Goal: Task Accomplishment & Management: Manage account settings

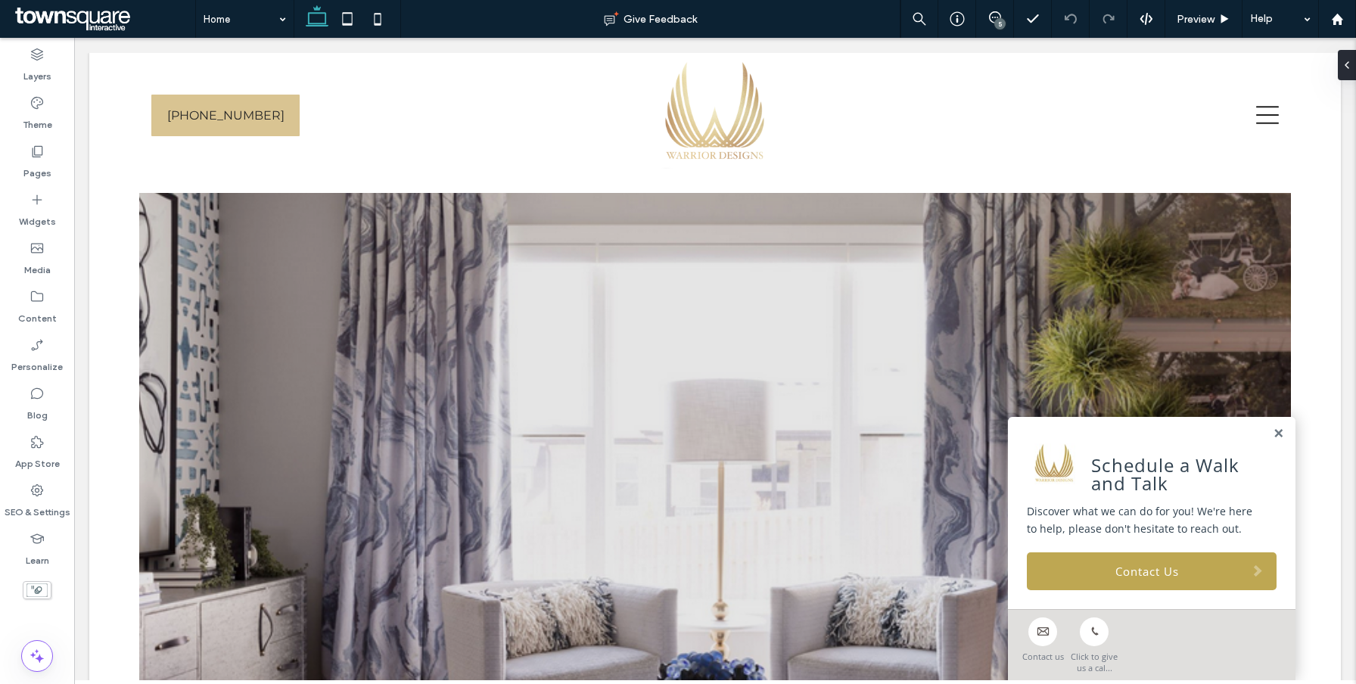
click at [997, 18] on div "5" at bounding box center [999, 23] width 11 height 11
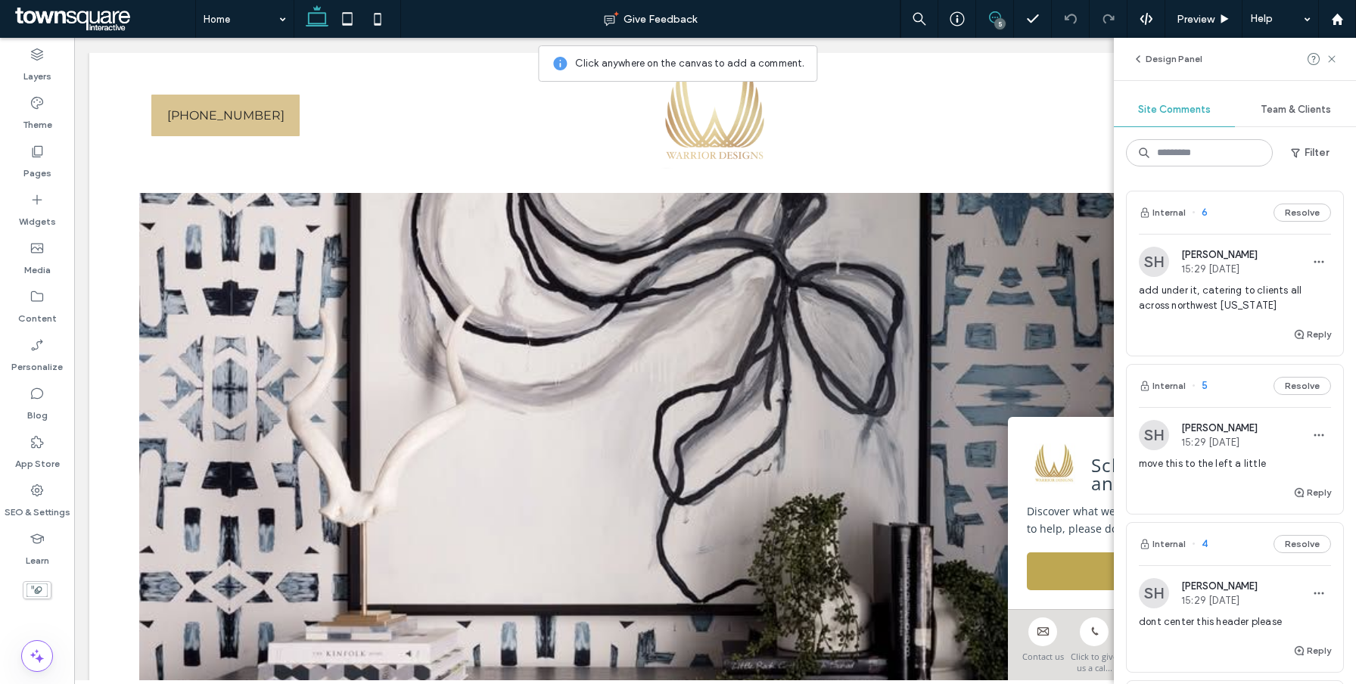
click at [1203, 307] on span "add under it, catering to clients all across northwest [US_STATE]" at bounding box center [1235, 298] width 192 height 30
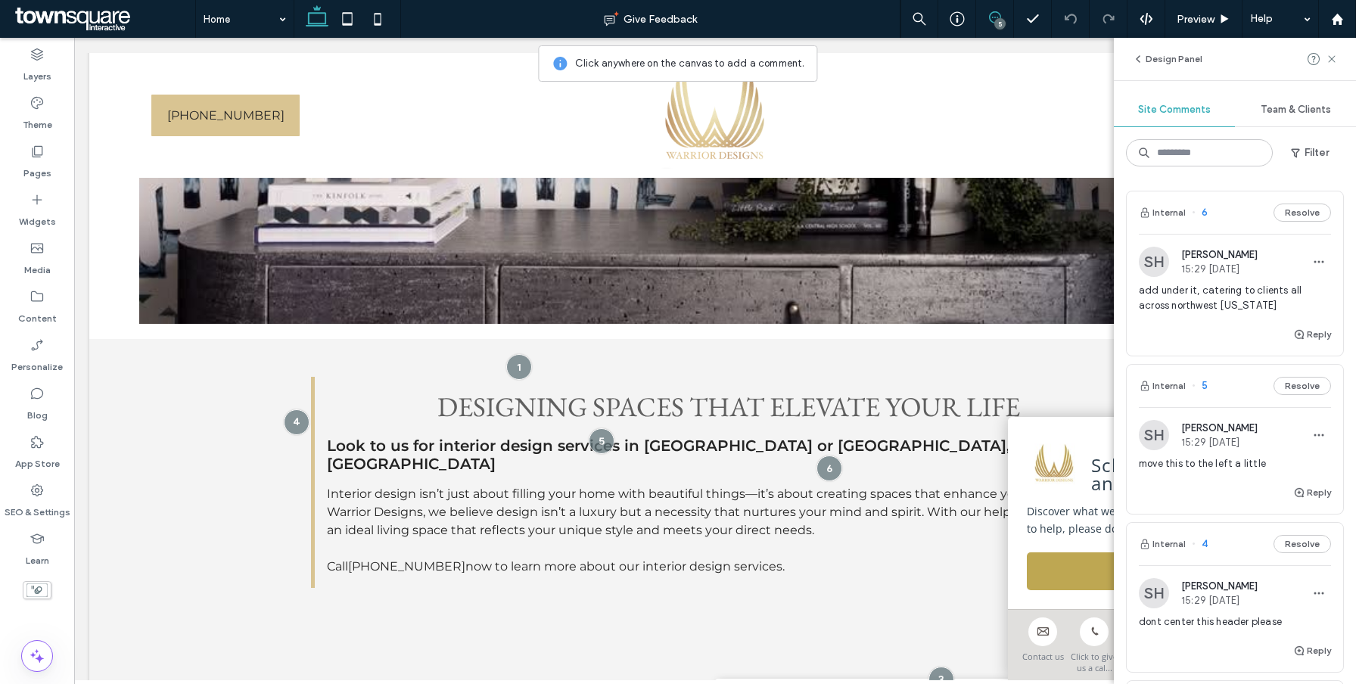
scroll to position [506, 0]
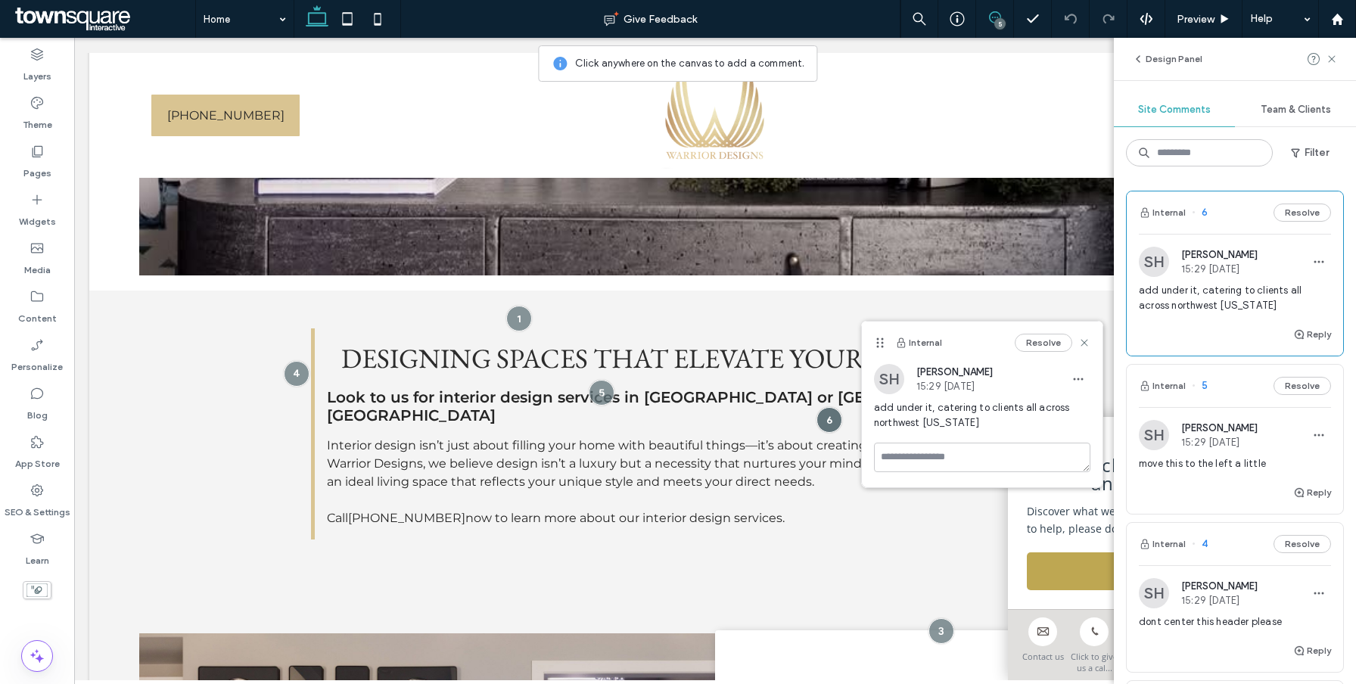
click at [1216, 467] on span "move this to the left a little" at bounding box center [1235, 463] width 192 height 15
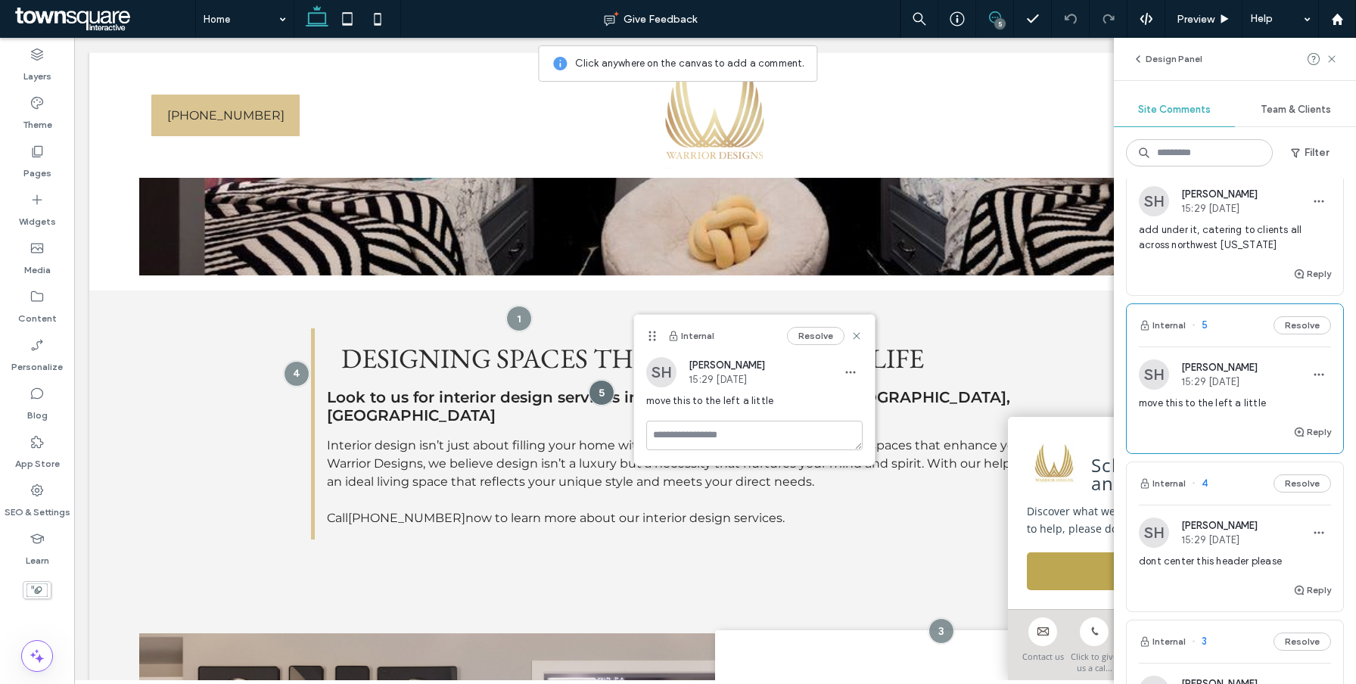
scroll to position [99, 0]
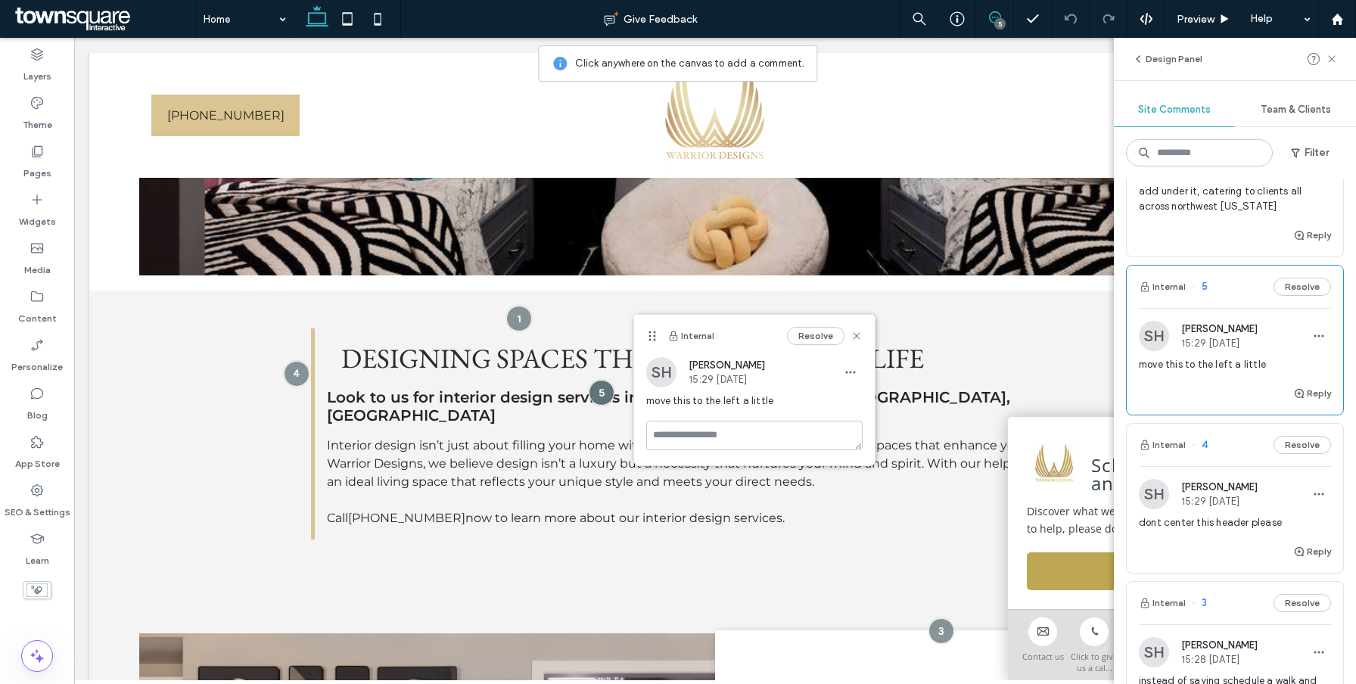
click at [1210, 517] on span "dont center this header please" at bounding box center [1235, 522] width 192 height 15
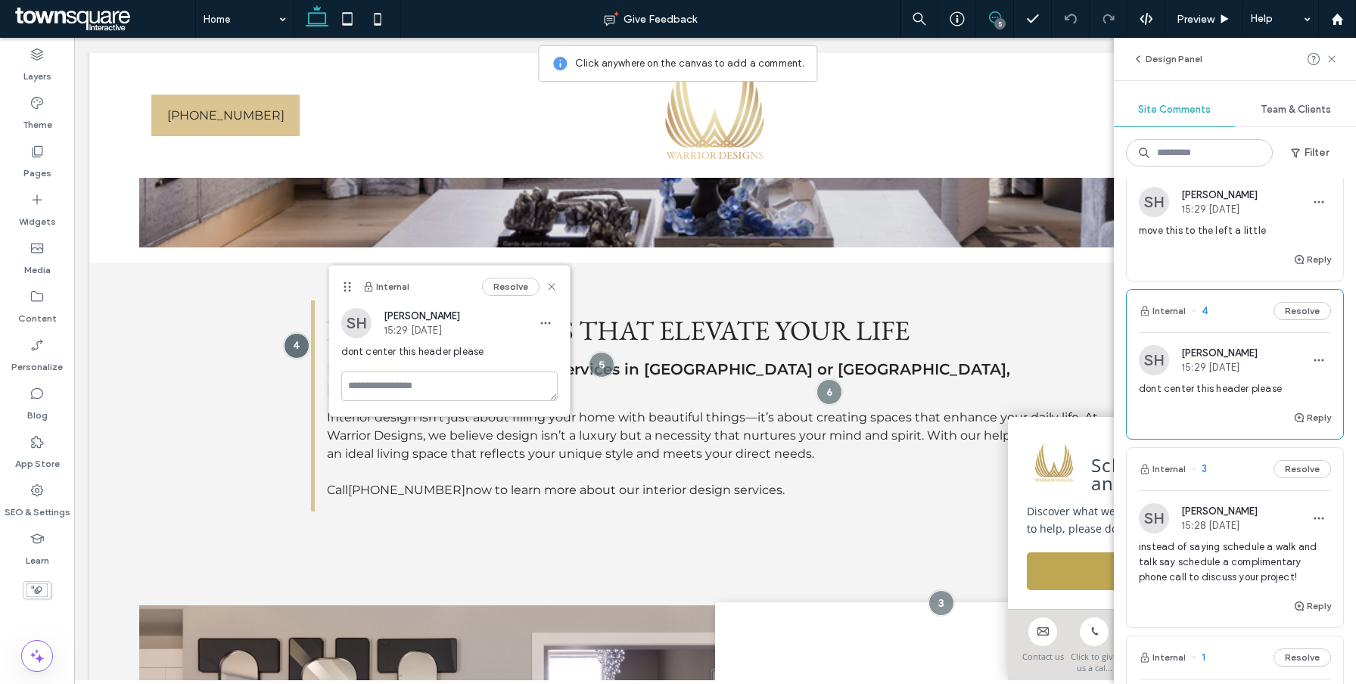
scroll to position [290, 0]
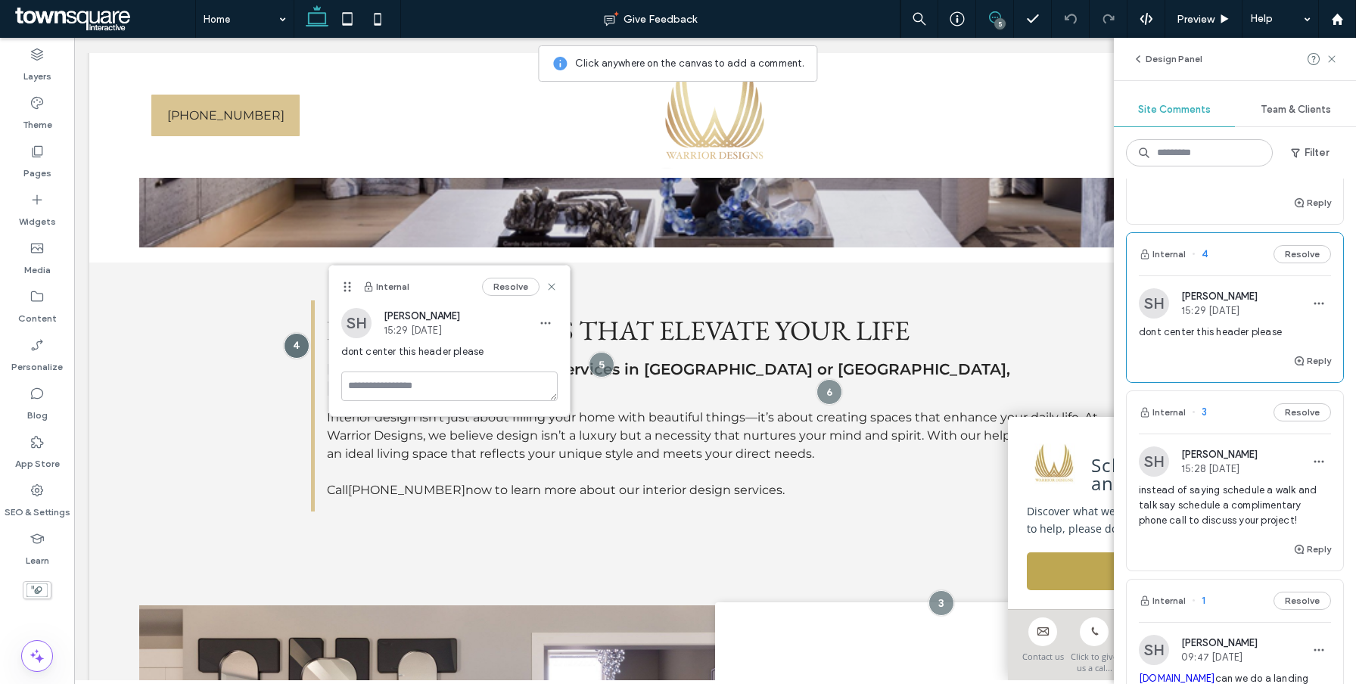
click at [1206, 524] on span "instead of saying schedule a walk and talk say schedule a complimentary phone c…" at bounding box center [1235, 505] width 192 height 45
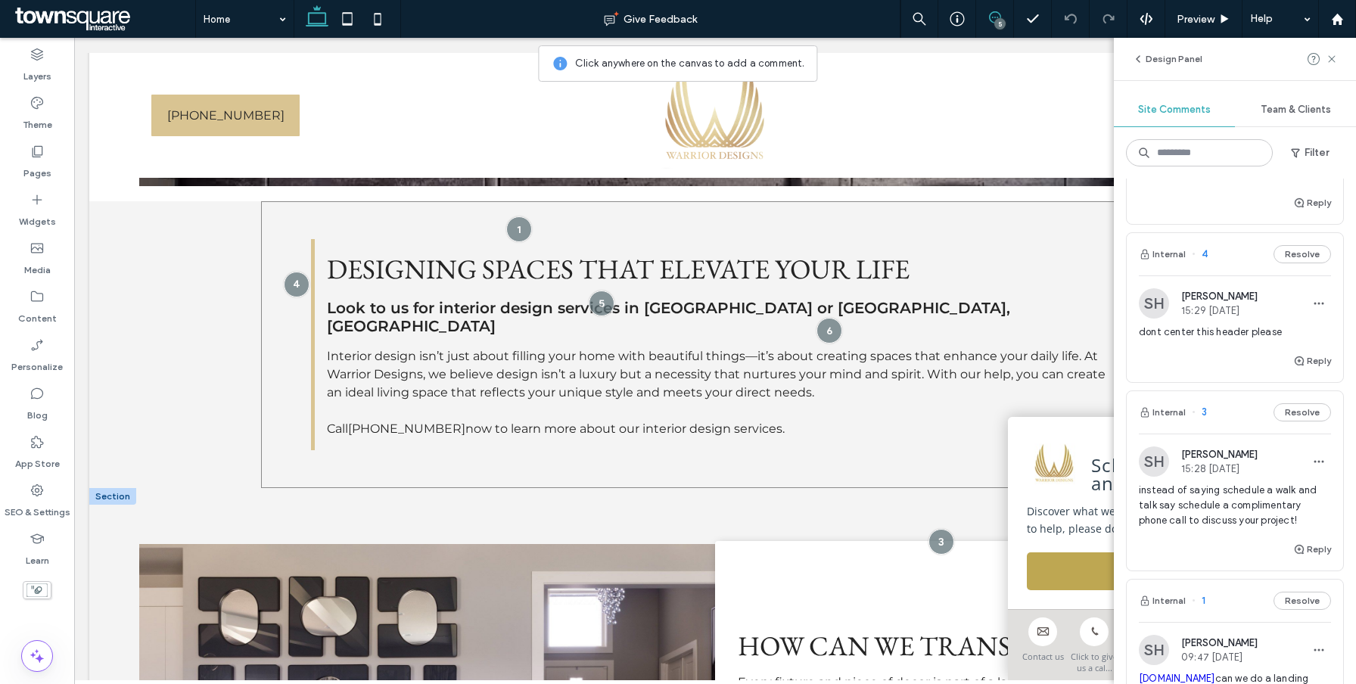
scroll to position [592, 0]
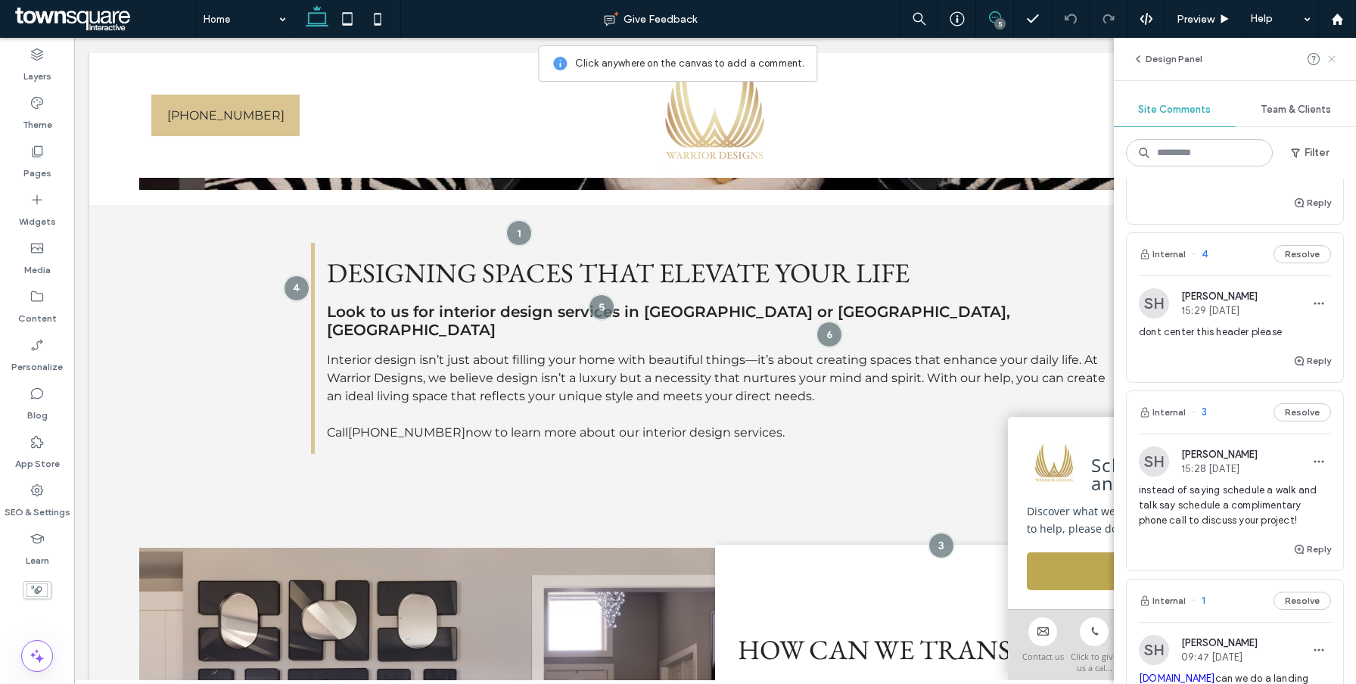
click at [1328, 54] on icon at bounding box center [1331, 59] width 12 height 12
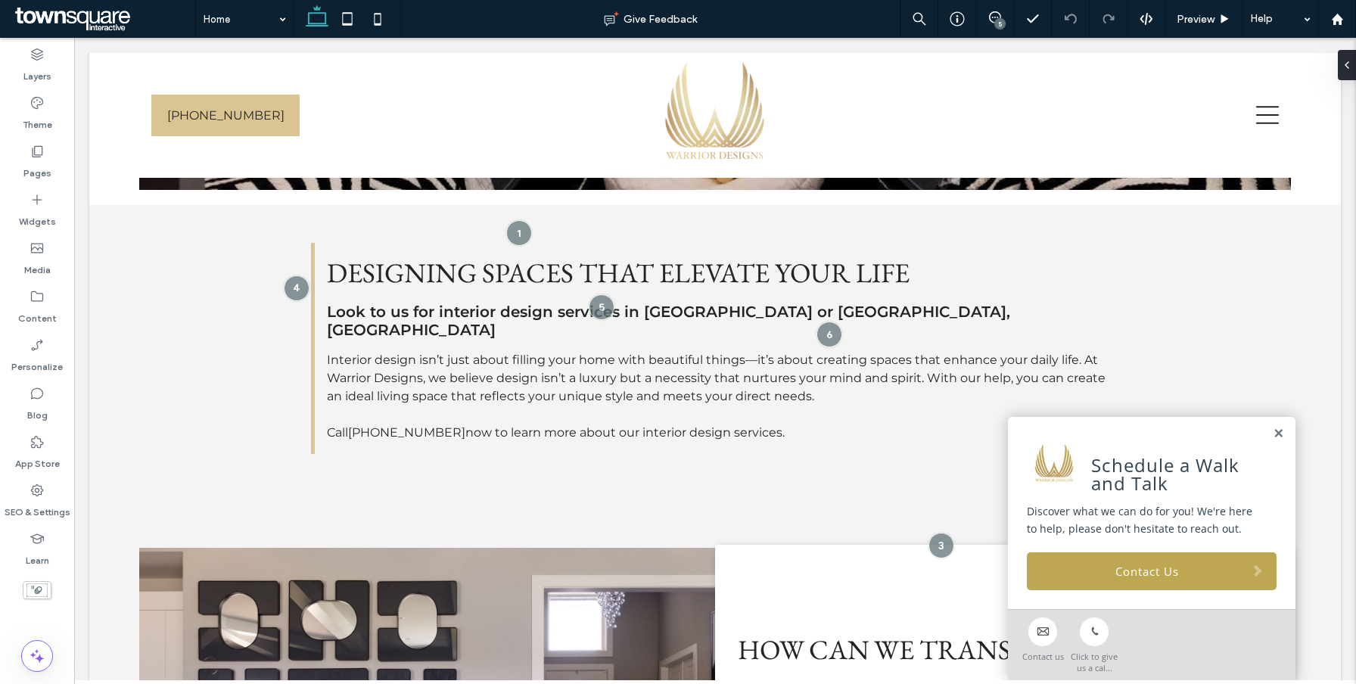
scroll to position [0, 0]
click at [987, 27] on div "5" at bounding box center [995, 19] width 38 height 38
click at [994, 30] on div "5" at bounding box center [995, 19] width 38 height 38
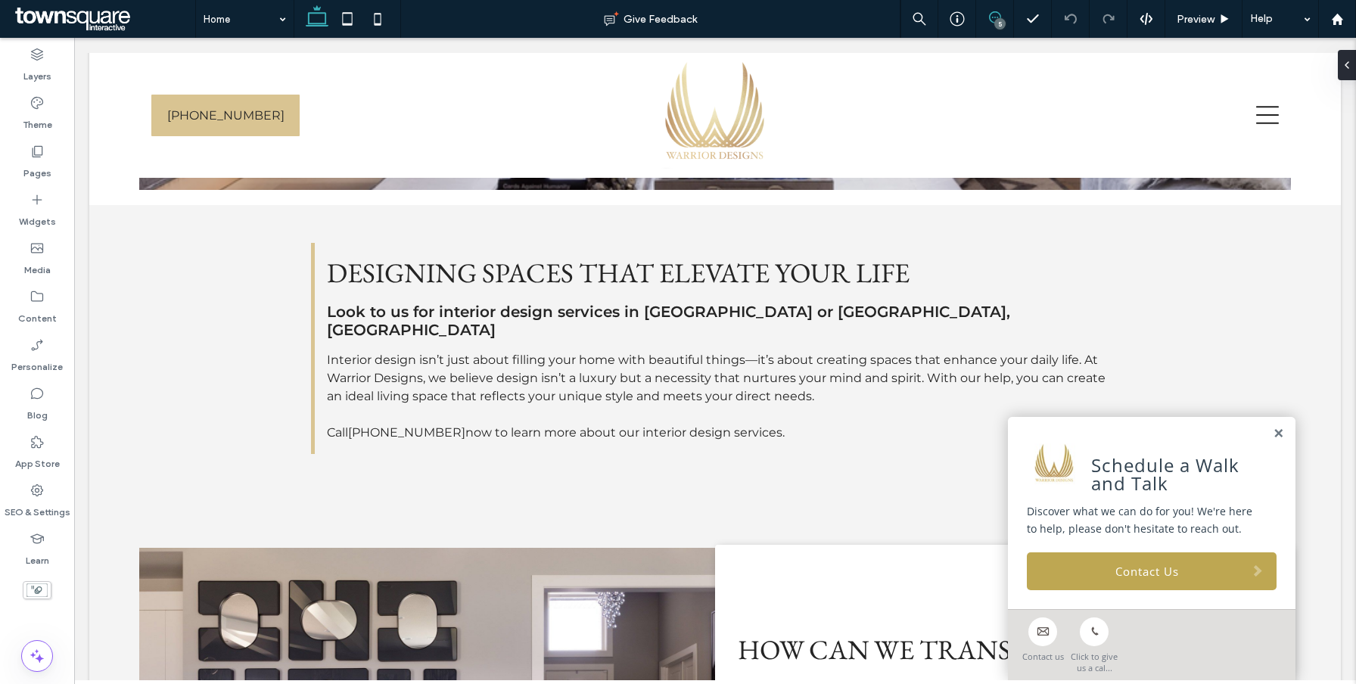
click at [997, 14] on icon at bounding box center [995, 17] width 12 height 12
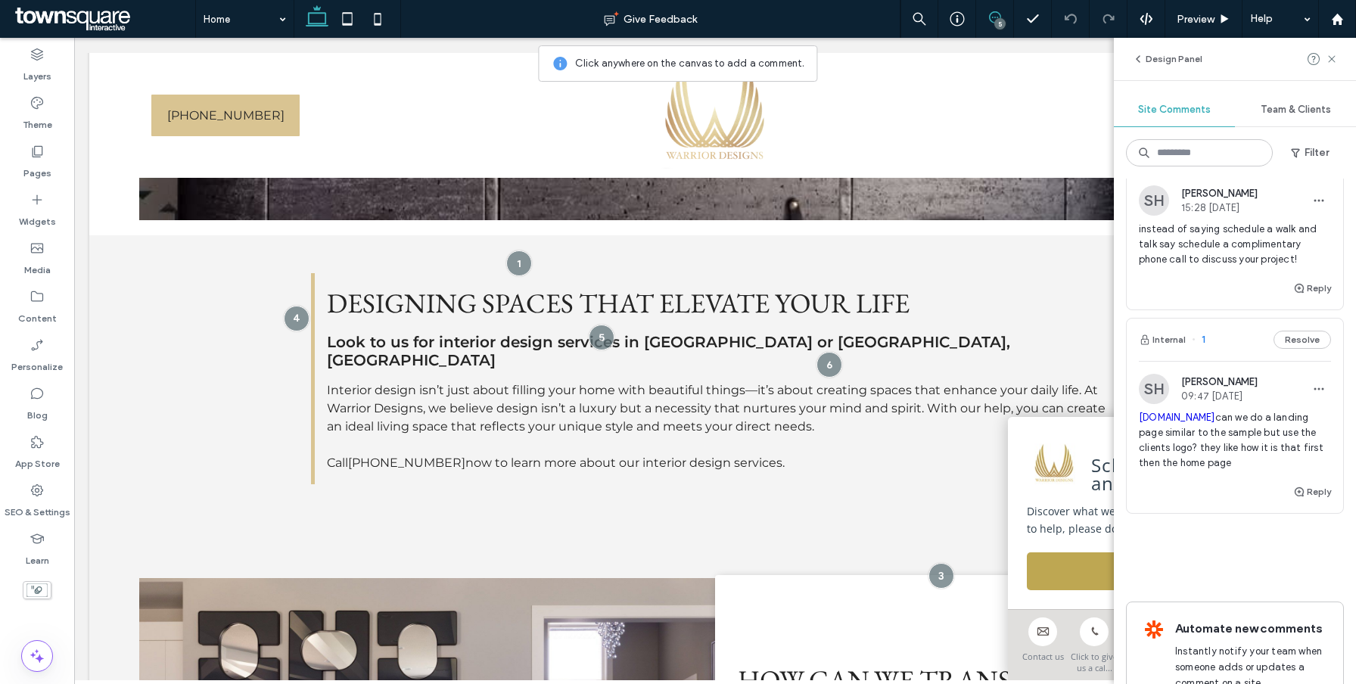
scroll to position [619, 0]
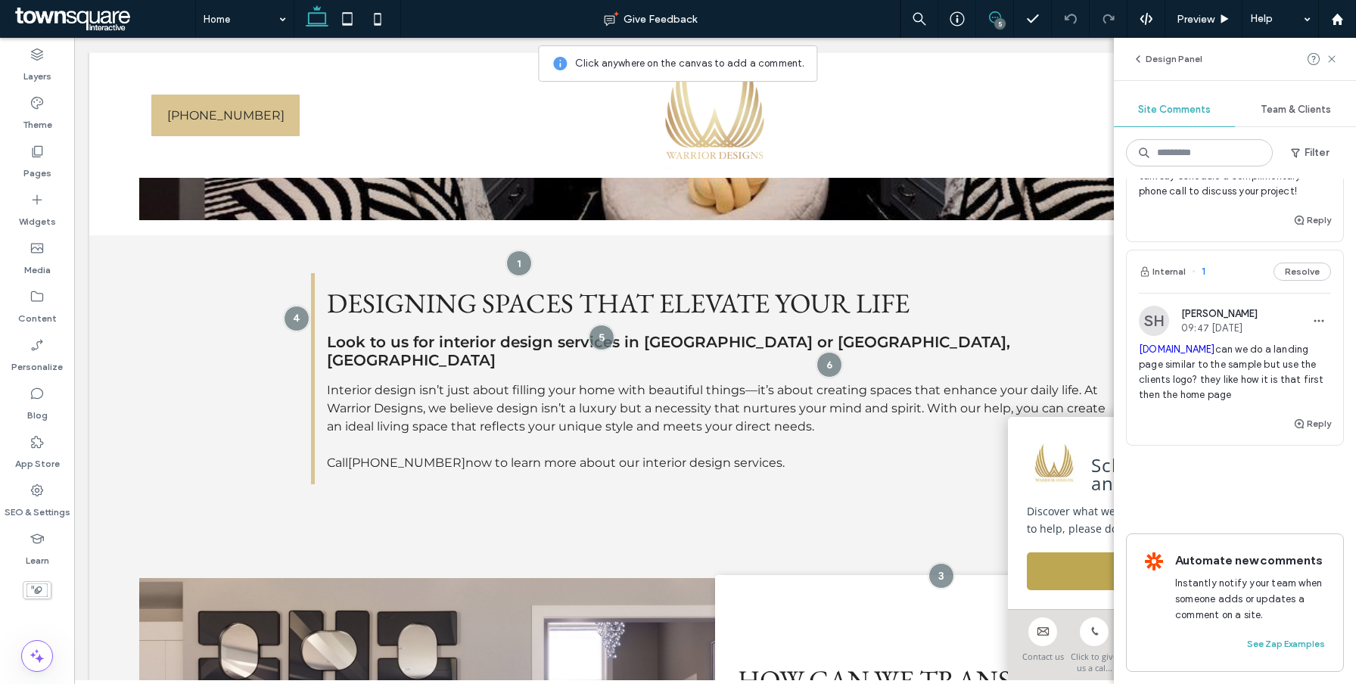
click at [1187, 388] on span "[DOMAIN_NAME] can we do a landing page similar to the sample but use the client…" at bounding box center [1235, 372] width 192 height 61
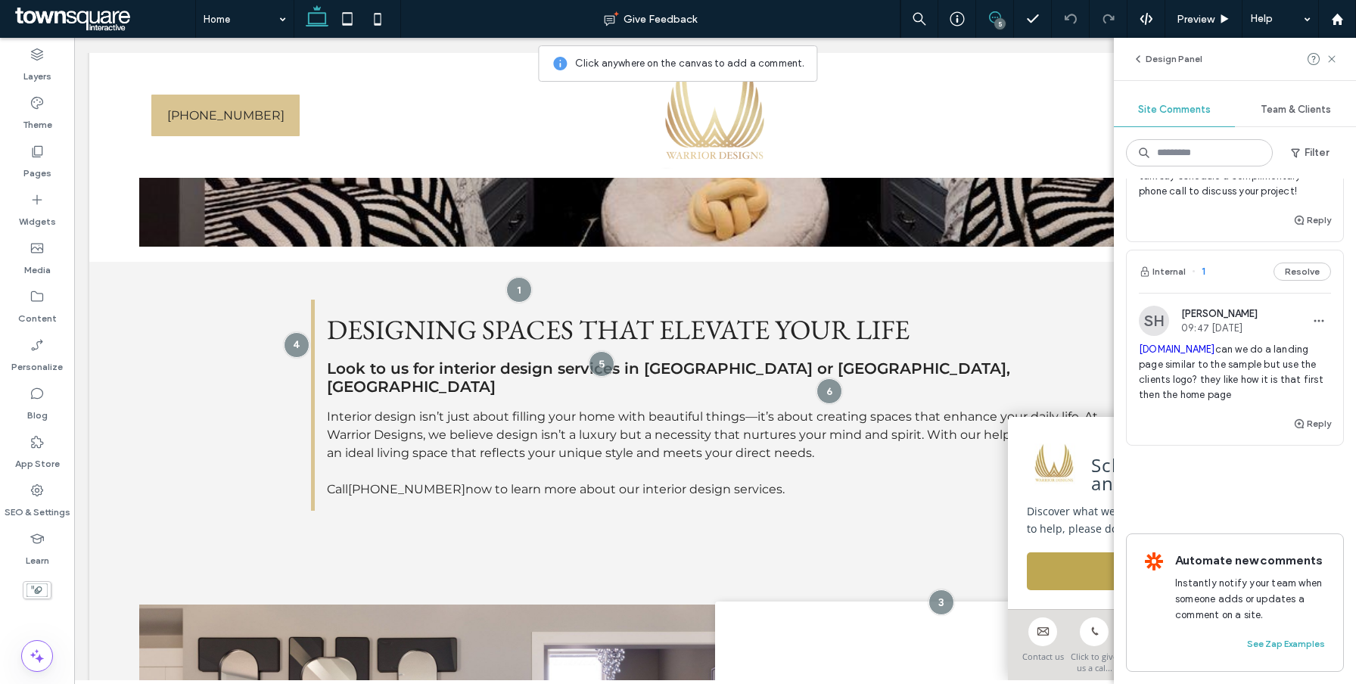
scroll to position [534, 0]
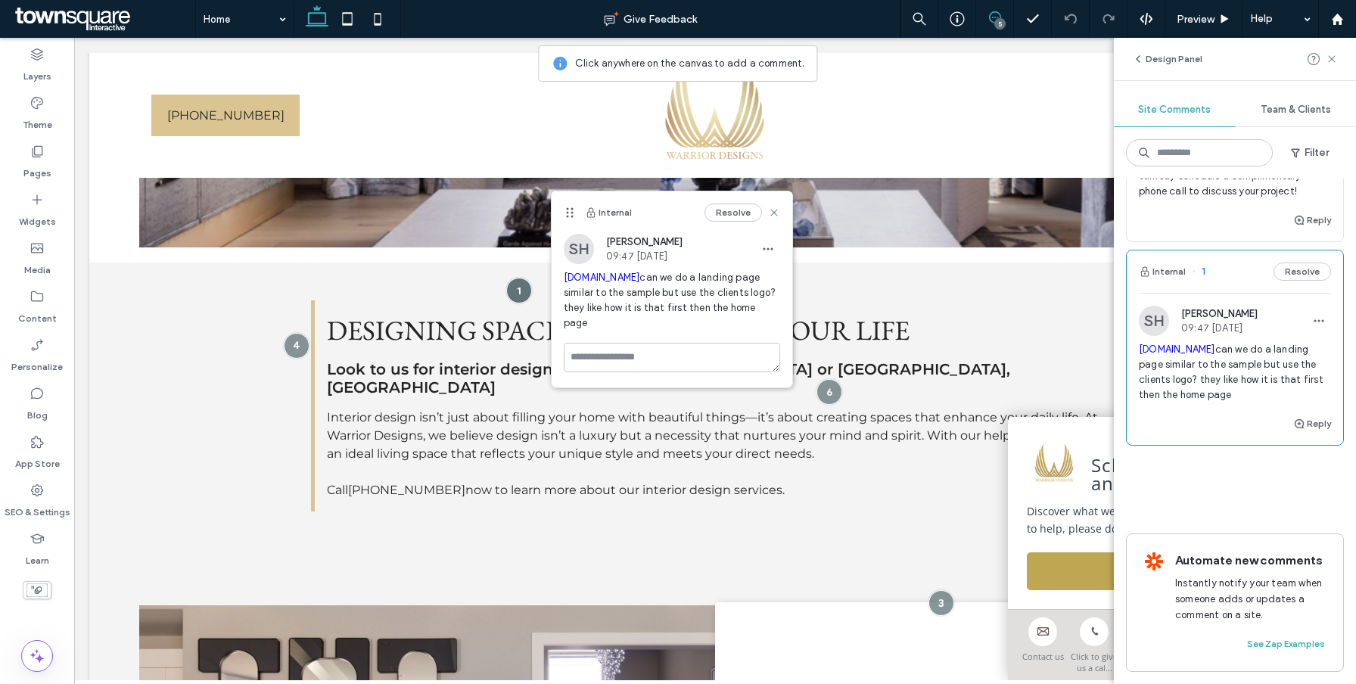
click at [648, 286] on span "[DOMAIN_NAME] can we do a landing page similar to the sample but use the client…" at bounding box center [672, 300] width 216 height 61
click at [640, 281] on link "[DOMAIN_NAME]" at bounding box center [602, 277] width 76 height 11
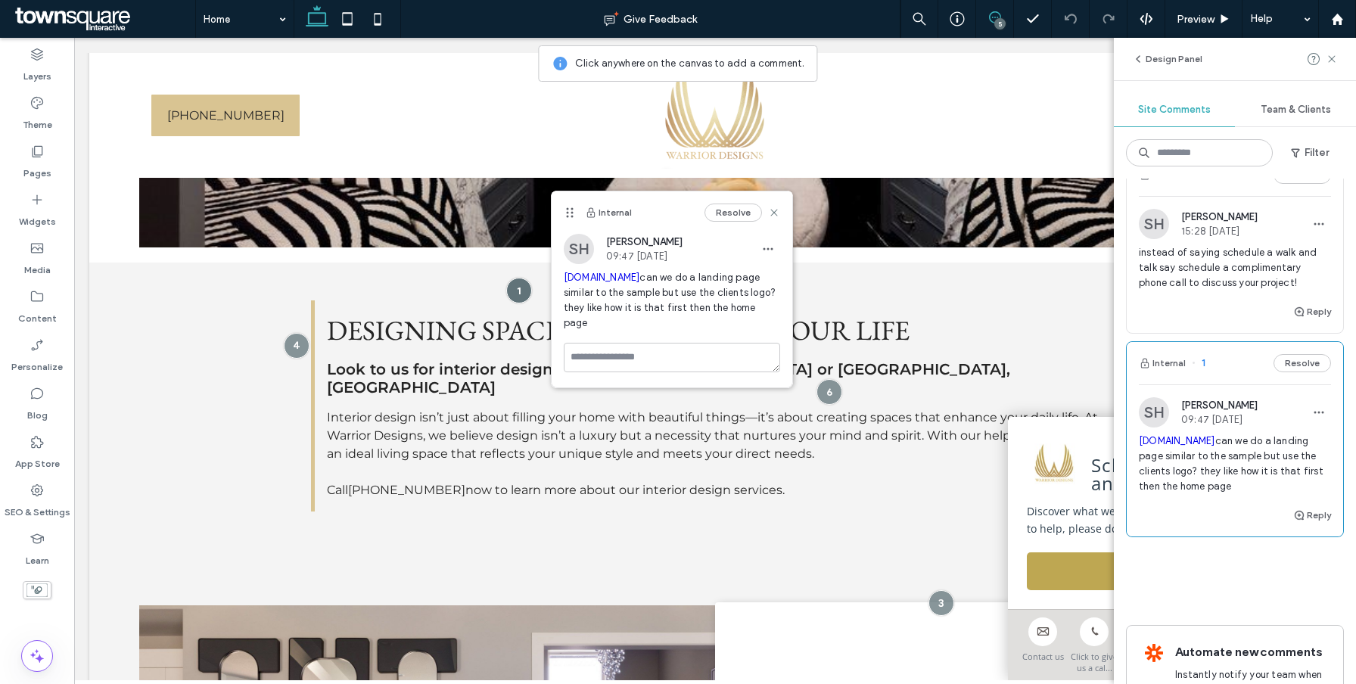
scroll to position [408, 0]
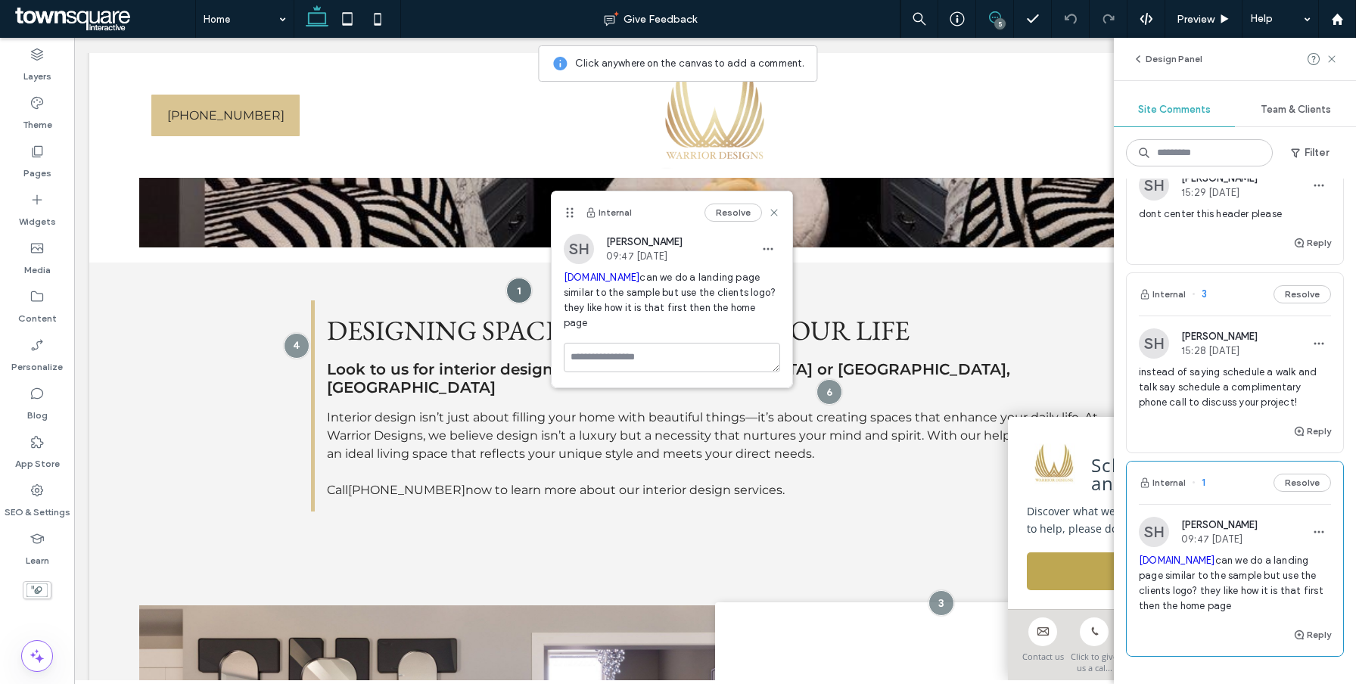
click at [1201, 381] on span "instead of saying schedule a walk and talk say schedule a complimentary phone c…" at bounding box center [1235, 387] width 192 height 45
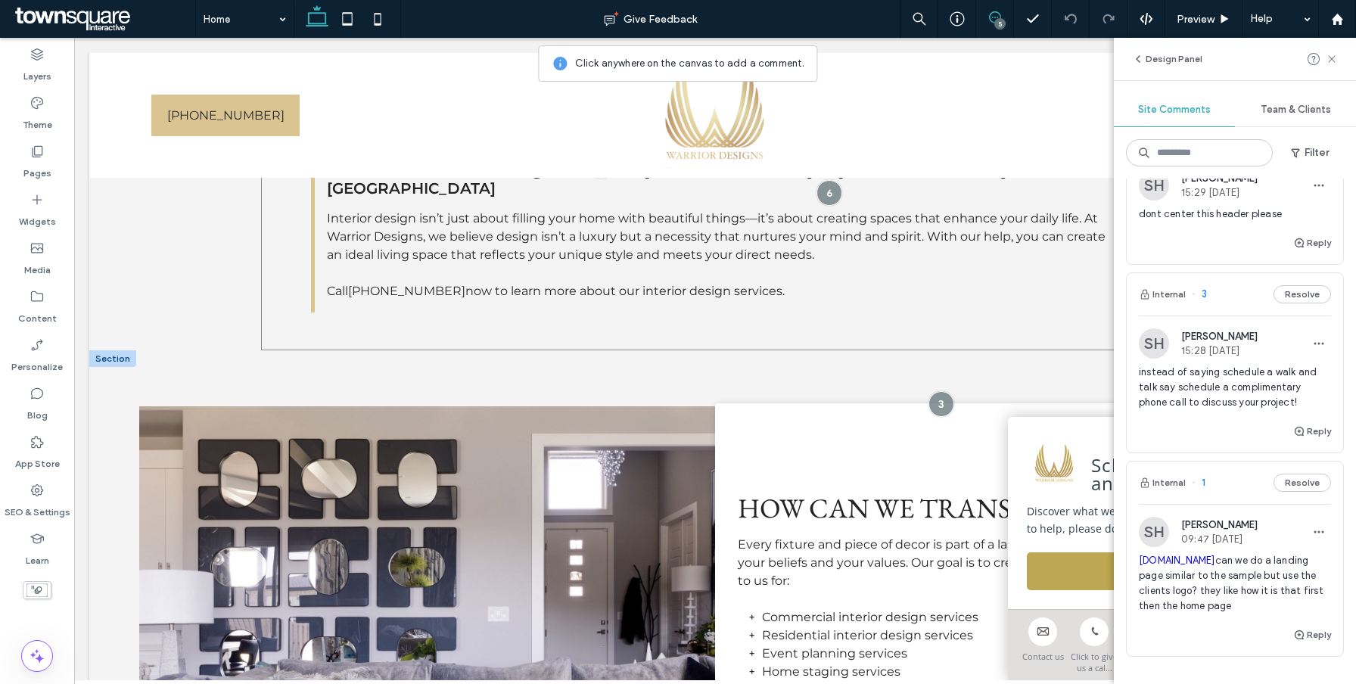
scroll to position [713, 0]
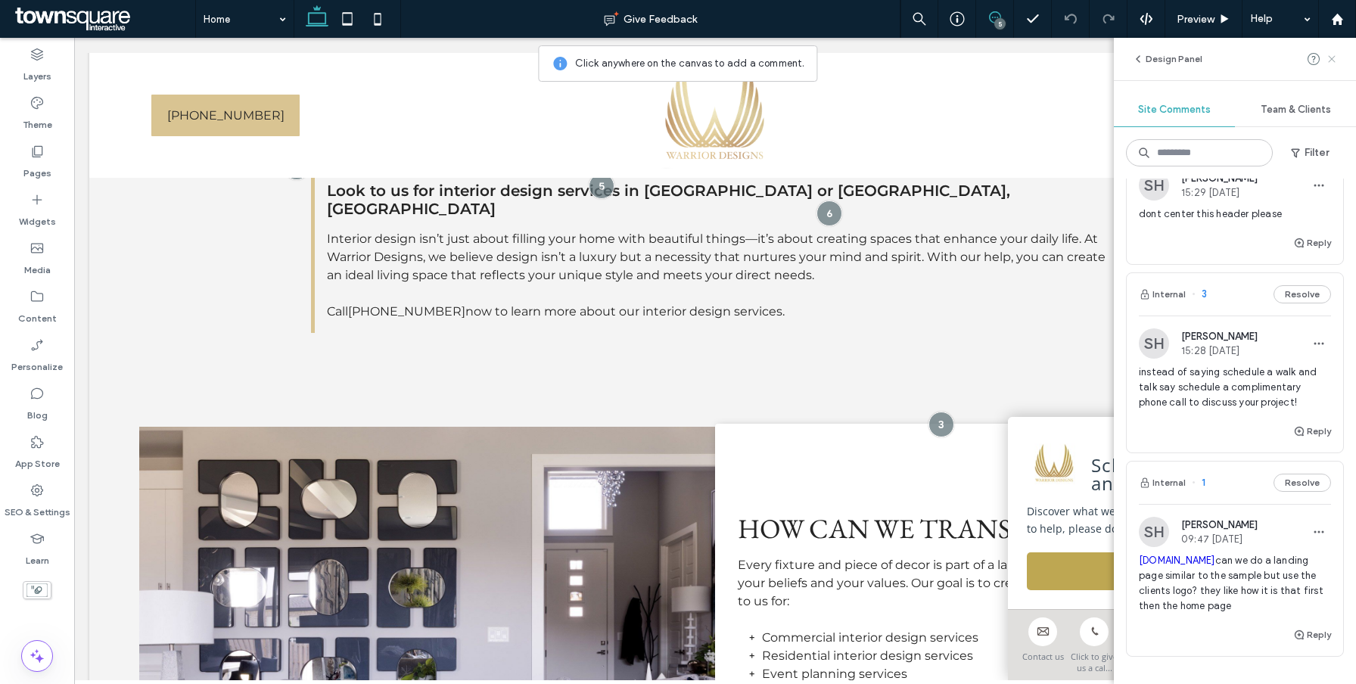
click at [1331, 60] on icon at bounding box center [1331, 59] width 12 height 12
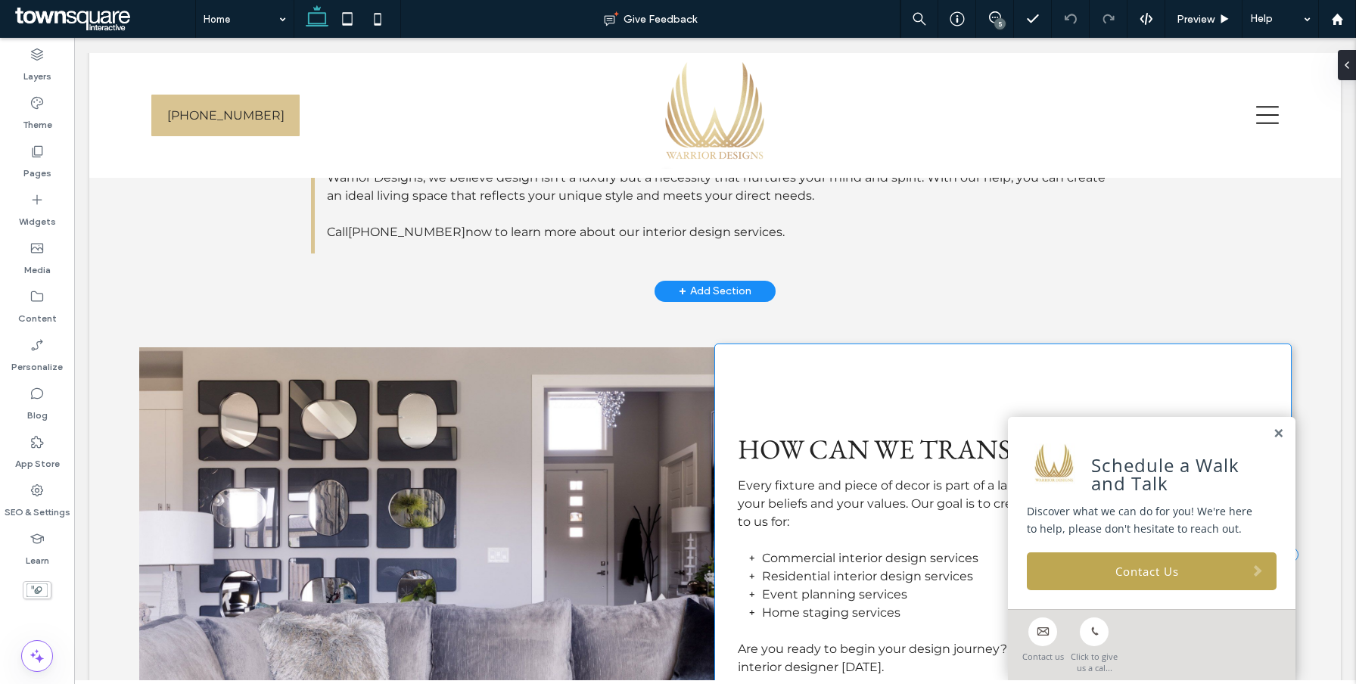
scroll to position [902, 0]
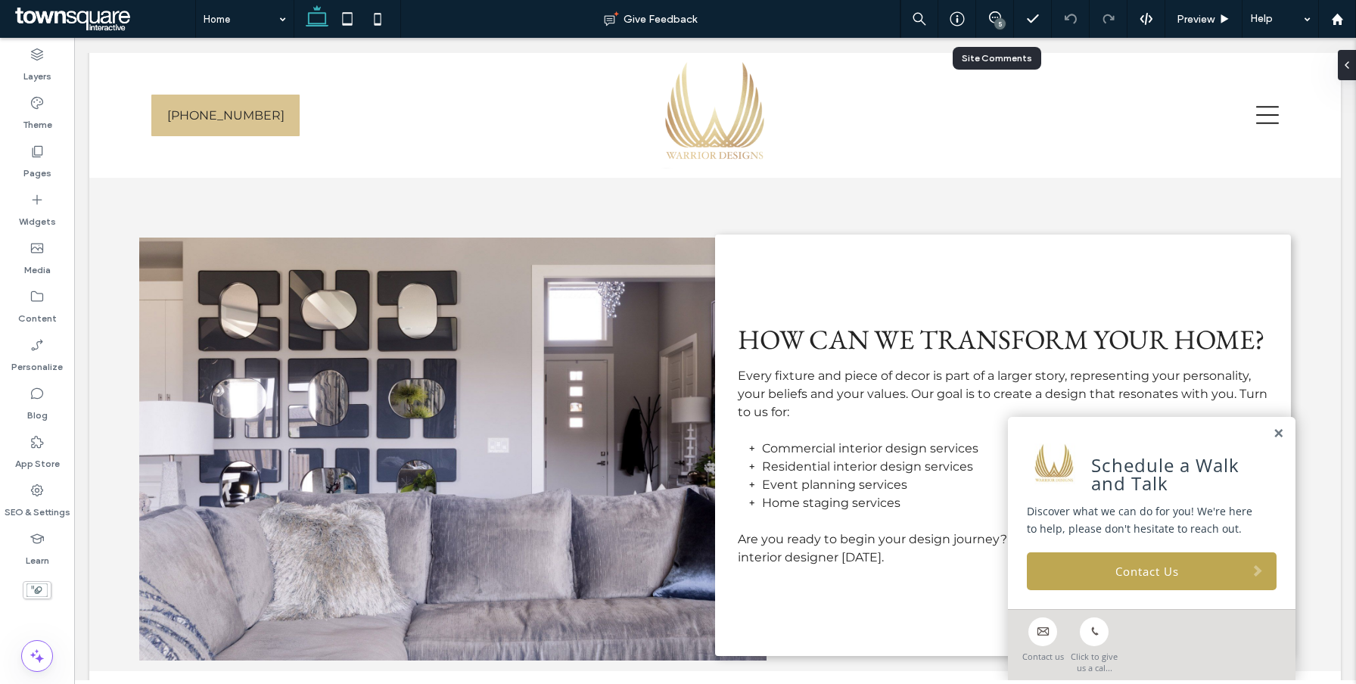
click at [982, 26] on div "5" at bounding box center [995, 19] width 38 height 38
click at [994, 22] on div "5" at bounding box center [999, 23] width 11 height 11
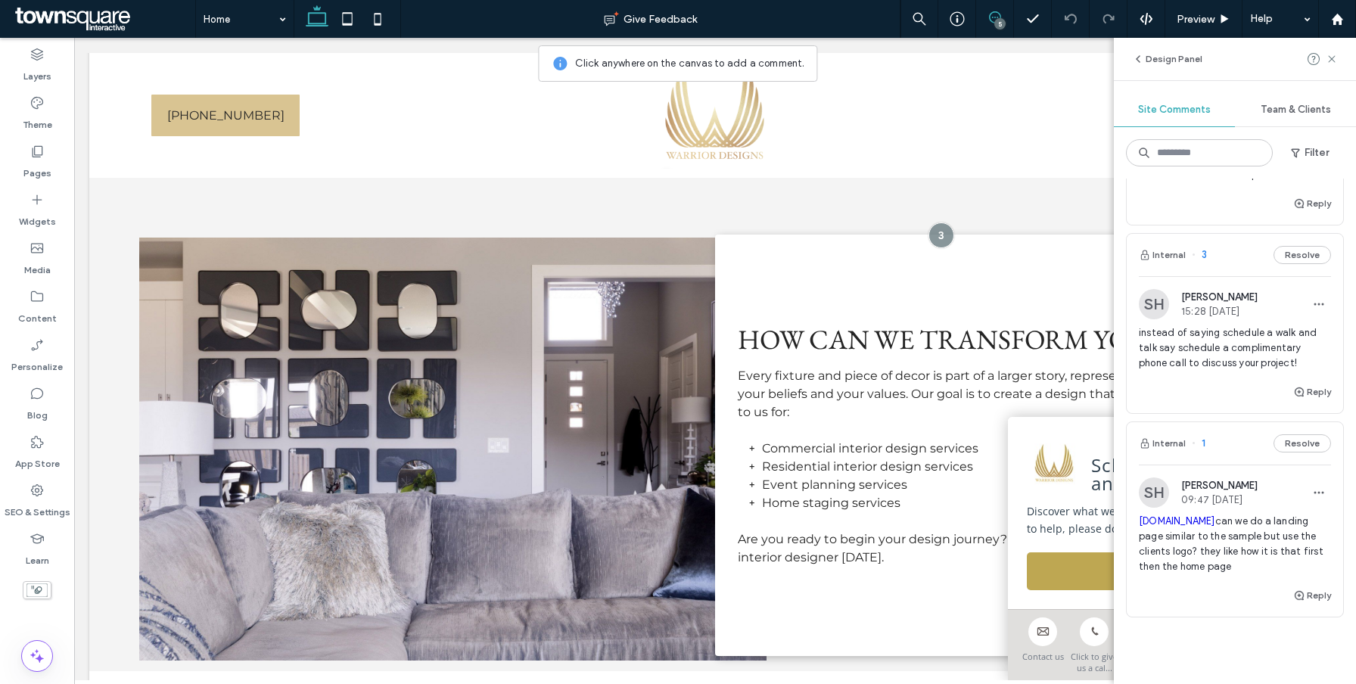
scroll to position [434, 0]
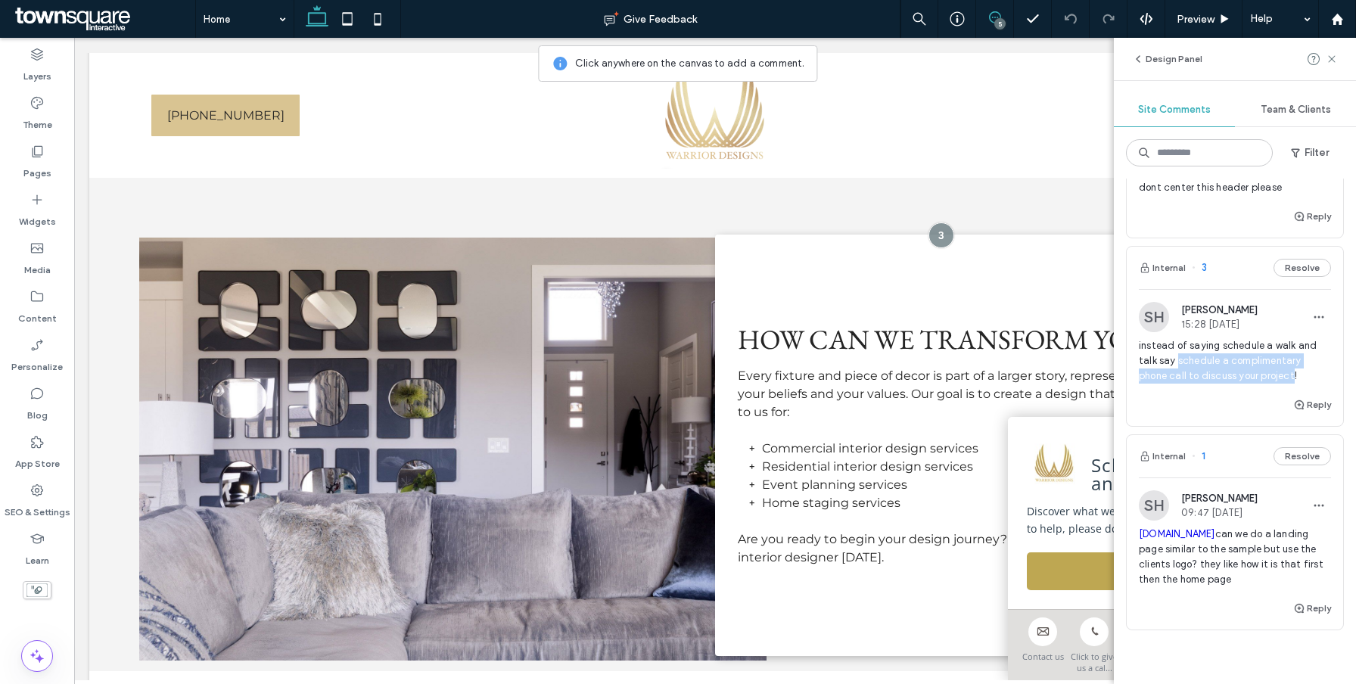
drag, startPoint x: 1157, startPoint y: 361, endPoint x: 1243, endPoint y: 382, distance: 88.8
click at [1243, 382] on span "instead of saying schedule a walk and talk say schedule a complimentary phone c…" at bounding box center [1235, 360] width 192 height 45
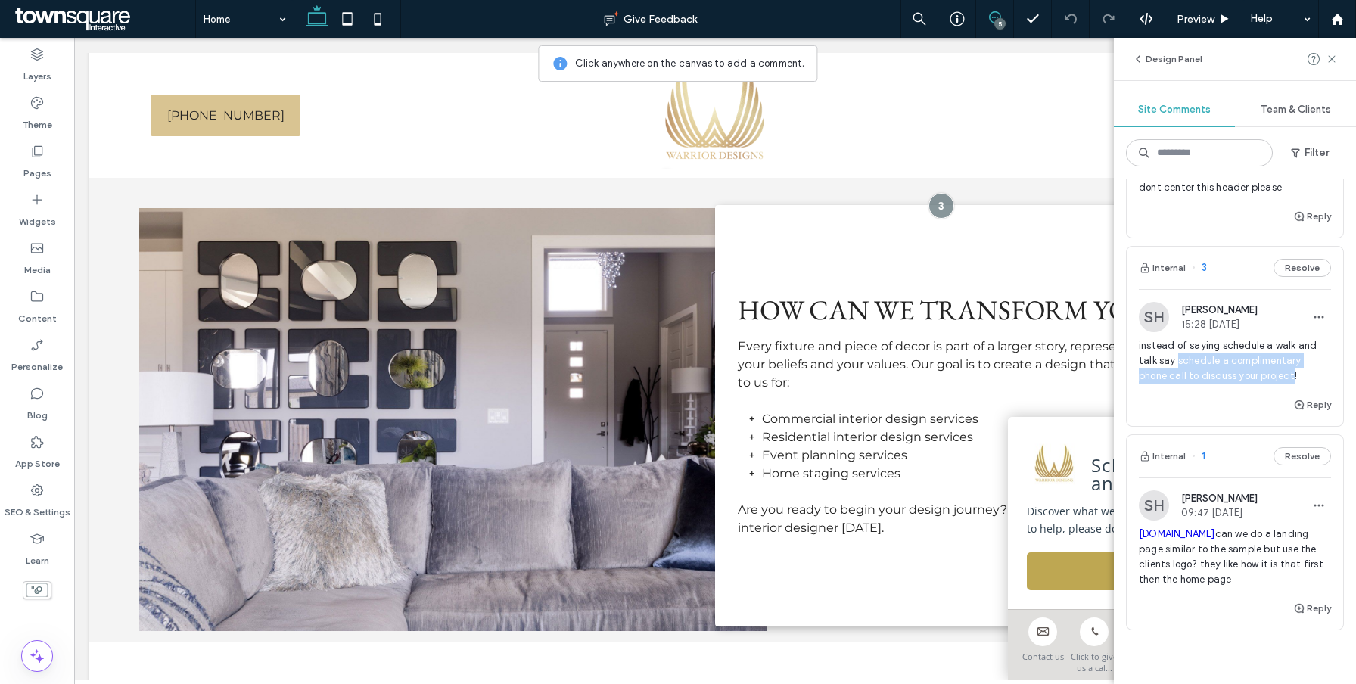
scroll to position [932, 0]
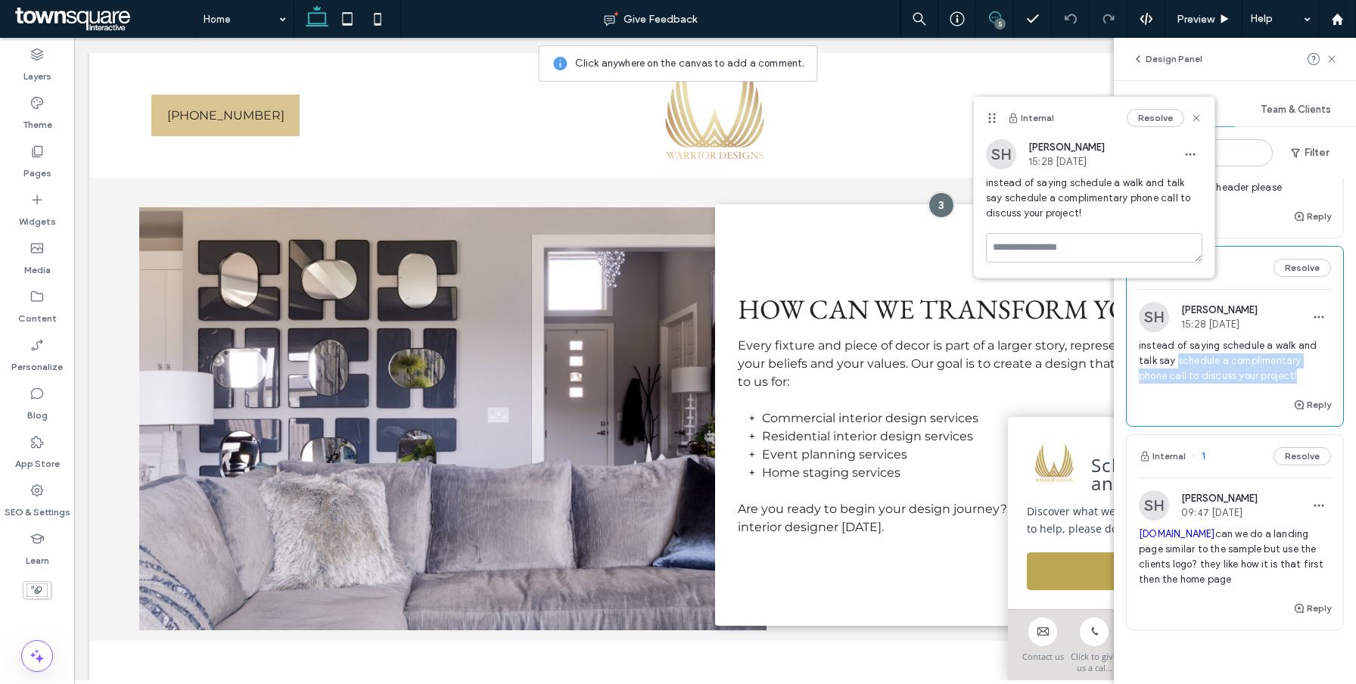
drag, startPoint x: 1250, startPoint y: 378, endPoint x: 1157, endPoint y: 359, distance: 95.0
click at [1157, 359] on span "instead of saying schedule a walk and talk say schedule a complimentary phone c…" at bounding box center [1235, 360] width 192 height 45
copy span "schedule a complimentary phone call to discuss your project!"
click at [1247, 404] on div "Reply" at bounding box center [1235, 411] width 216 height 30
click at [1304, 269] on button "Resolve" at bounding box center [1301, 268] width 57 height 18
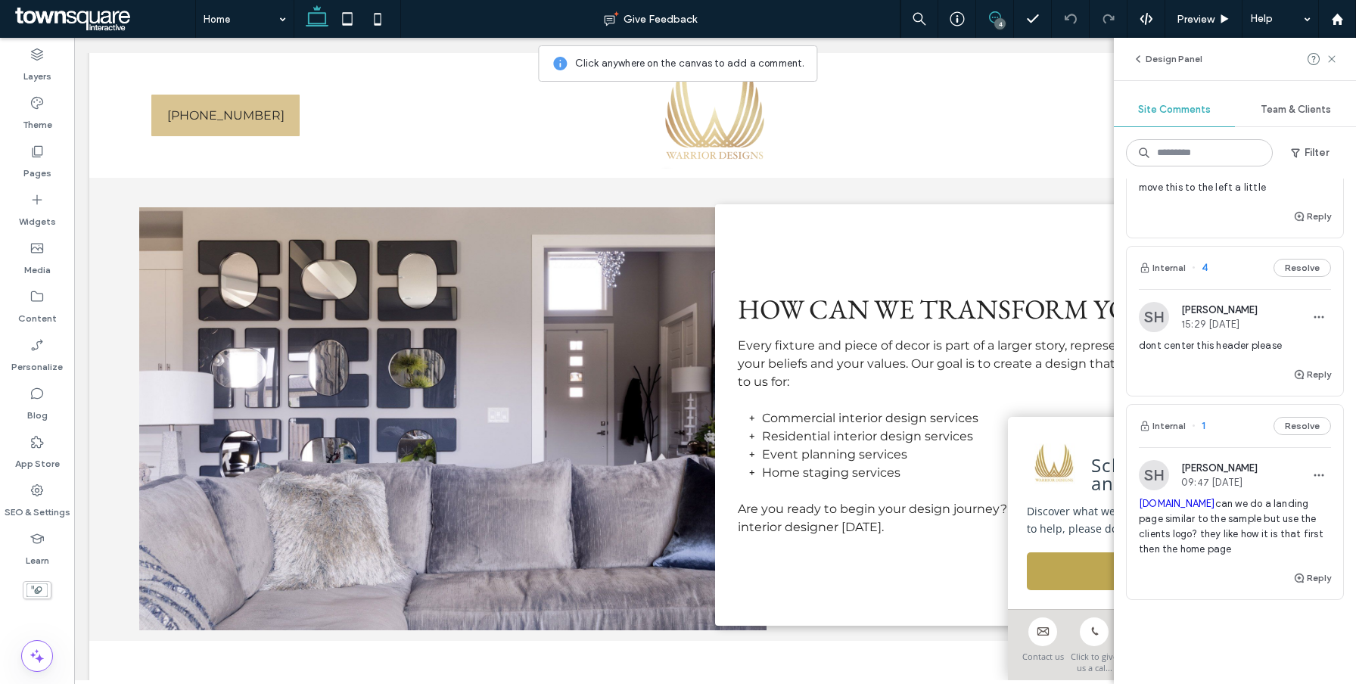
scroll to position [256, 0]
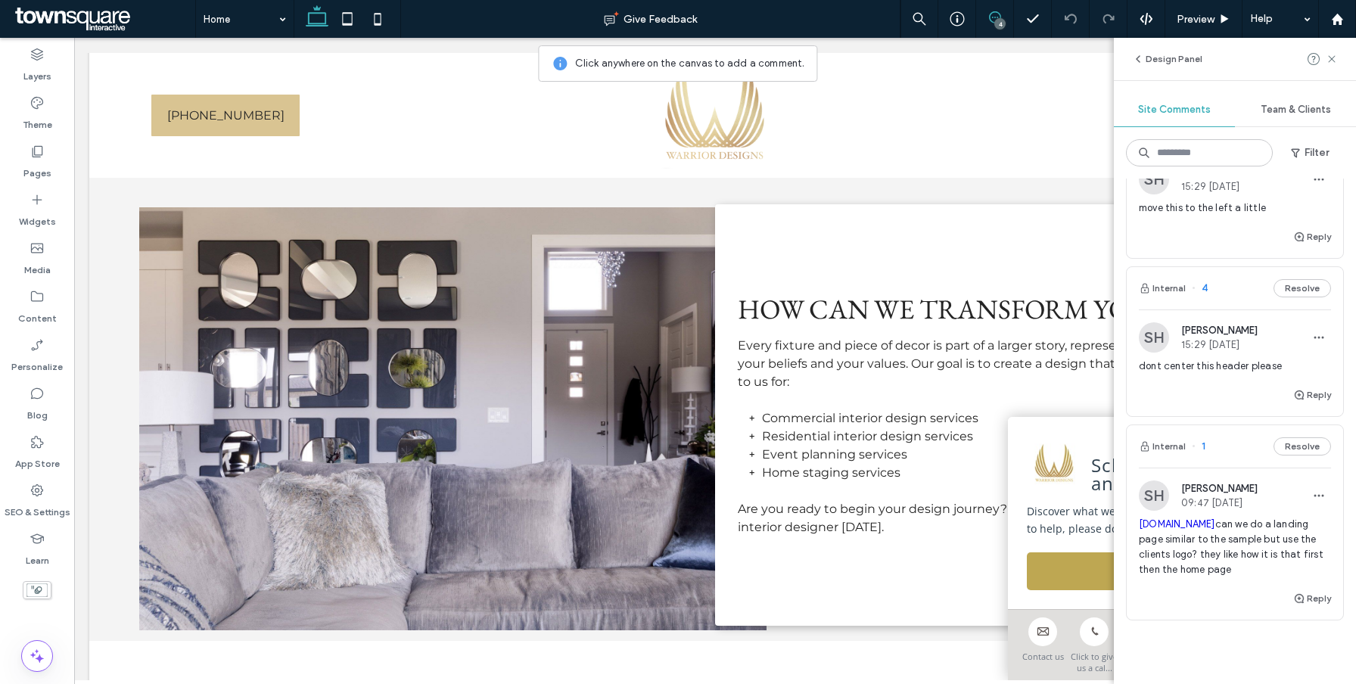
click at [1204, 384] on div "dont center this header please" at bounding box center [1235, 372] width 192 height 27
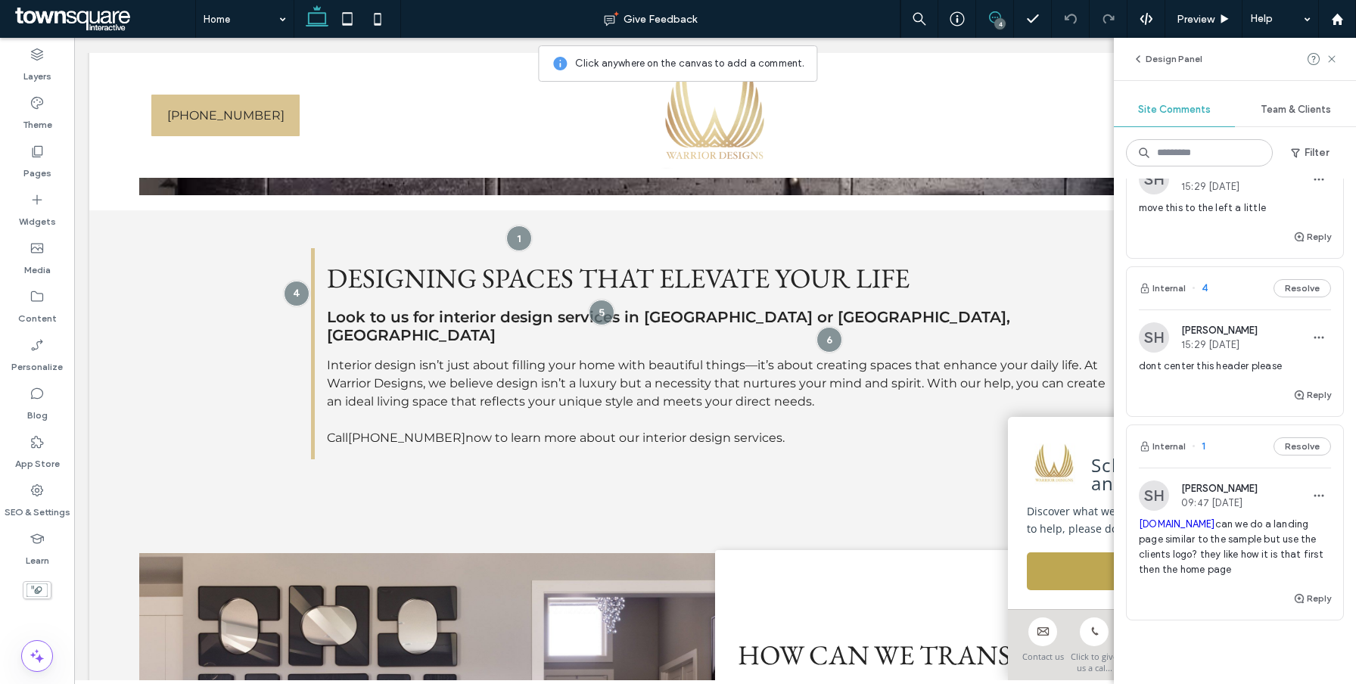
scroll to position [534, 0]
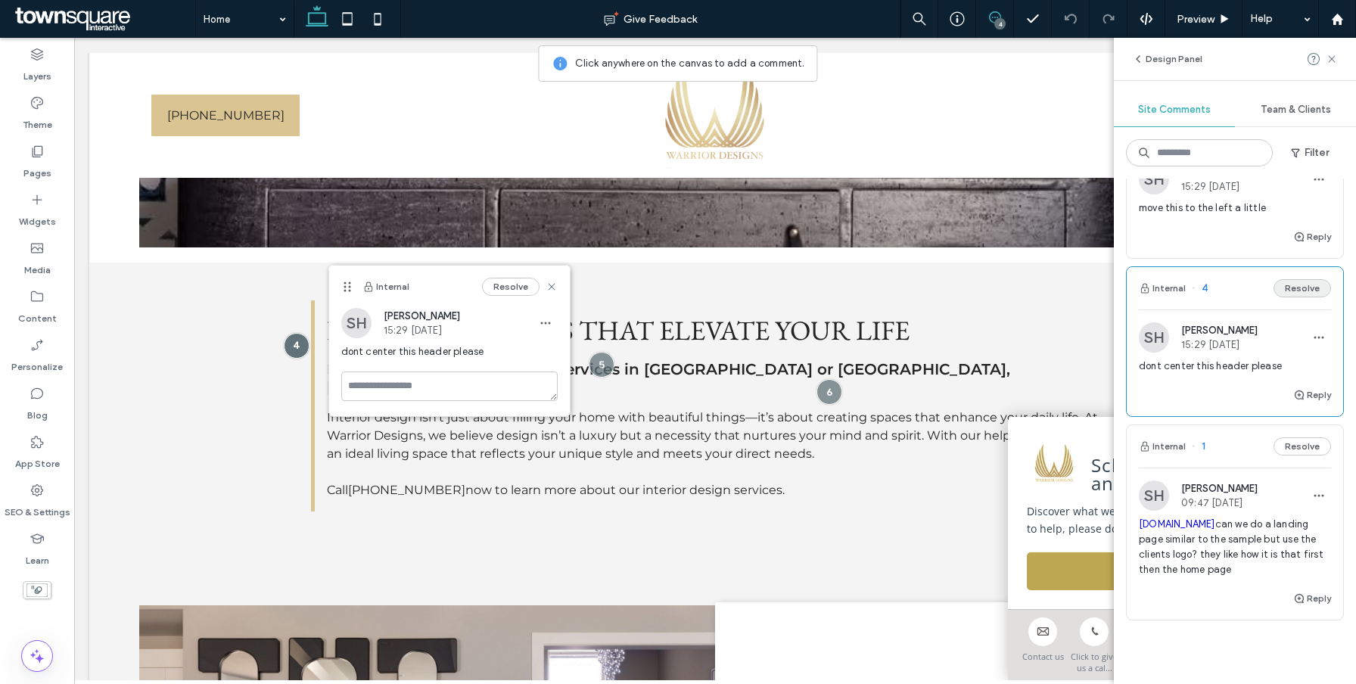
click at [1310, 290] on button "Resolve" at bounding box center [1301, 288] width 57 height 18
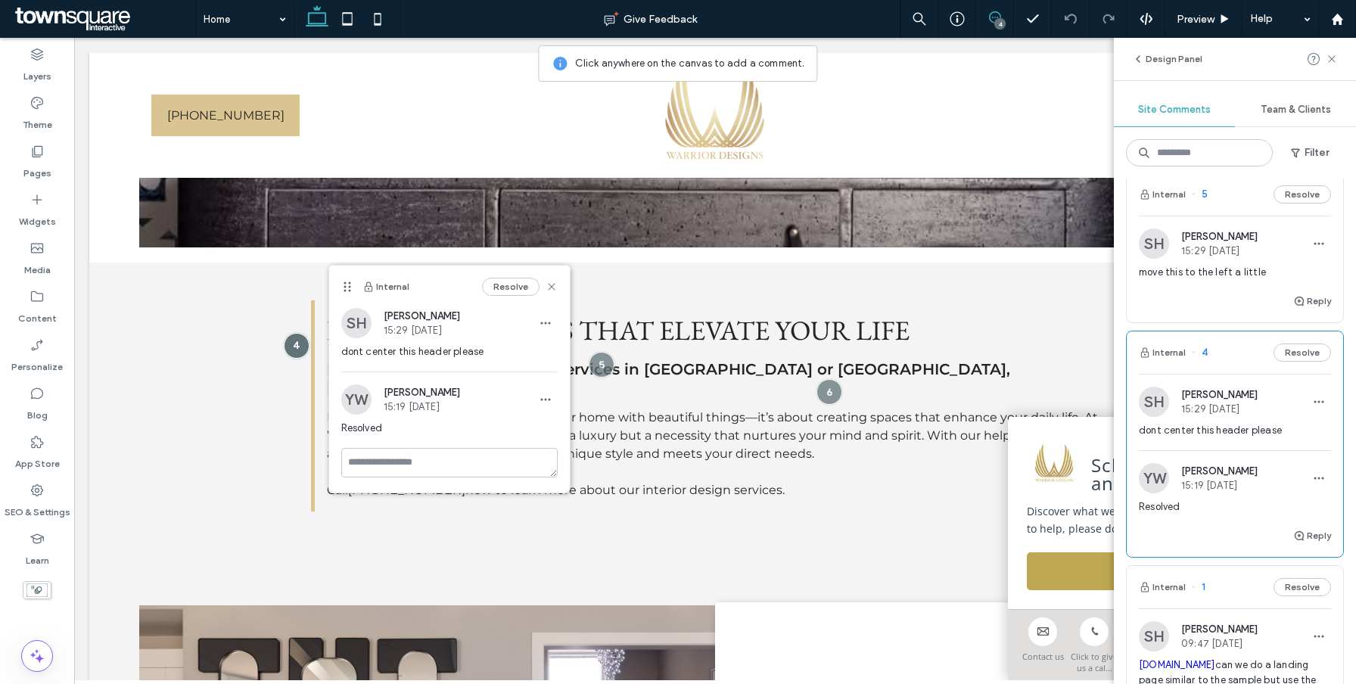
scroll to position [180, 0]
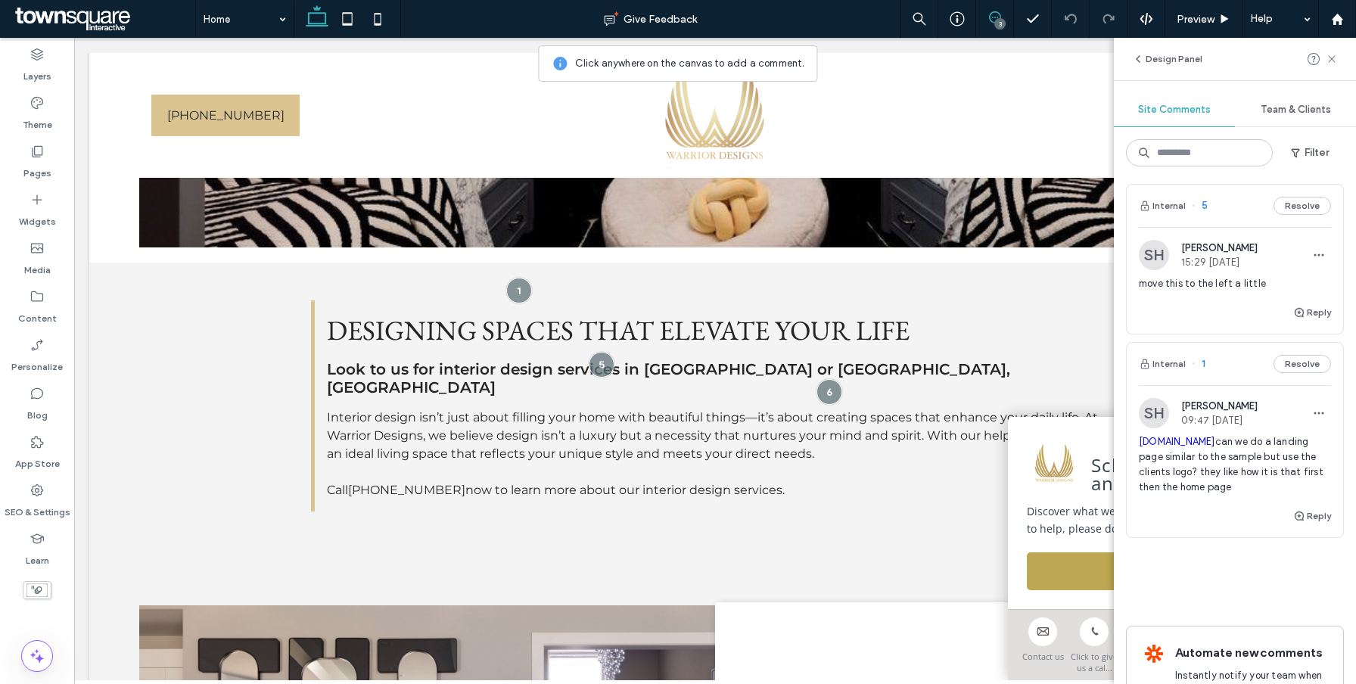
click at [1249, 307] on div "Reply" at bounding box center [1235, 318] width 216 height 30
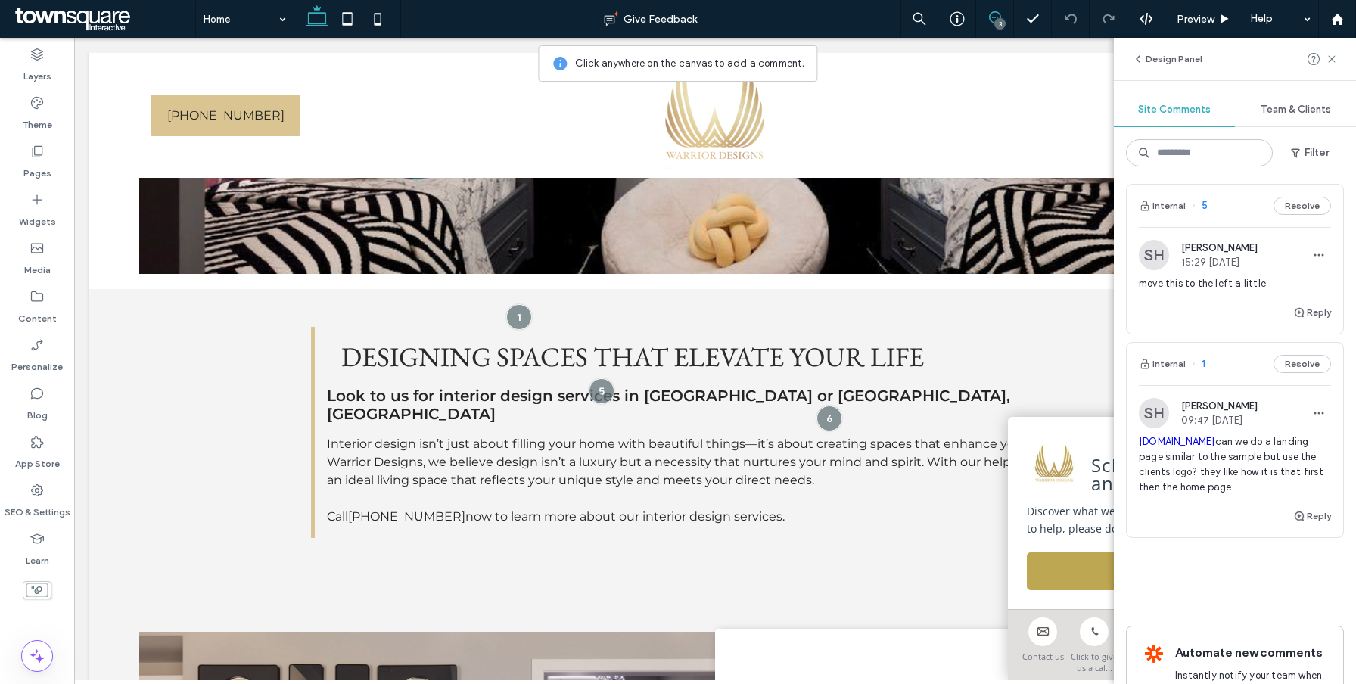
scroll to position [506, 0]
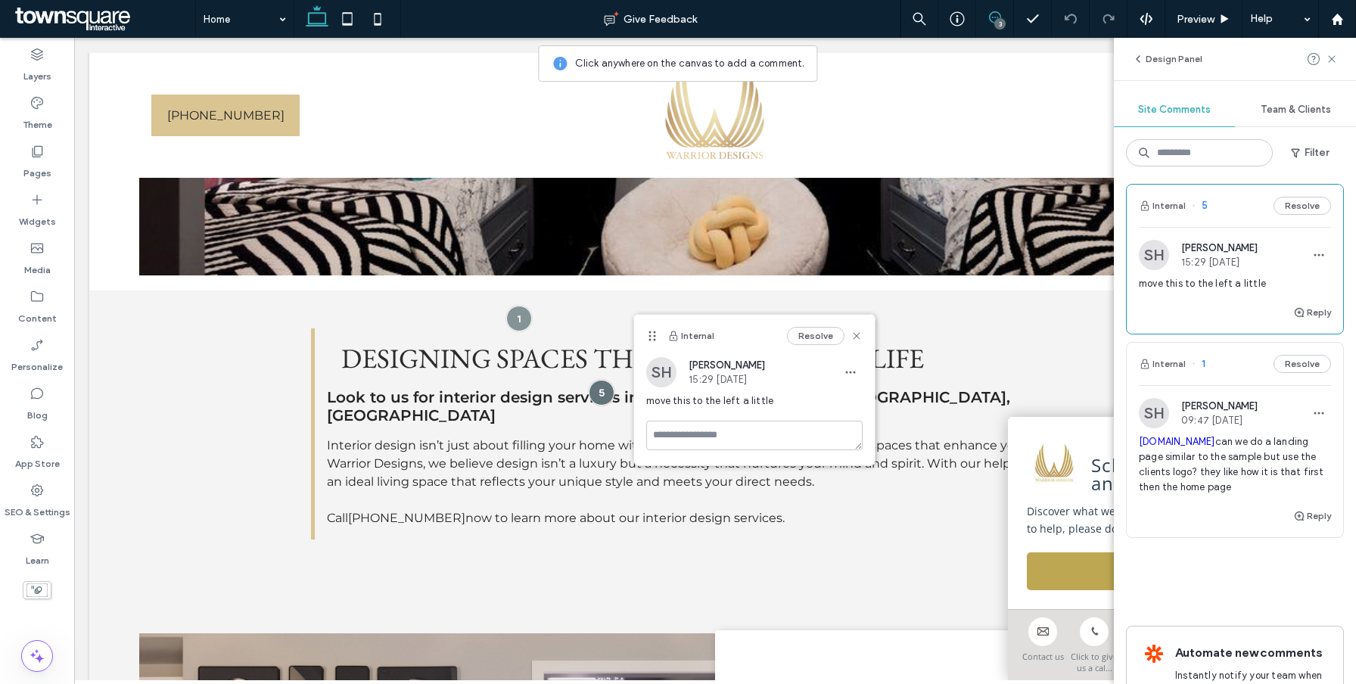
click at [1230, 367] on div "Internal 1 Resolve" at bounding box center [1235, 364] width 216 height 42
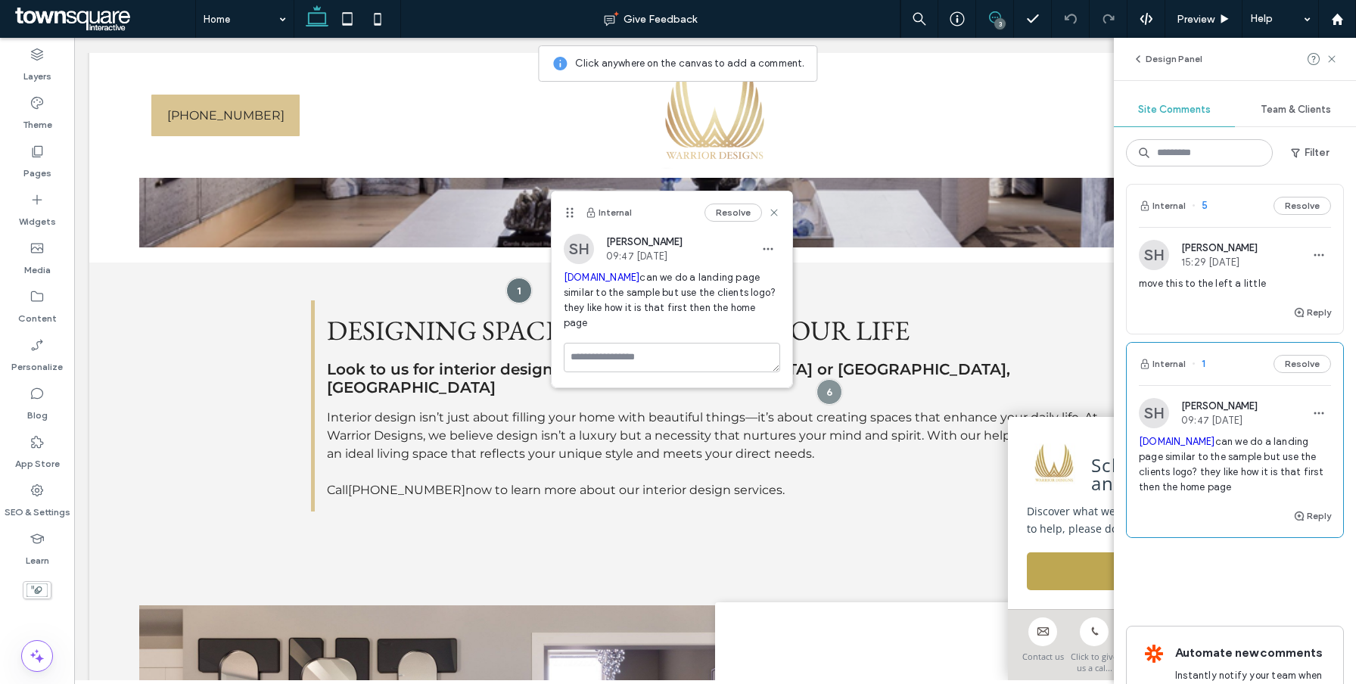
click at [1234, 317] on div "Reply" at bounding box center [1235, 318] width 216 height 30
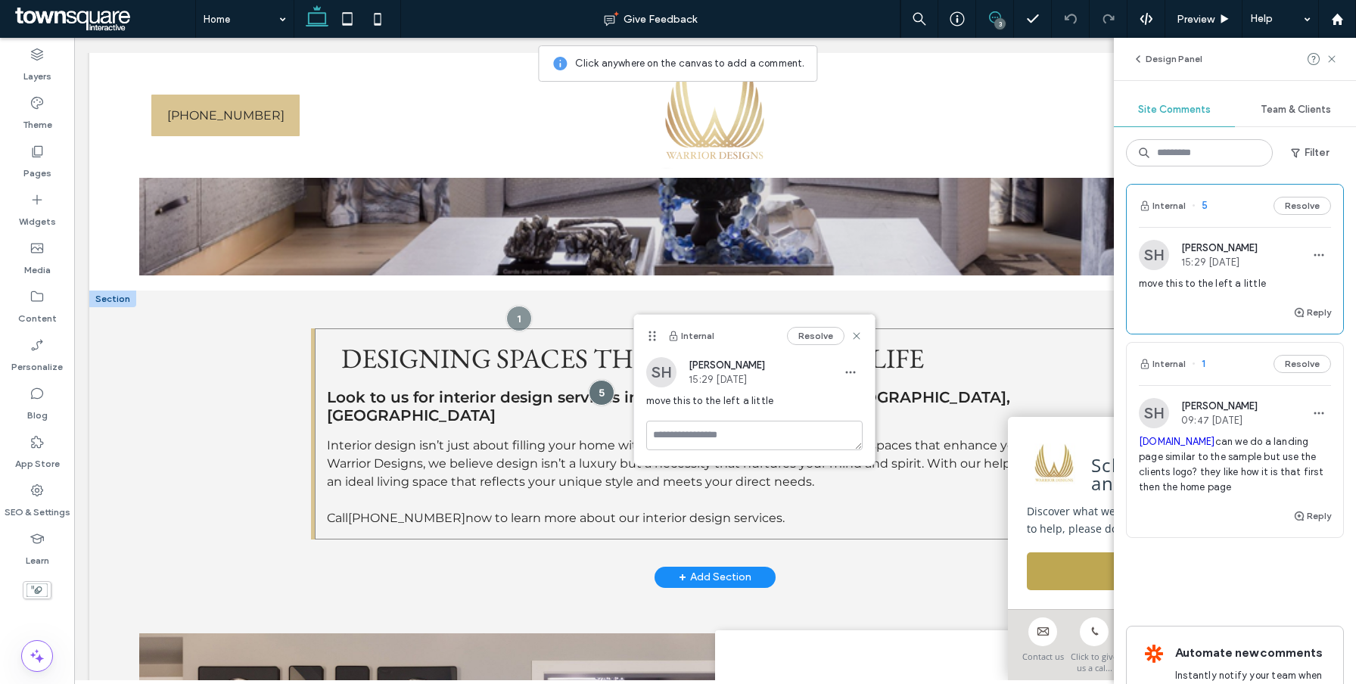
click at [955, 331] on div "Designing spaces that elevate your life Look to us for interior design services…" at bounding box center [715, 433] width 808 height 211
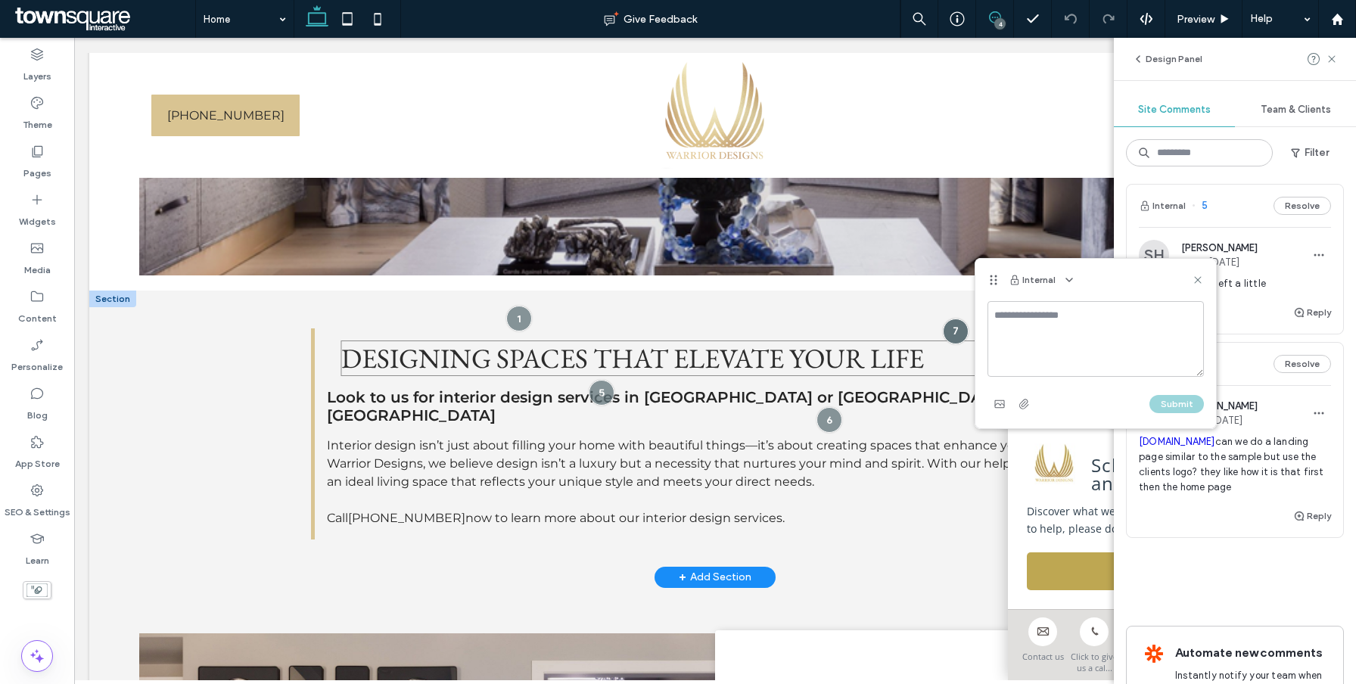
click at [955, 359] on h3 "Designing spaces that elevate your life" at bounding box center [731, 358] width 780 height 36
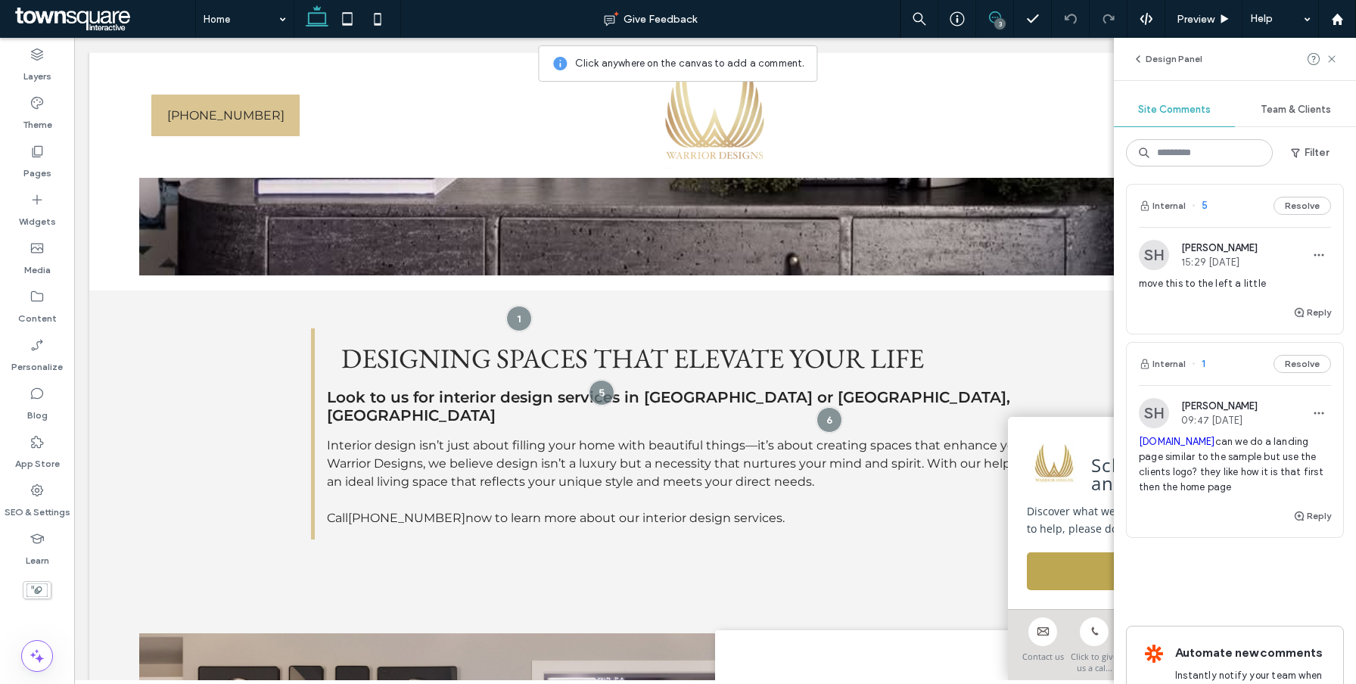
click at [1339, 51] on div "Design Panel" at bounding box center [1235, 59] width 242 height 42
click at [1338, 54] on div "Design Panel" at bounding box center [1235, 59] width 242 height 42
click at [1334, 64] on icon at bounding box center [1331, 59] width 12 height 12
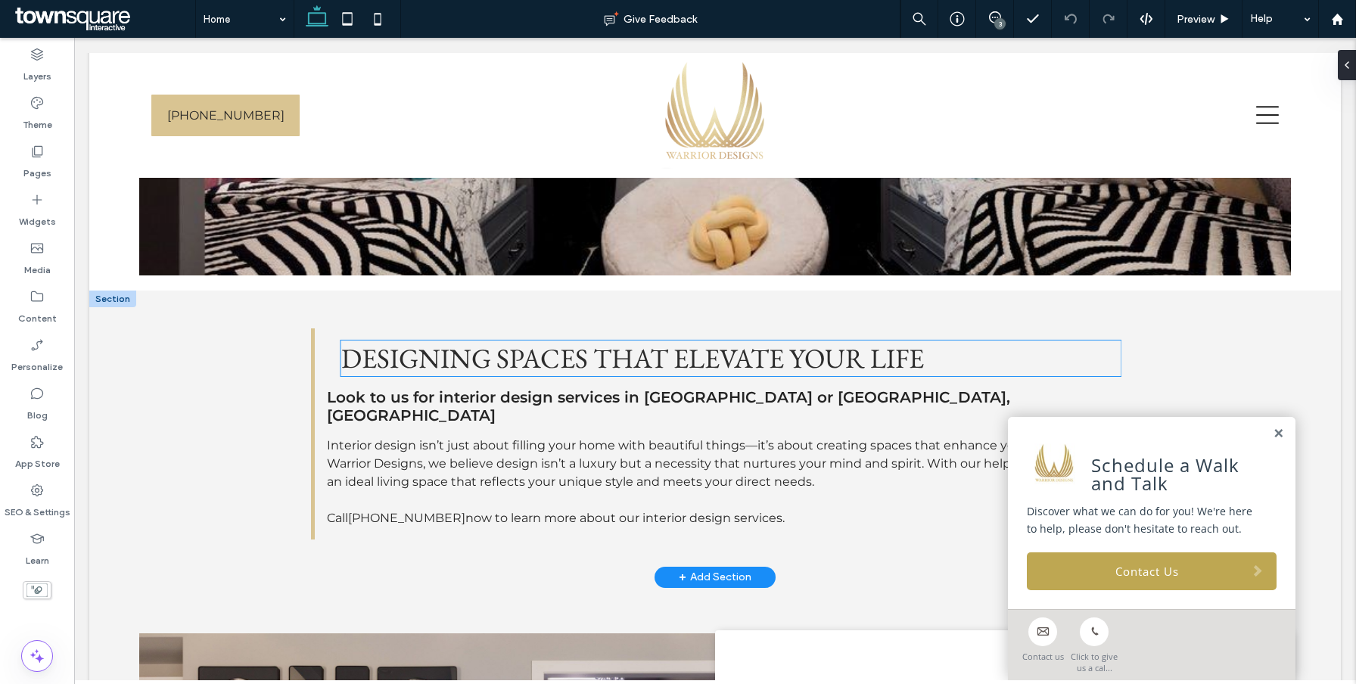
click at [927, 371] on h3 "Designing spaces that elevate your life" at bounding box center [731, 358] width 780 height 36
type input "**"
type input "***"
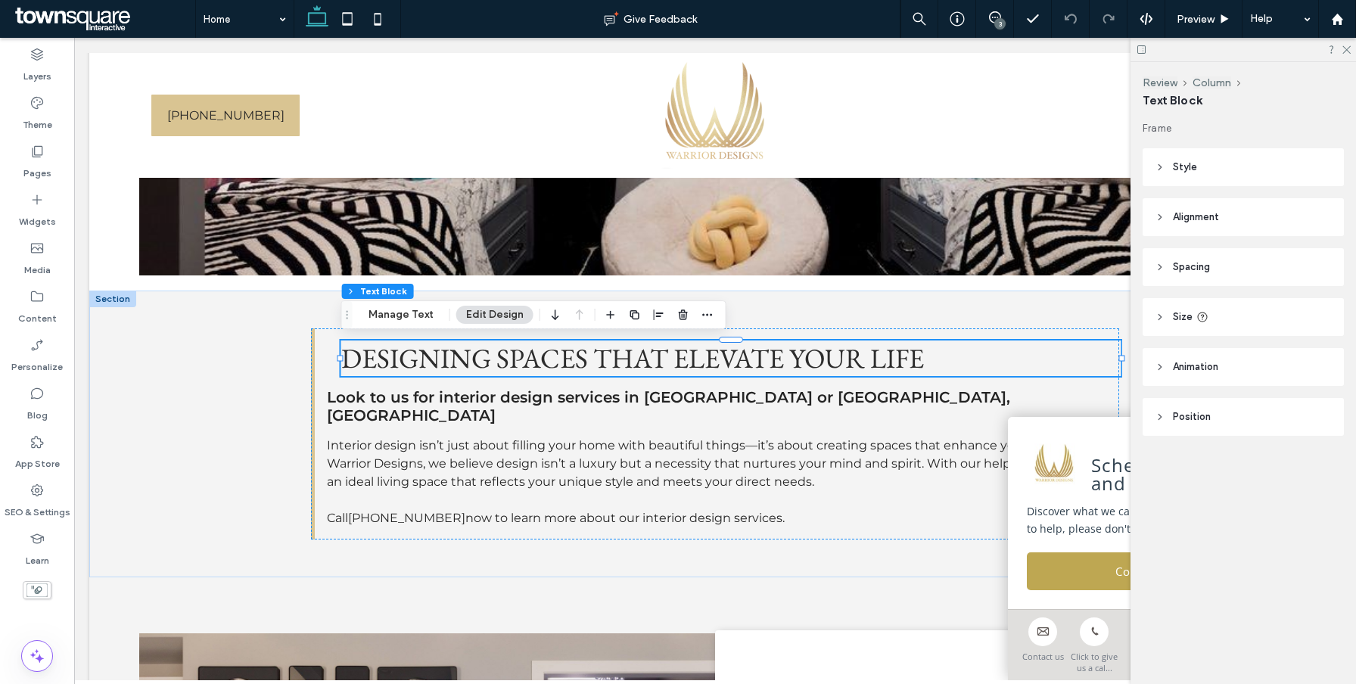
click at [1189, 170] on span "Style" at bounding box center [1185, 167] width 24 height 15
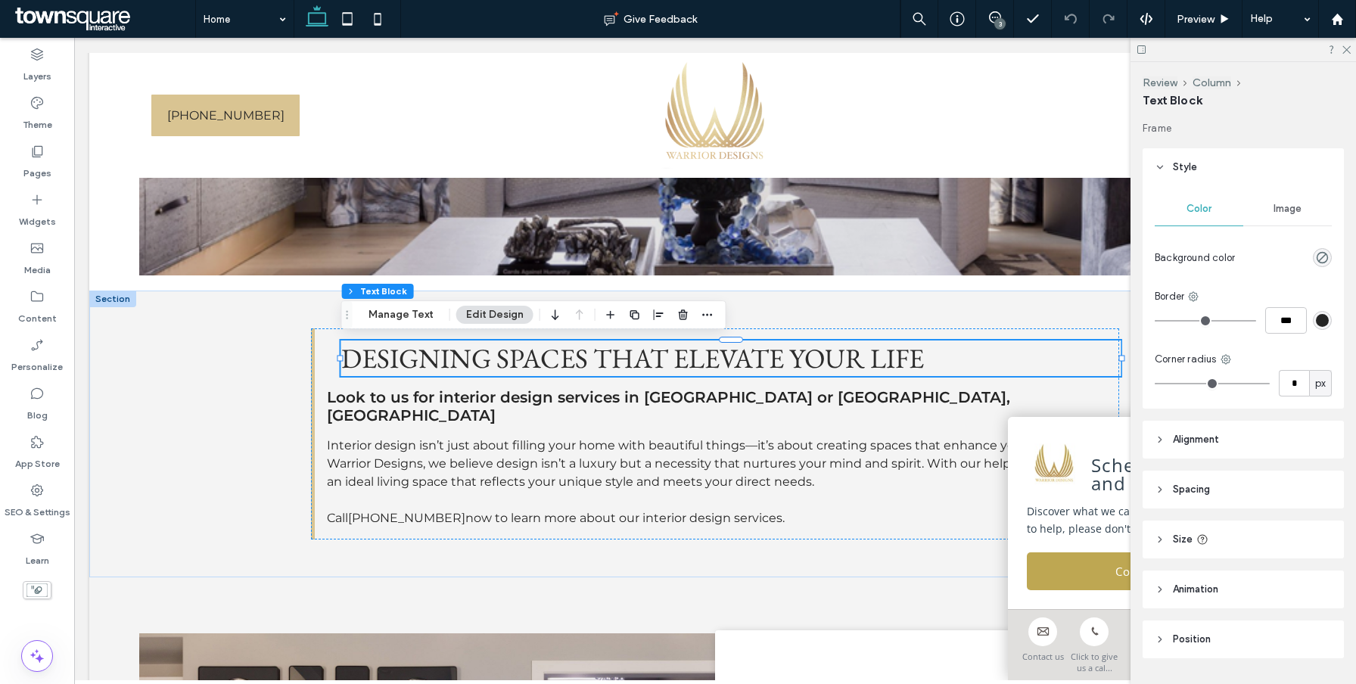
click at [1191, 169] on span "Style" at bounding box center [1185, 167] width 24 height 15
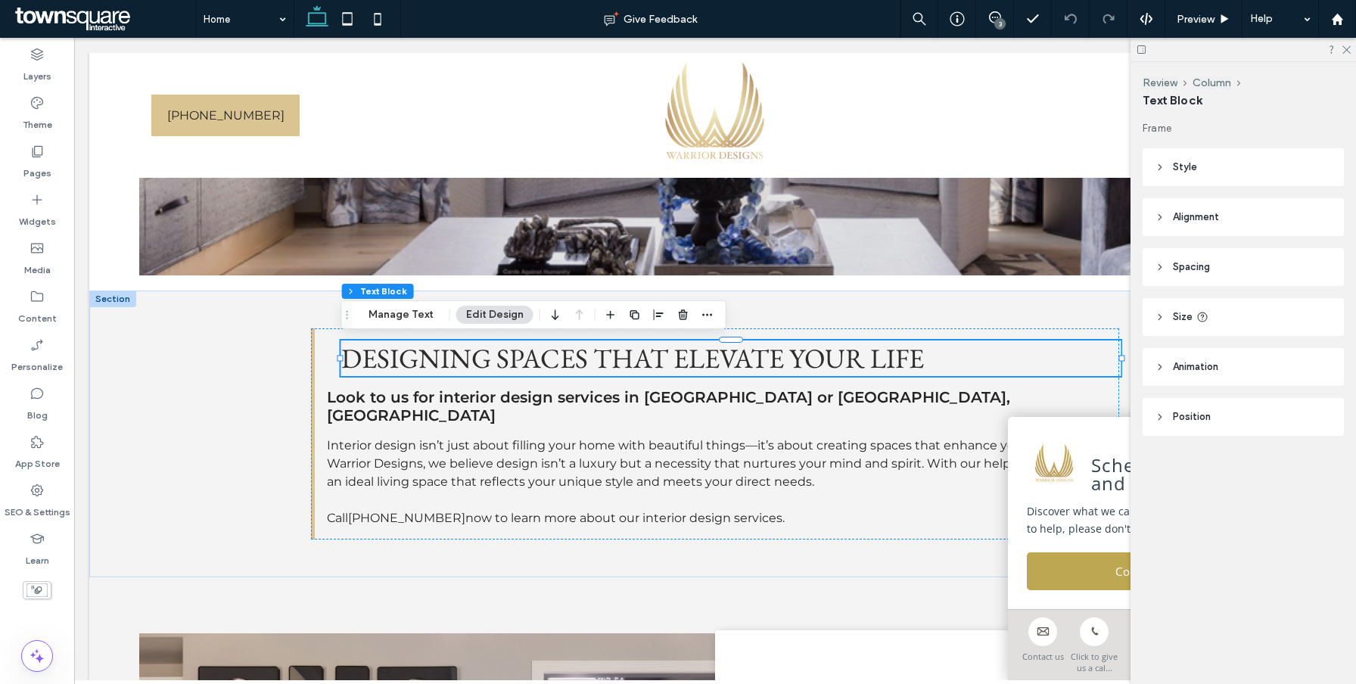
click at [1194, 259] on span "Spacing" at bounding box center [1191, 266] width 37 height 15
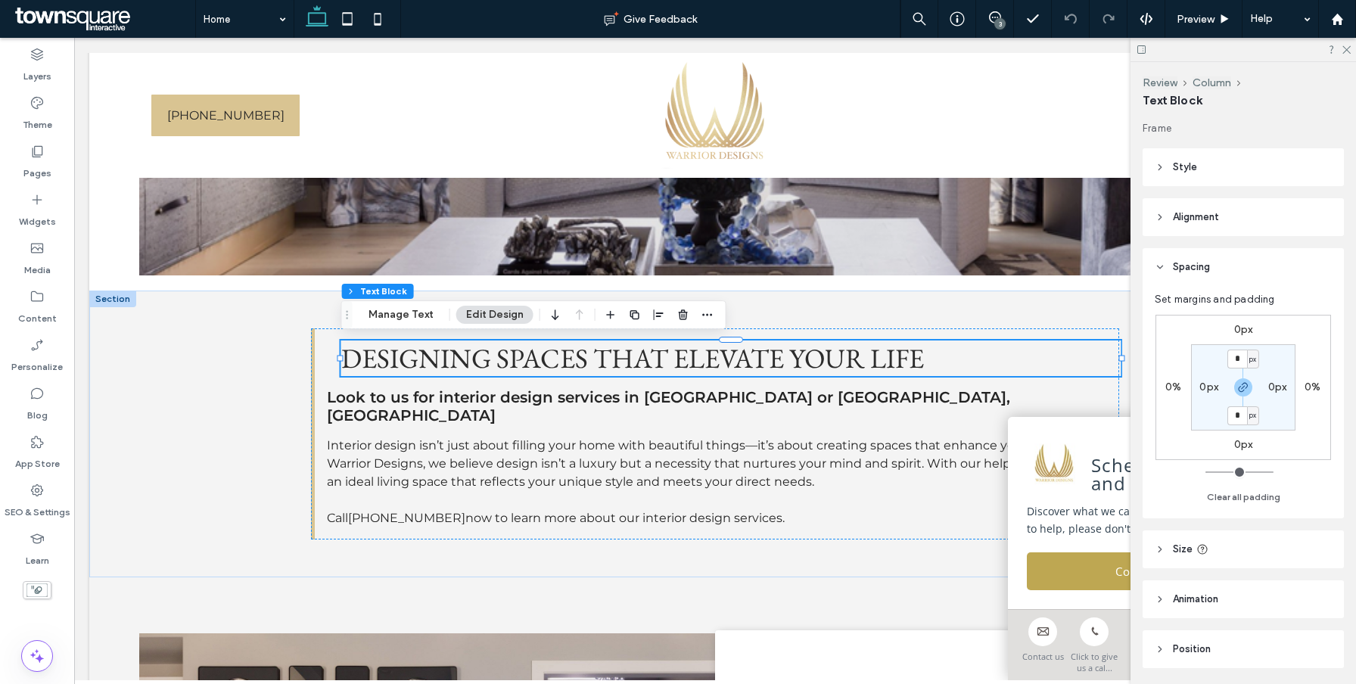
click at [1205, 388] on label "0px" at bounding box center [1208, 387] width 19 height 13
click at [1232, 392] on div at bounding box center [1243, 387] width 34 height 18
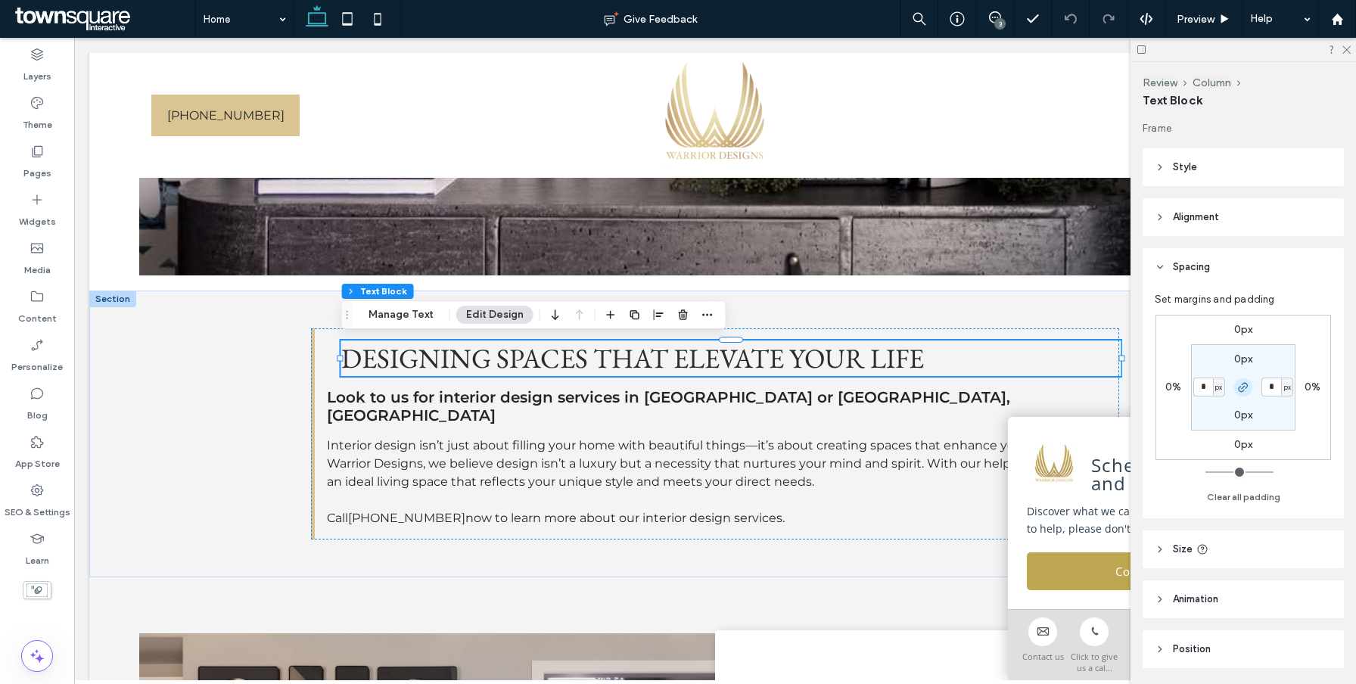
click at [1242, 392] on icon "button" at bounding box center [1243, 387] width 12 height 12
click at [1203, 389] on input "*" at bounding box center [1203, 387] width 20 height 19
type input "**"
click at [1207, 390] on input "**" at bounding box center [1203, 387] width 20 height 19
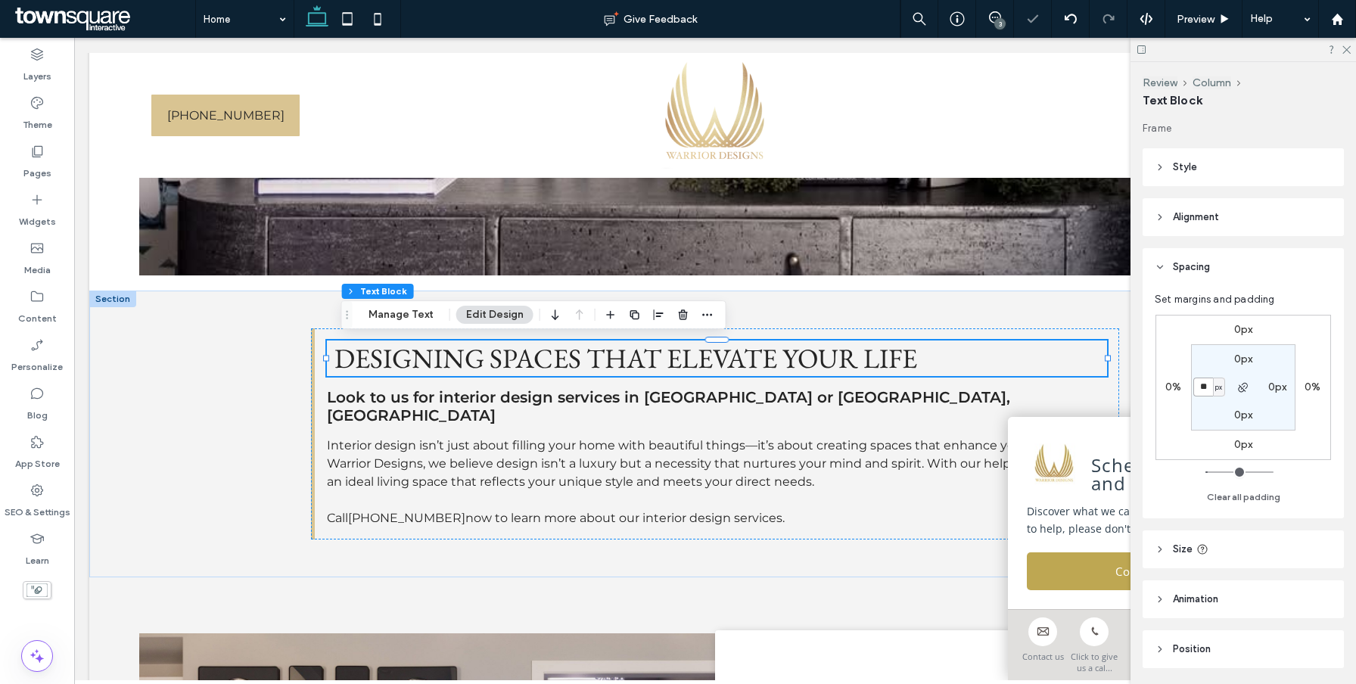
click at [1207, 390] on input "**" at bounding box center [1203, 387] width 20 height 19
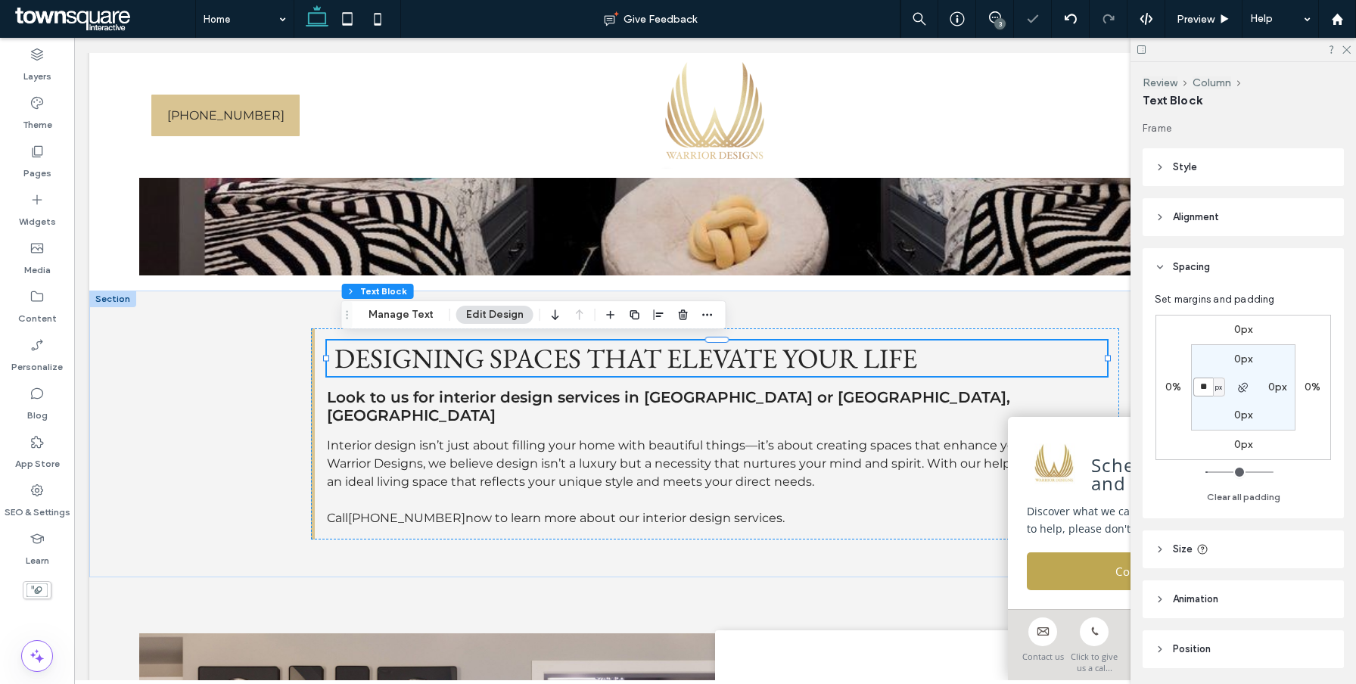
type input "**"
click at [1045, 304] on div "Designing spaces that elevate your life Look to us for interior design services…" at bounding box center [715, 434] width 908 height 287
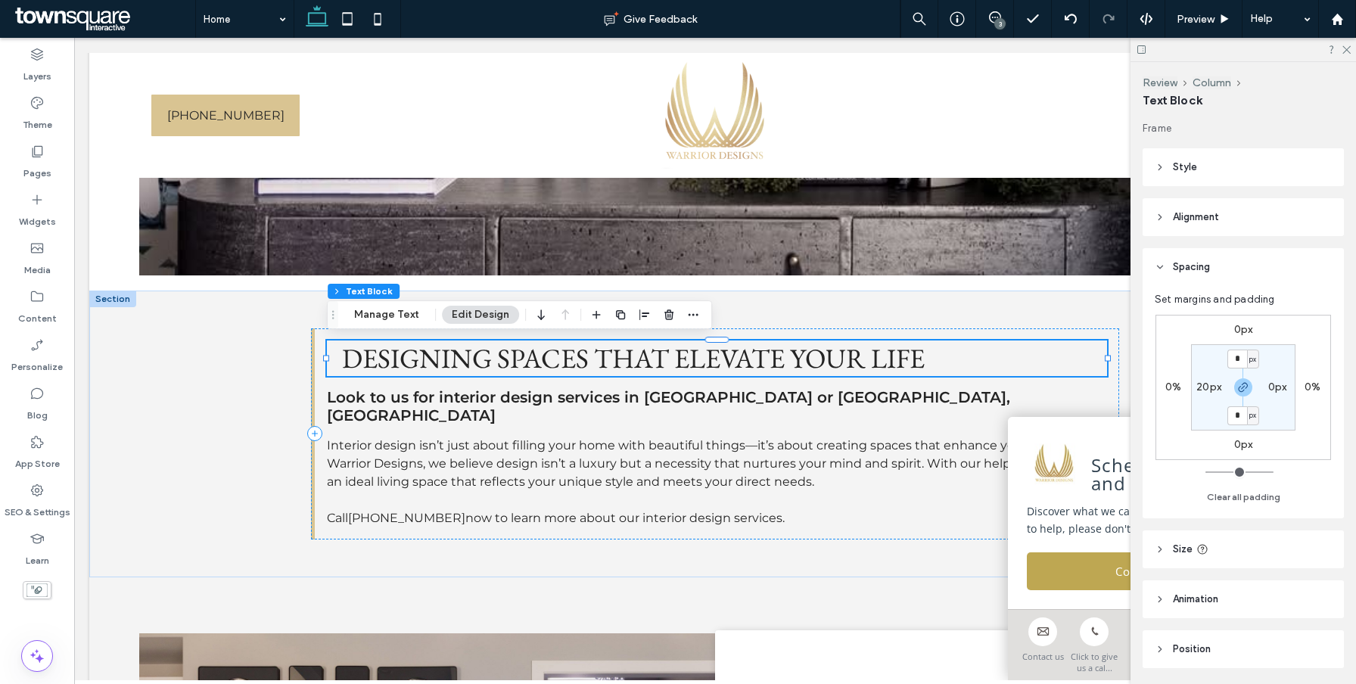
click at [1204, 381] on label "20px" at bounding box center [1208, 387] width 25 height 13
type input "**"
click at [1199, 391] on input "**" at bounding box center [1203, 387] width 20 height 19
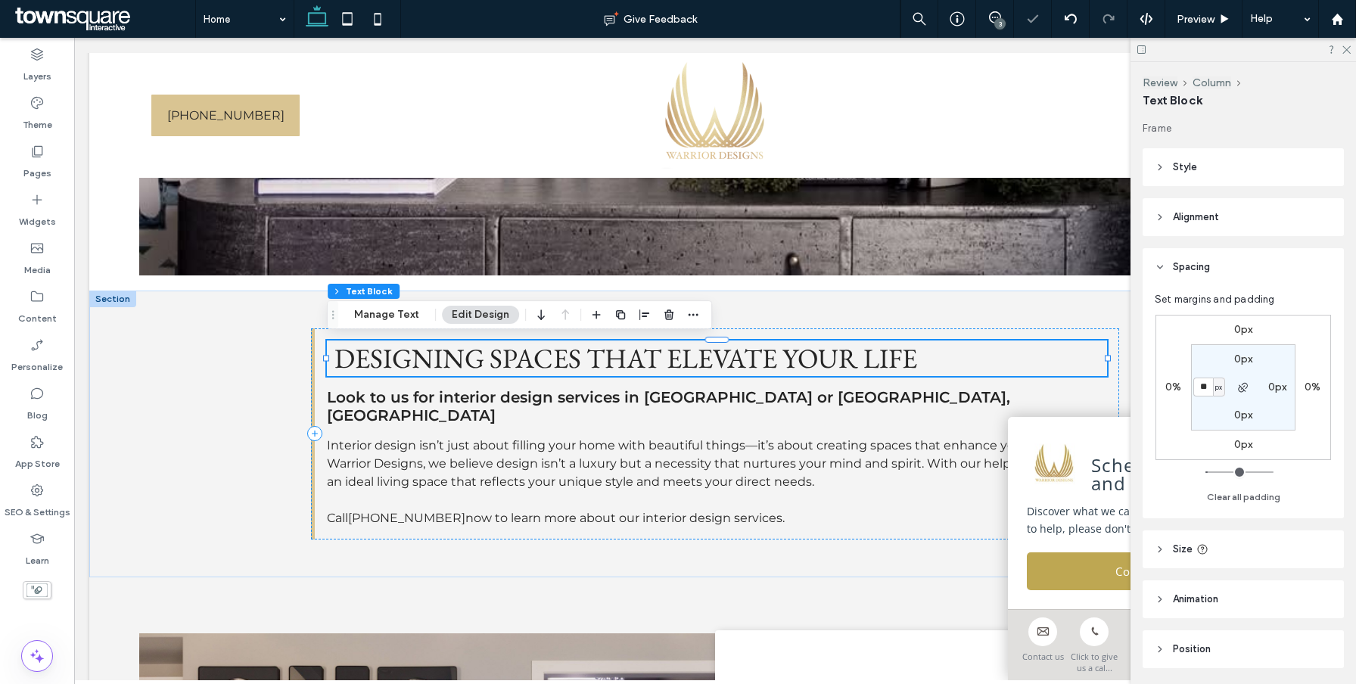
click at [1199, 391] on input "**" at bounding box center [1203, 387] width 20 height 19
type input "**"
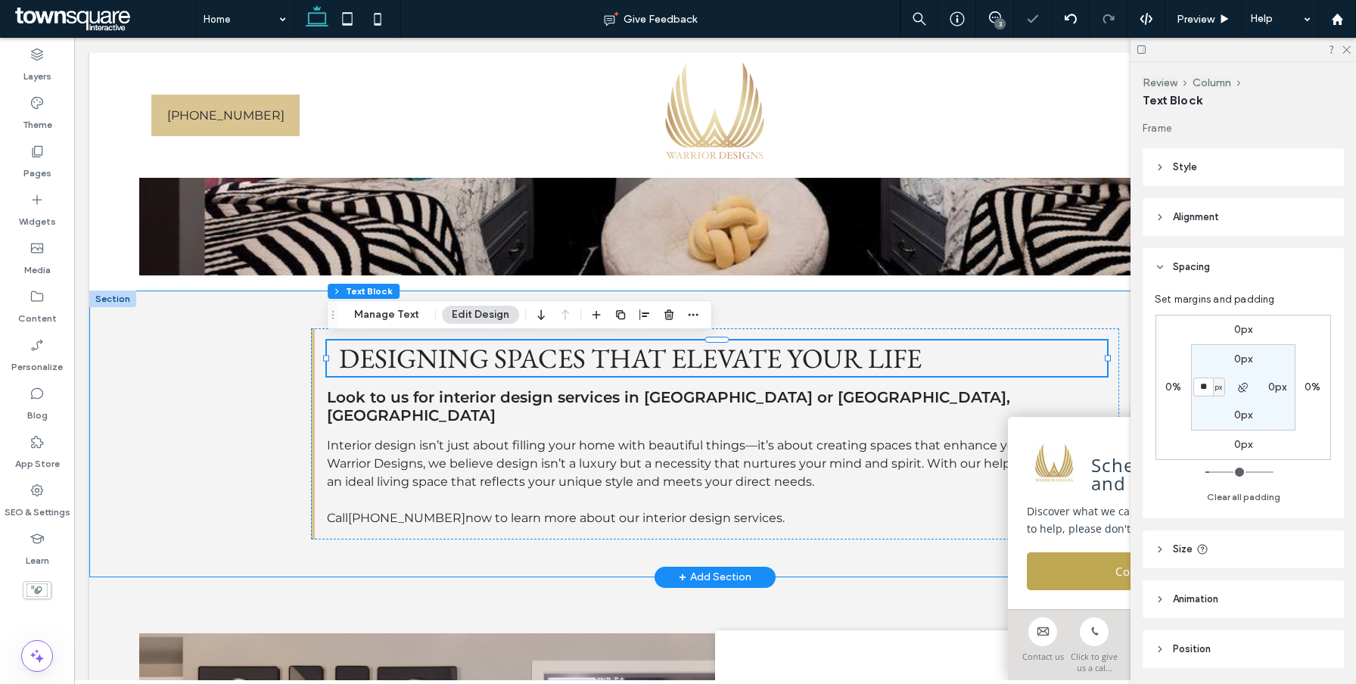
click at [1012, 310] on div "Designing spaces that elevate your life Look to us for interior design services…" at bounding box center [715, 434] width 908 height 287
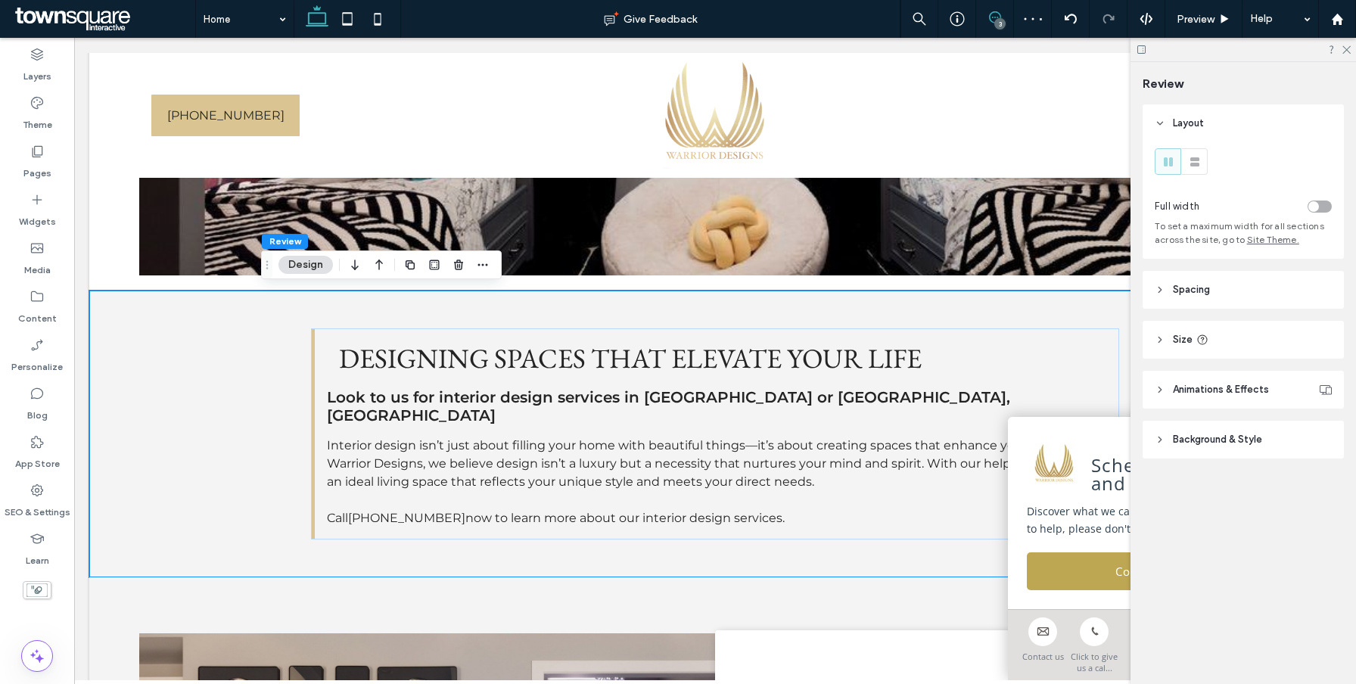
click at [999, 17] on icon at bounding box center [995, 17] width 12 height 12
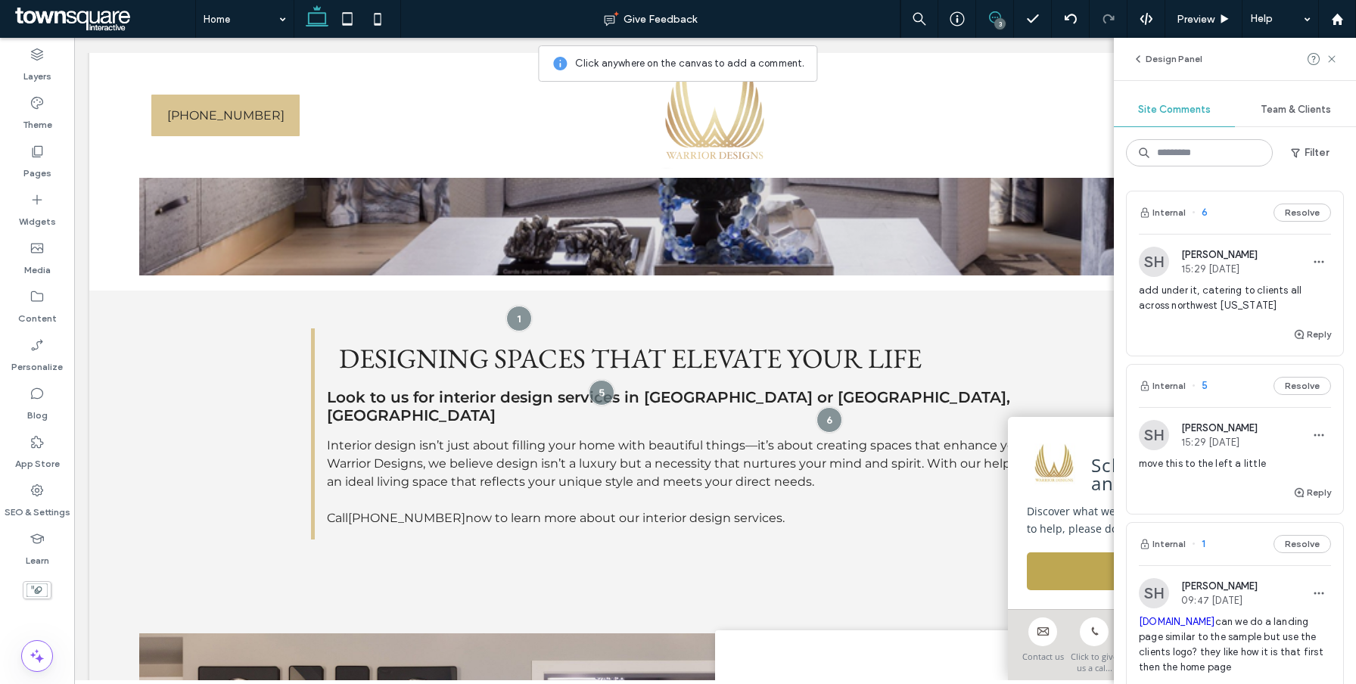
click at [1232, 468] on span "move this to the left a little" at bounding box center [1235, 463] width 192 height 15
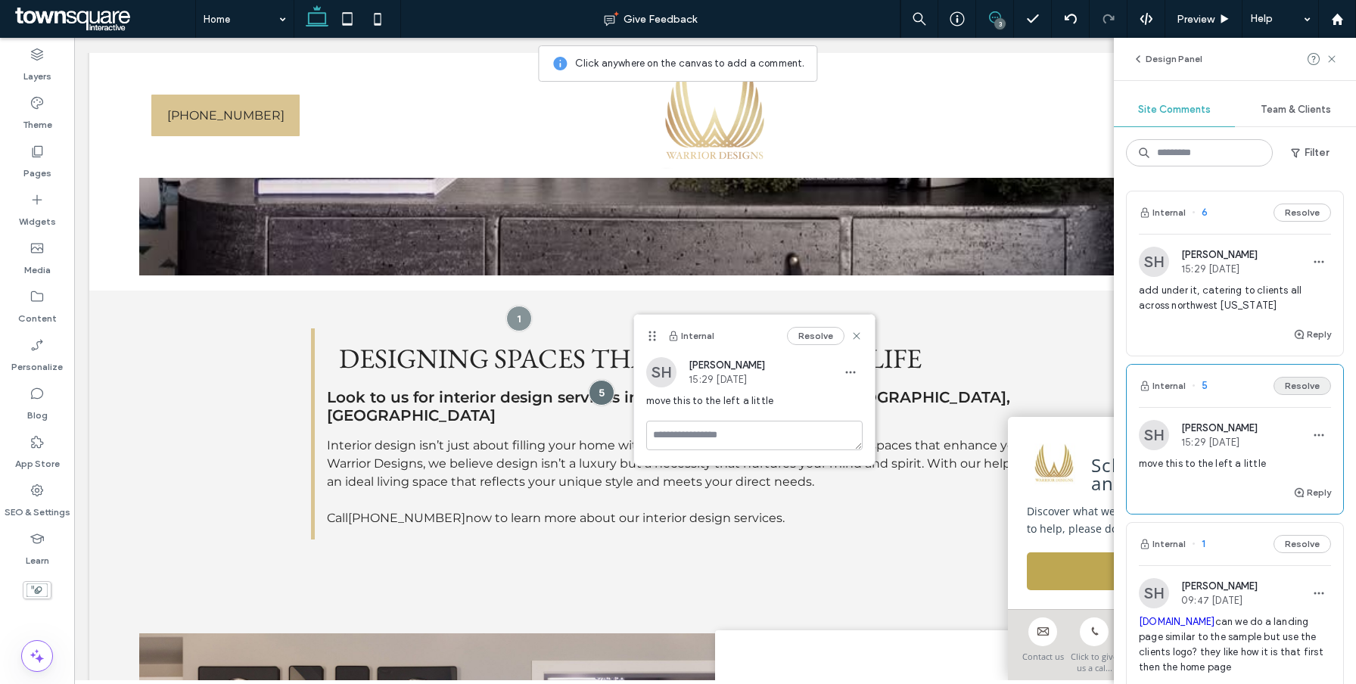
click at [1310, 383] on button "Resolve" at bounding box center [1301, 386] width 57 height 18
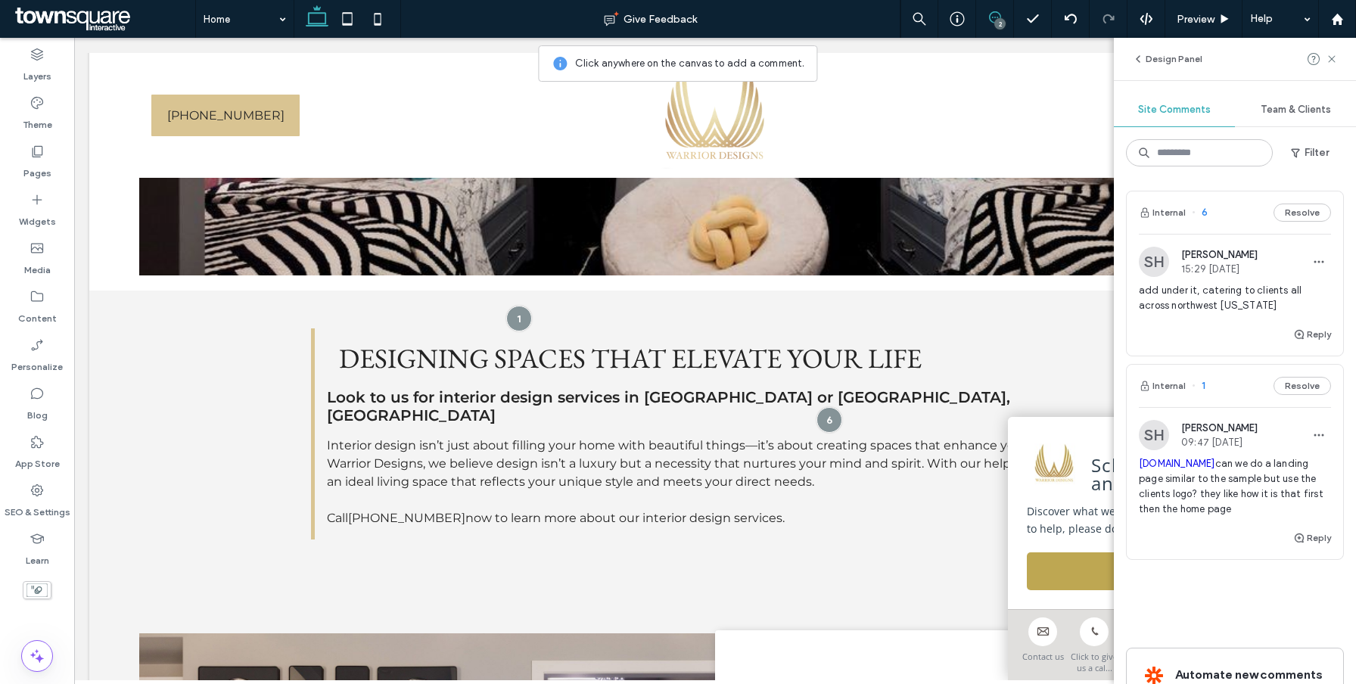
click at [1223, 306] on span "add under it, catering to clients all across northwest [US_STATE]" at bounding box center [1235, 298] width 192 height 30
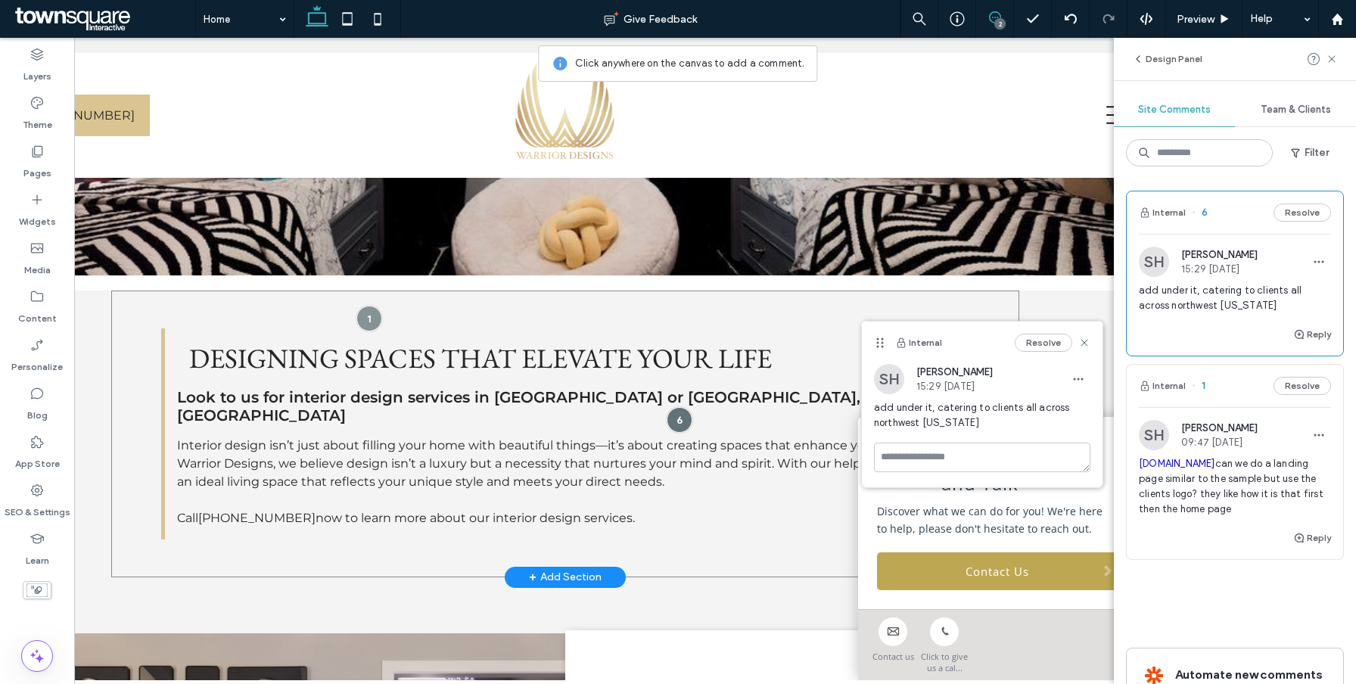
scroll to position [0, 155]
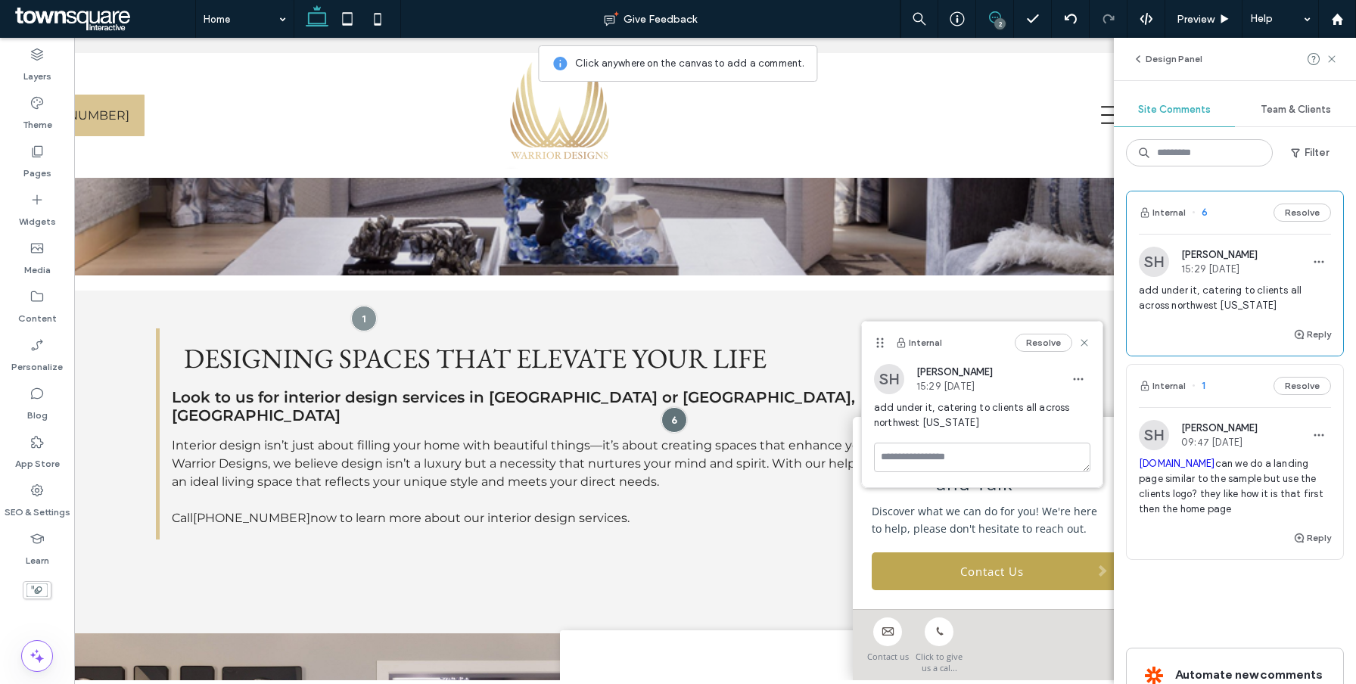
drag, startPoint x: 1239, startPoint y: 309, endPoint x: 1255, endPoint y: 312, distance: 16.0
click at [1255, 312] on span "add under it, catering to clients all across northwest [US_STATE]" at bounding box center [1235, 298] width 192 height 30
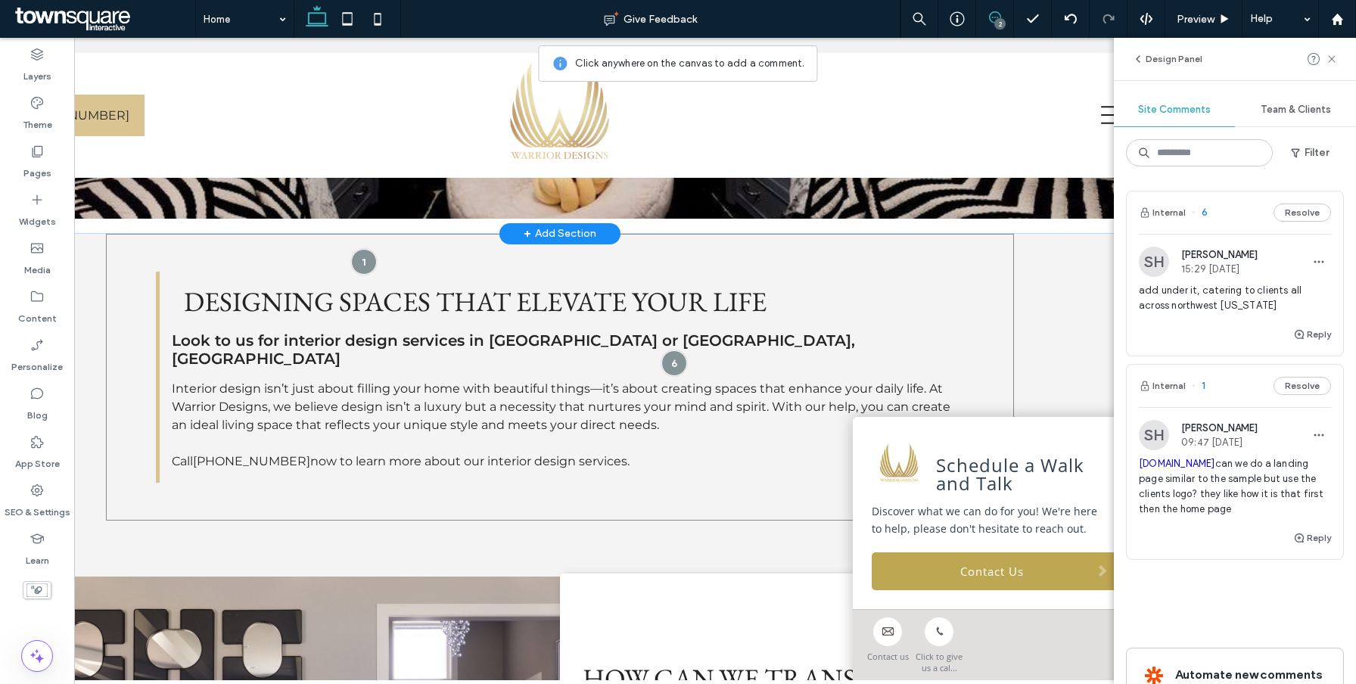
scroll to position [531, 0]
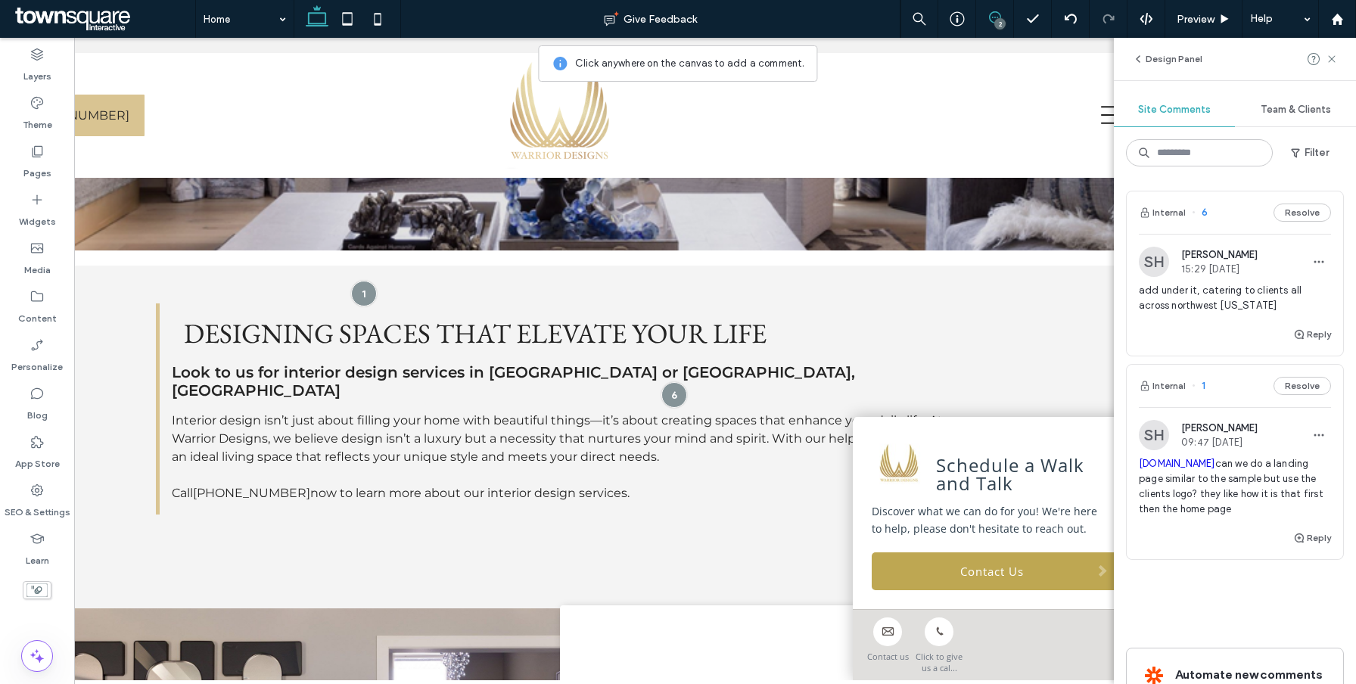
click at [1225, 307] on span "add under it, catering to clients all across northwest [US_STATE]" at bounding box center [1235, 298] width 192 height 30
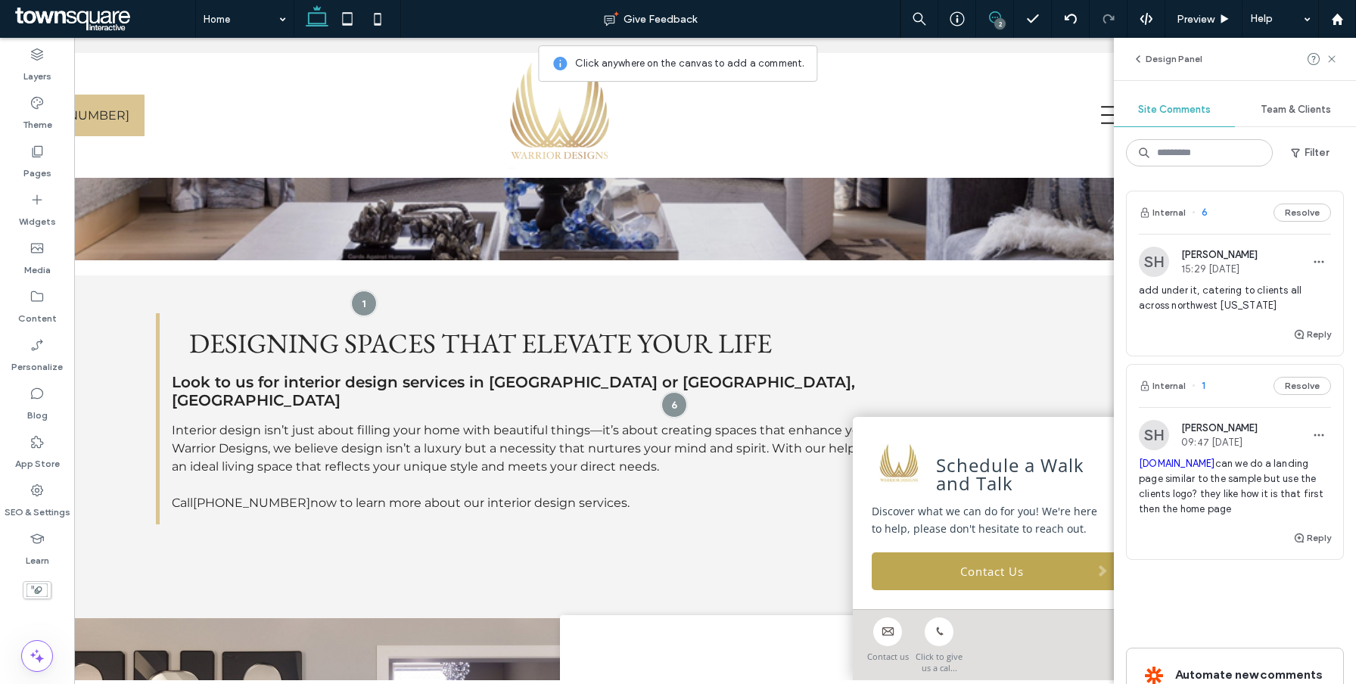
scroll to position [506, 0]
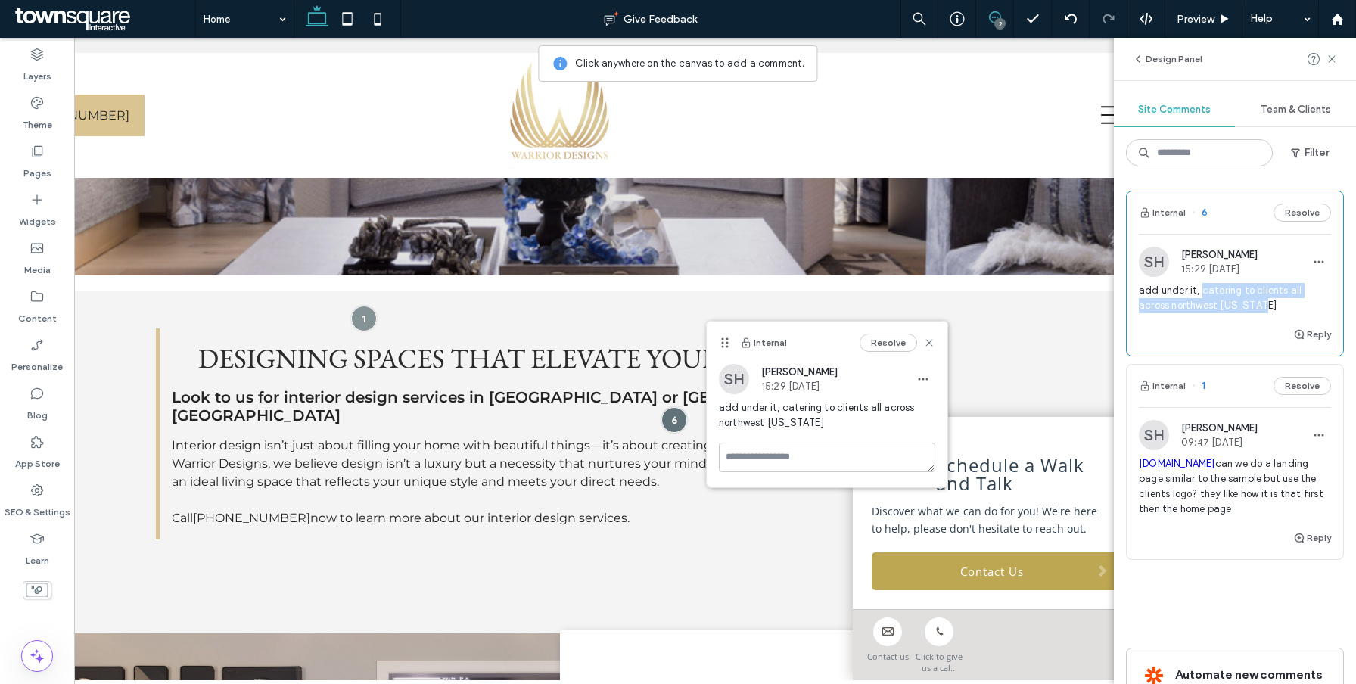
drag, startPoint x: 1242, startPoint y: 306, endPoint x: 1199, endPoint y: 288, distance: 46.5
click at [1199, 288] on span "add under it, catering to clients all across northwest [US_STATE]" at bounding box center [1235, 298] width 192 height 30
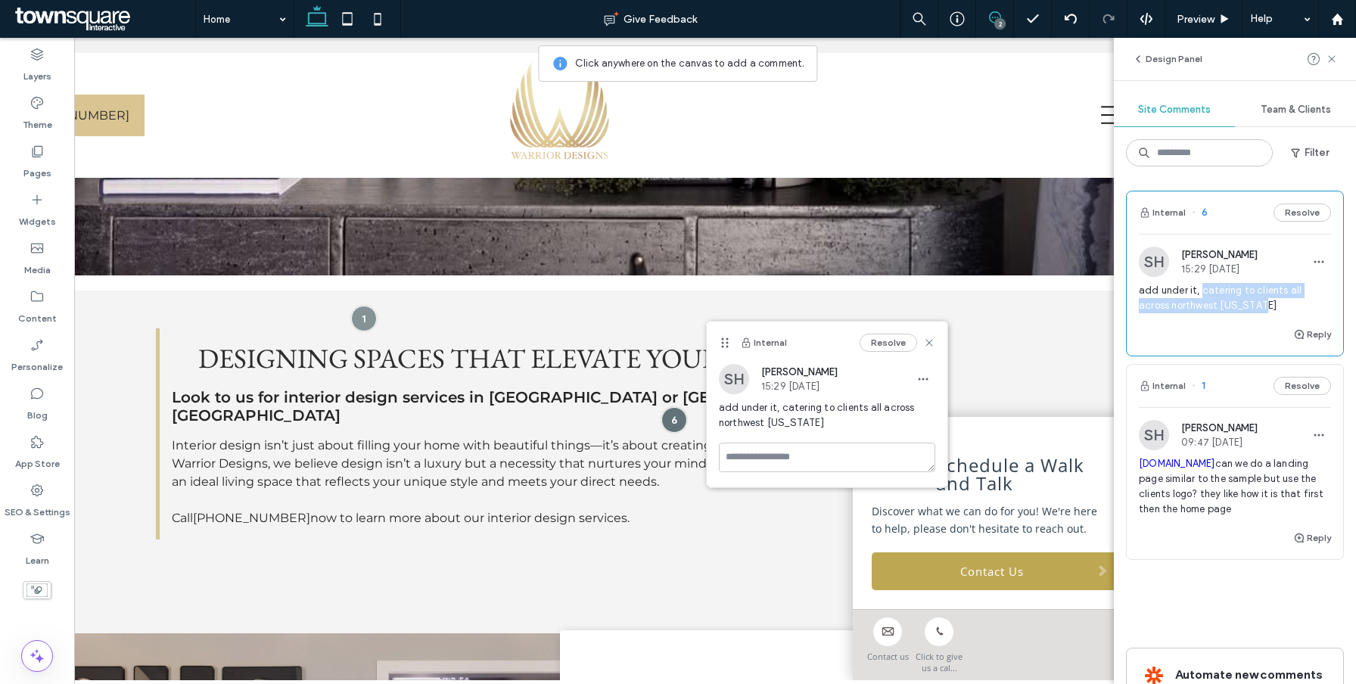
copy span "catering to clients all across northwest [US_STATE]"
click at [1333, 61] on use at bounding box center [1331, 58] width 7 height 7
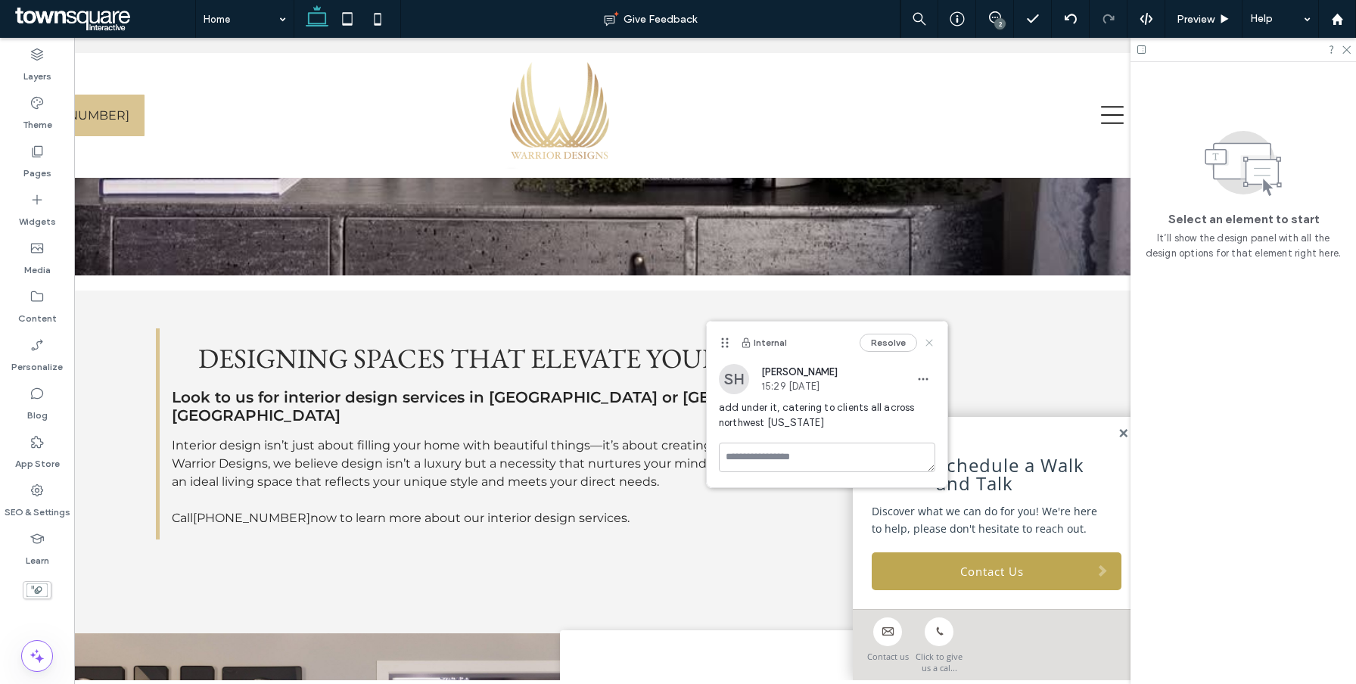
click at [928, 338] on icon at bounding box center [929, 343] width 12 height 12
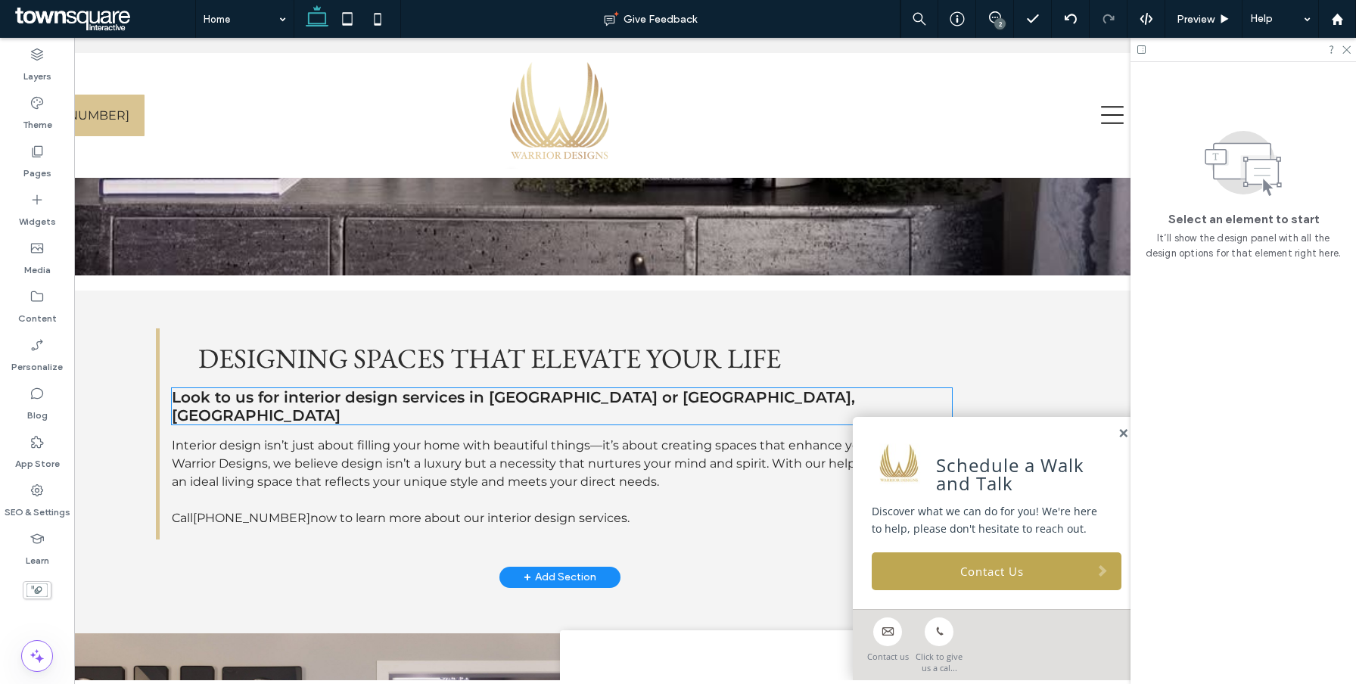
click at [786, 390] on h4 "Look to us for interior design services in [GEOGRAPHIC_DATA] or [GEOGRAPHIC_DAT…" at bounding box center [562, 406] width 780 height 36
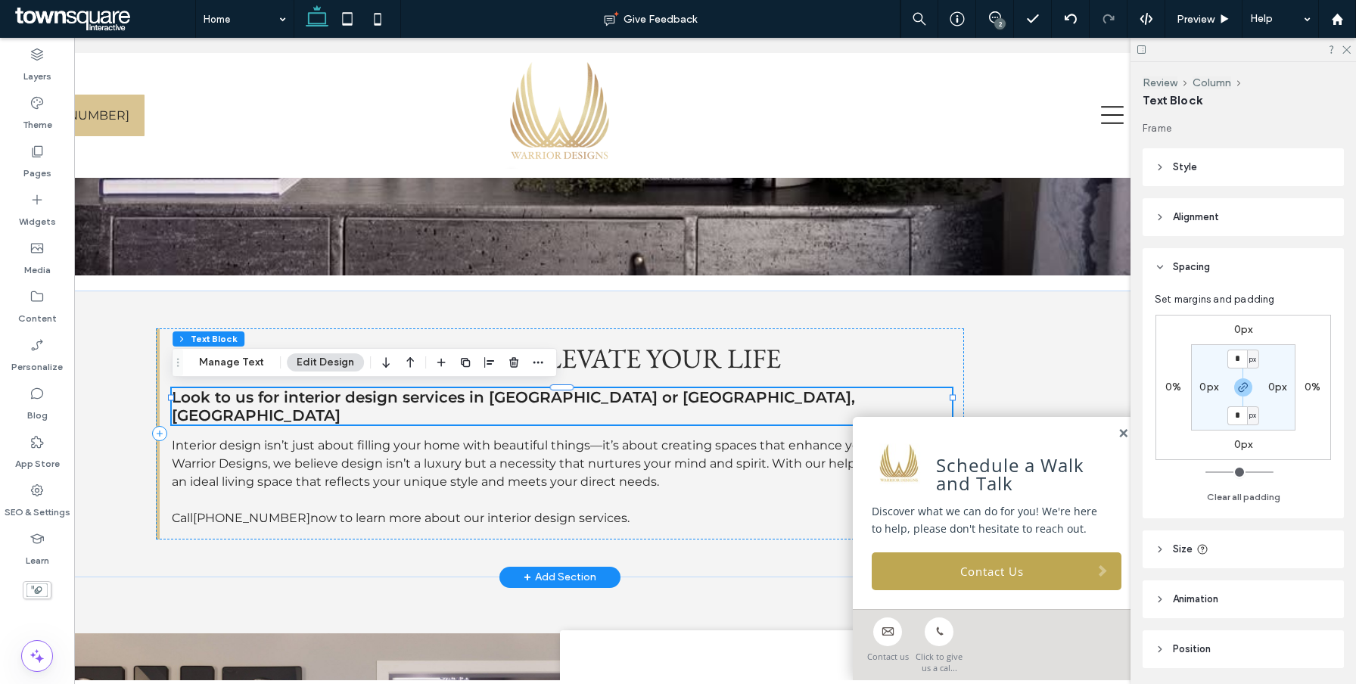
click at [764, 398] on h4 "Look to us for interior design services in [GEOGRAPHIC_DATA] or [GEOGRAPHIC_DAT…" at bounding box center [562, 406] width 780 height 36
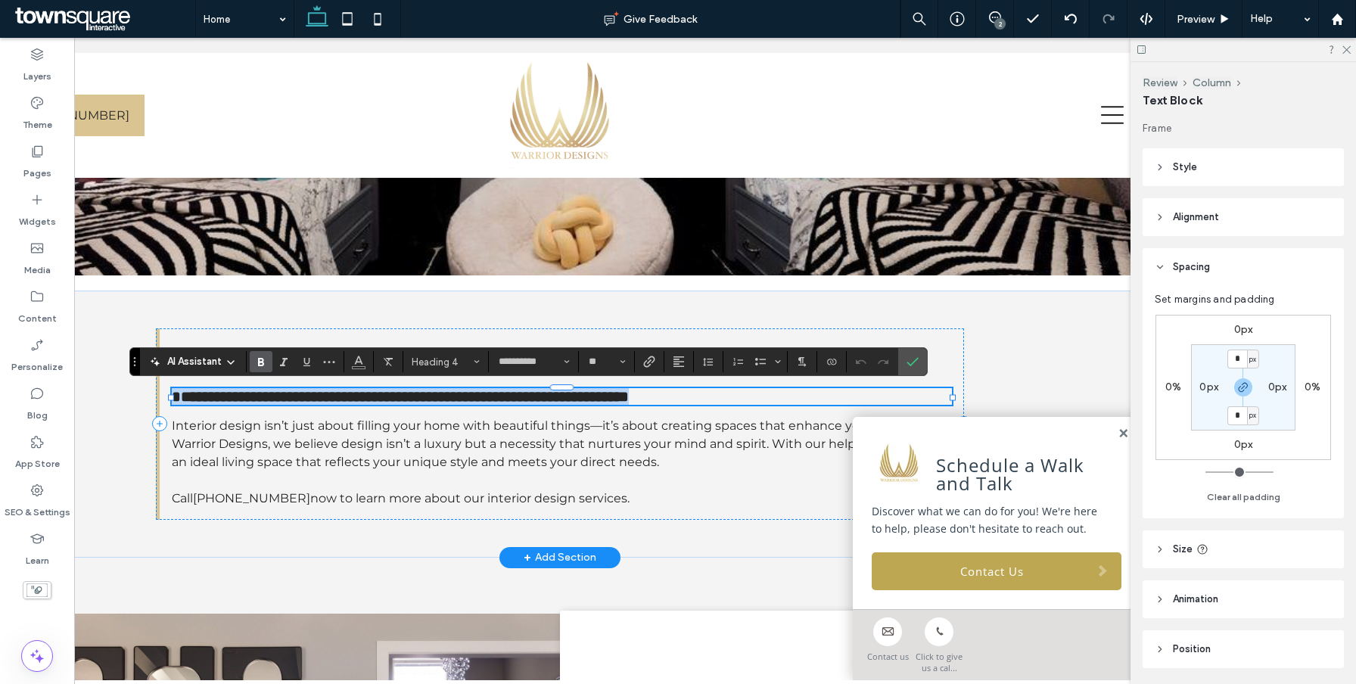
click at [791, 398] on h4 "**********" at bounding box center [562, 396] width 780 height 17
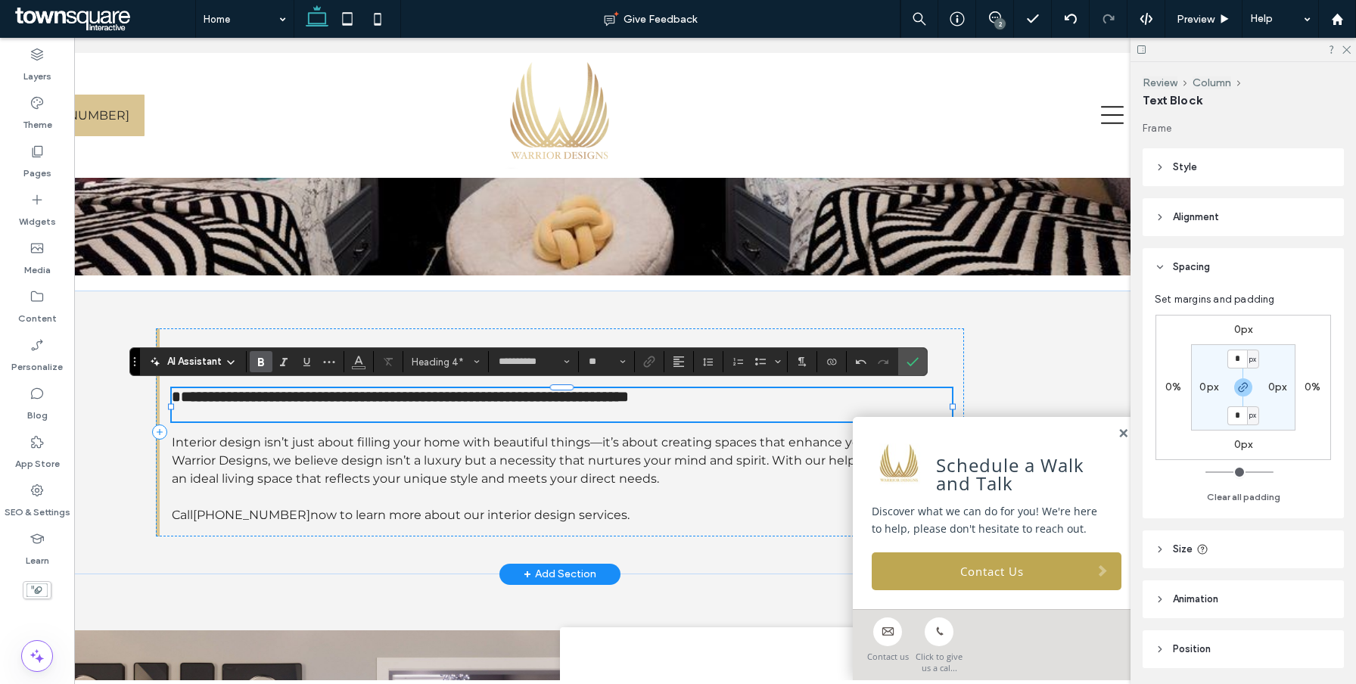
paste div
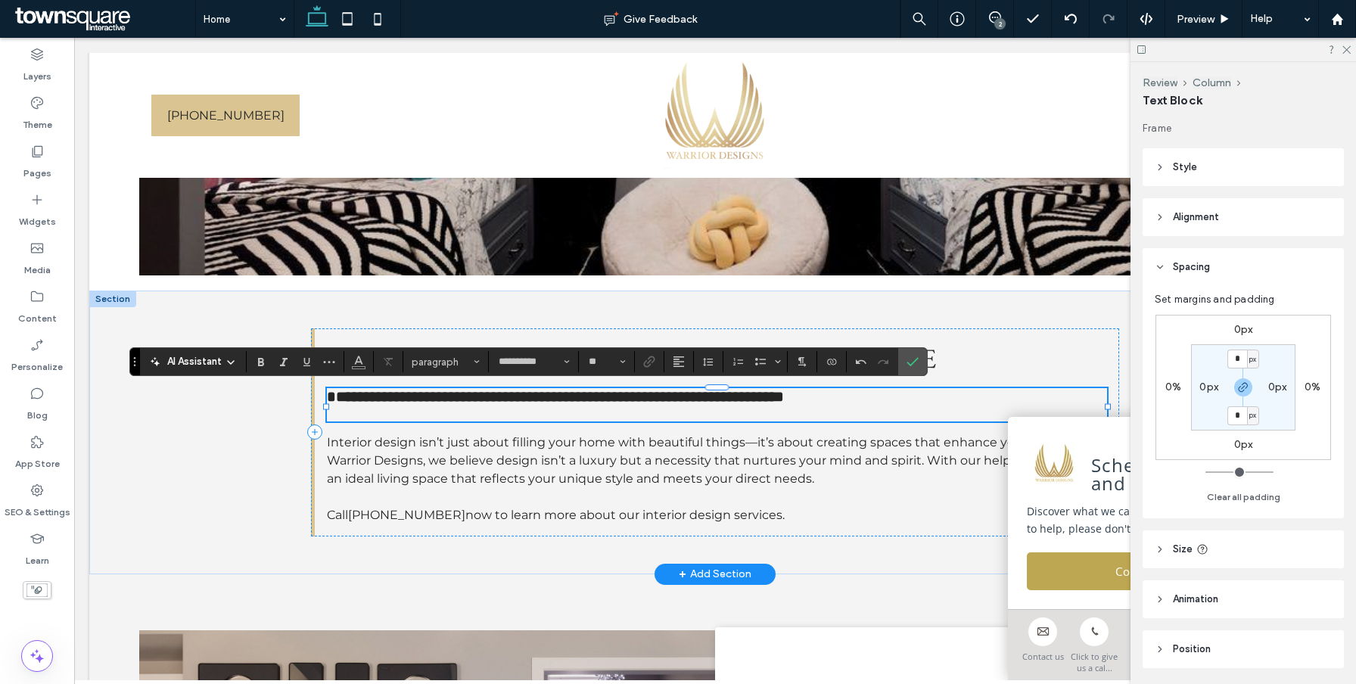
scroll to position [0, 0]
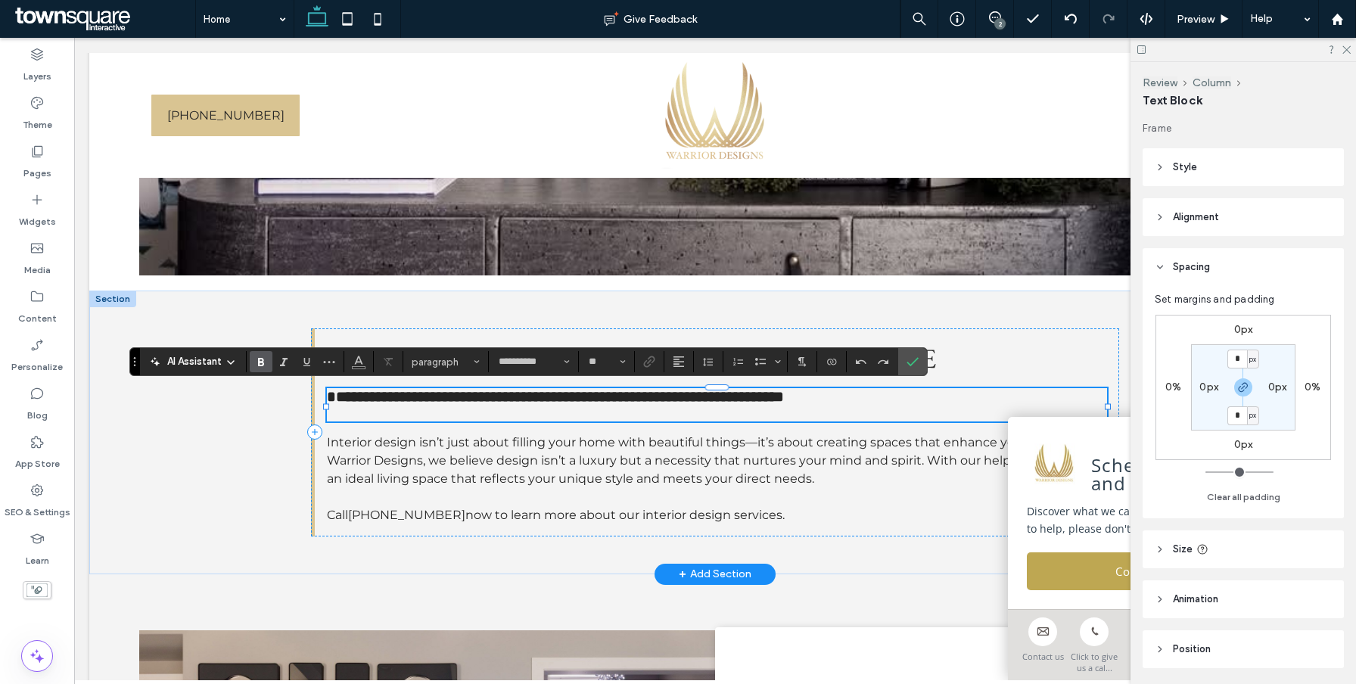
click at [498, 412] on h4 "**********" at bounding box center [717, 404] width 780 height 33
type input "**"
click at [333, 416] on span "**********" at bounding box center [555, 405] width 457 height 32
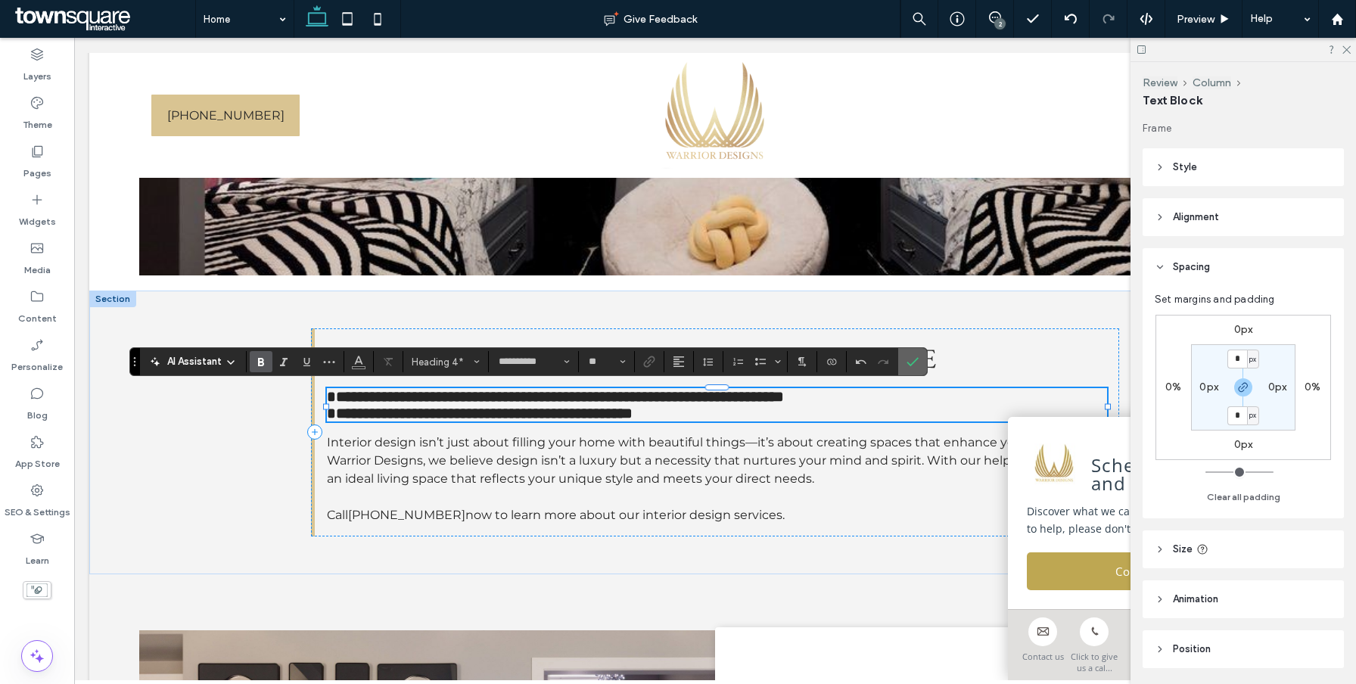
click at [909, 360] on icon "Confirm" at bounding box center [912, 362] width 12 height 12
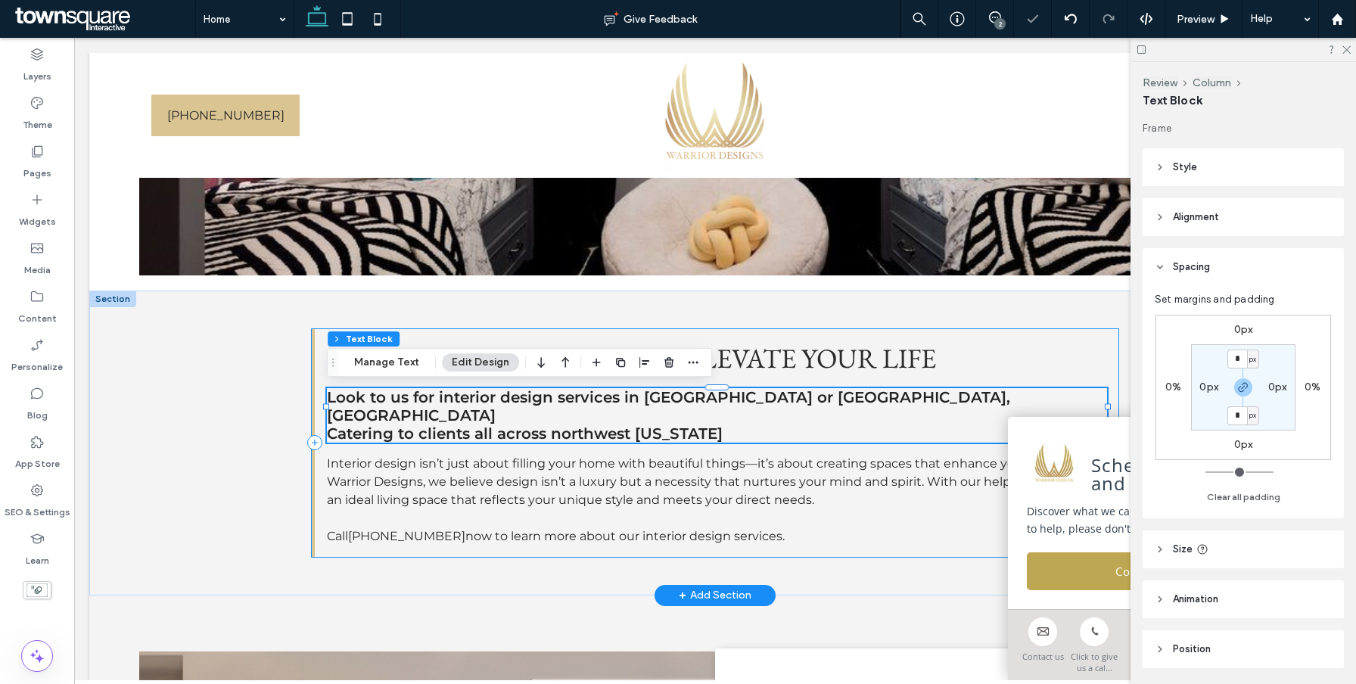
click at [1013, 336] on div "Designing spaces that elevate your life Look to us for interior design services…" at bounding box center [715, 442] width 808 height 229
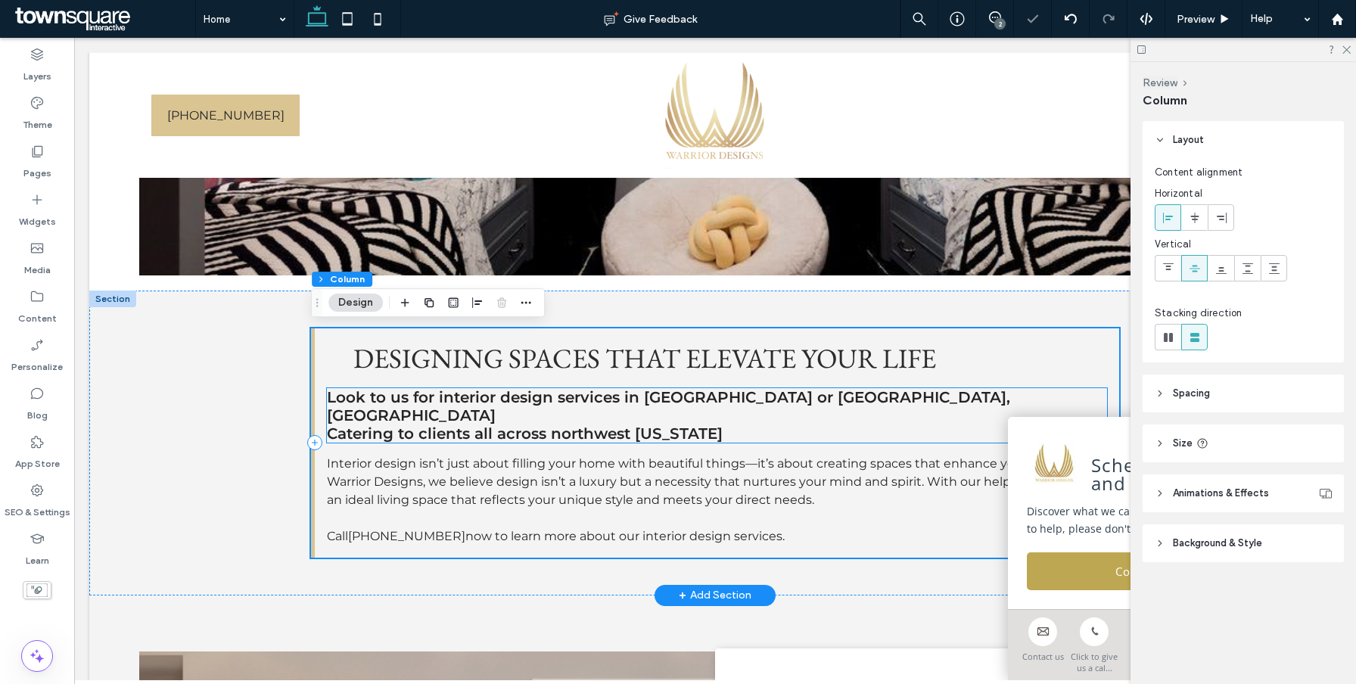
click at [536, 398] on span "Look to us for interior design services in [GEOGRAPHIC_DATA] or [GEOGRAPHIC_DAT…" at bounding box center [668, 415] width 683 height 54
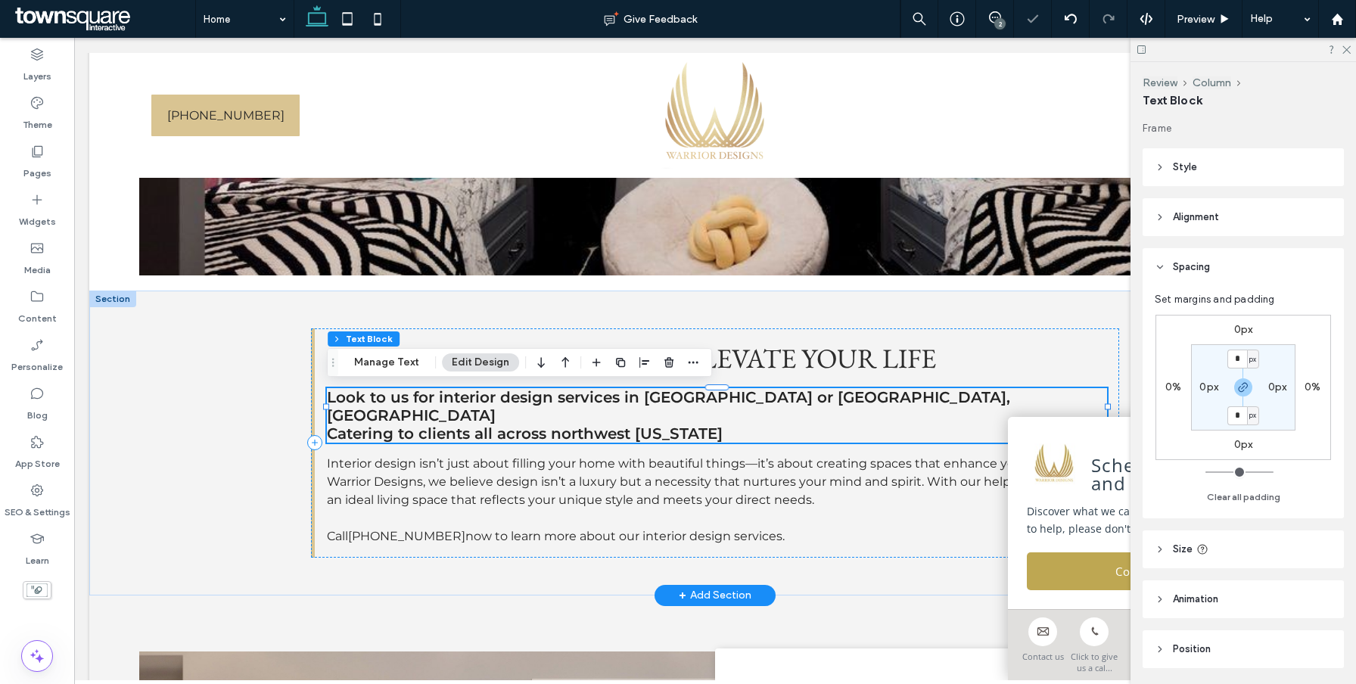
click at [520, 406] on span "Look to us for interior design services in [GEOGRAPHIC_DATA] or [GEOGRAPHIC_DAT…" at bounding box center [668, 415] width 683 height 54
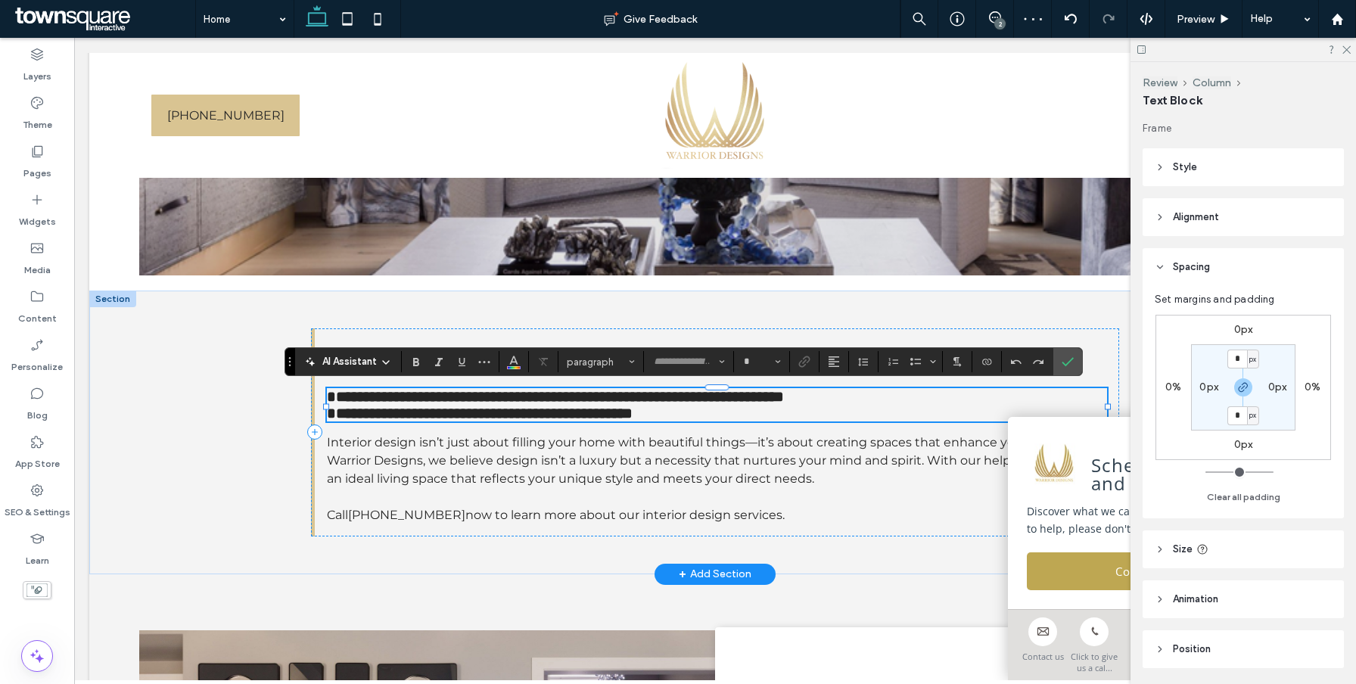
type input "**********"
type input "**"
click at [340, 394] on span "**********" at bounding box center [555, 396] width 457 height 15
click at [333, 393] on span "**********" at bounding box center [555, 396] width 457 height 15
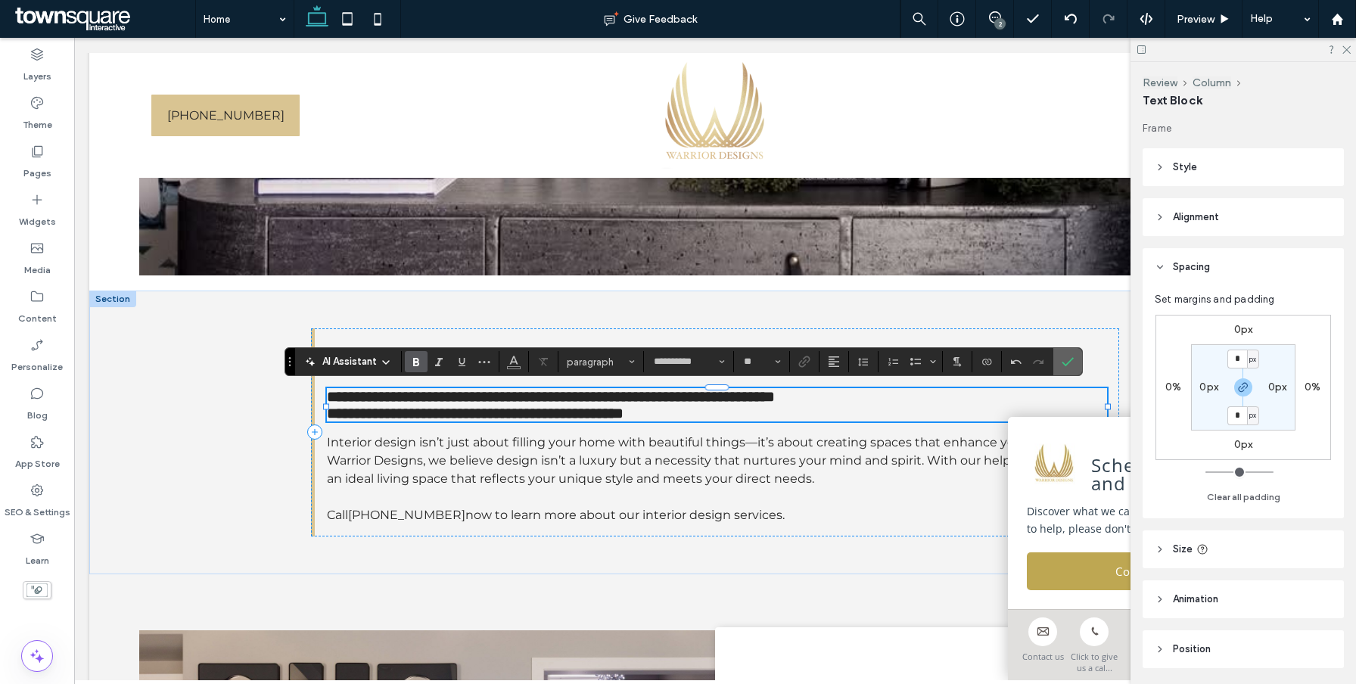
click at [1064, 360] on icon "Confirm" at bounding box center [1067, 362] width 12 height 12
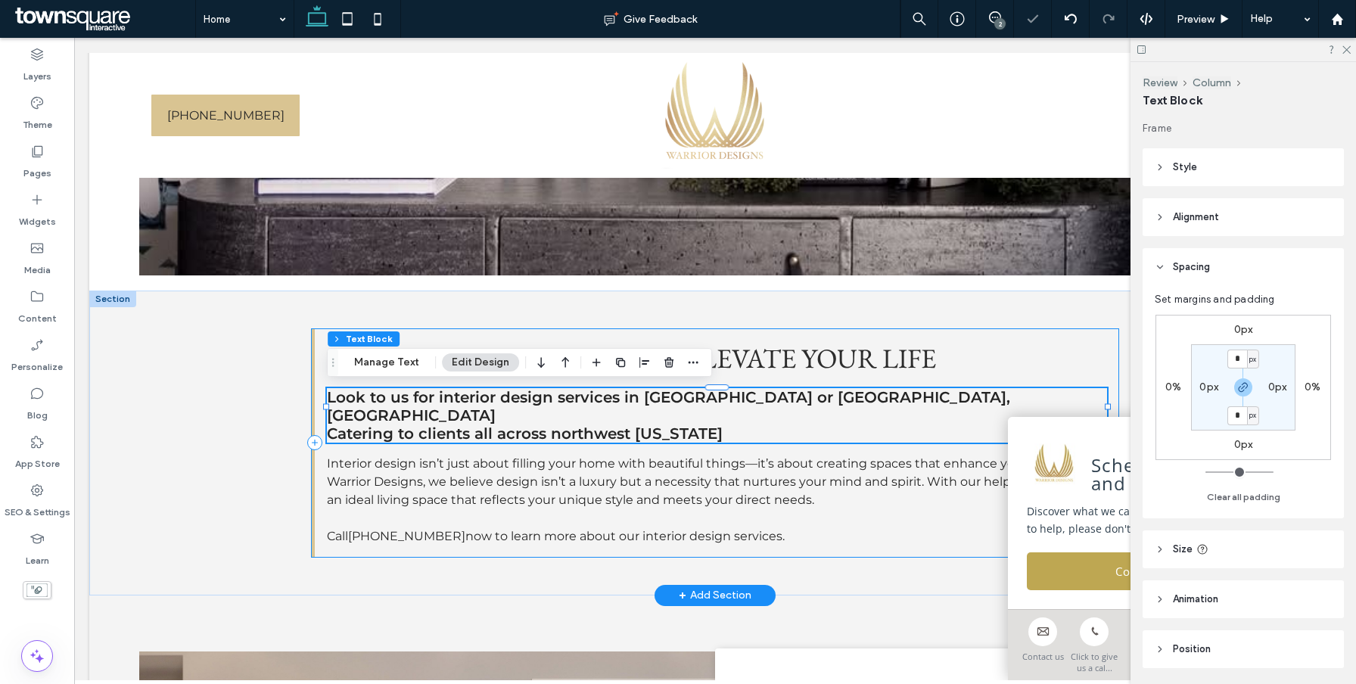
click at [1067, 347] on h3 "Designing spaces that elevate your life" at bounding box center [737, 358] width 768 height 36
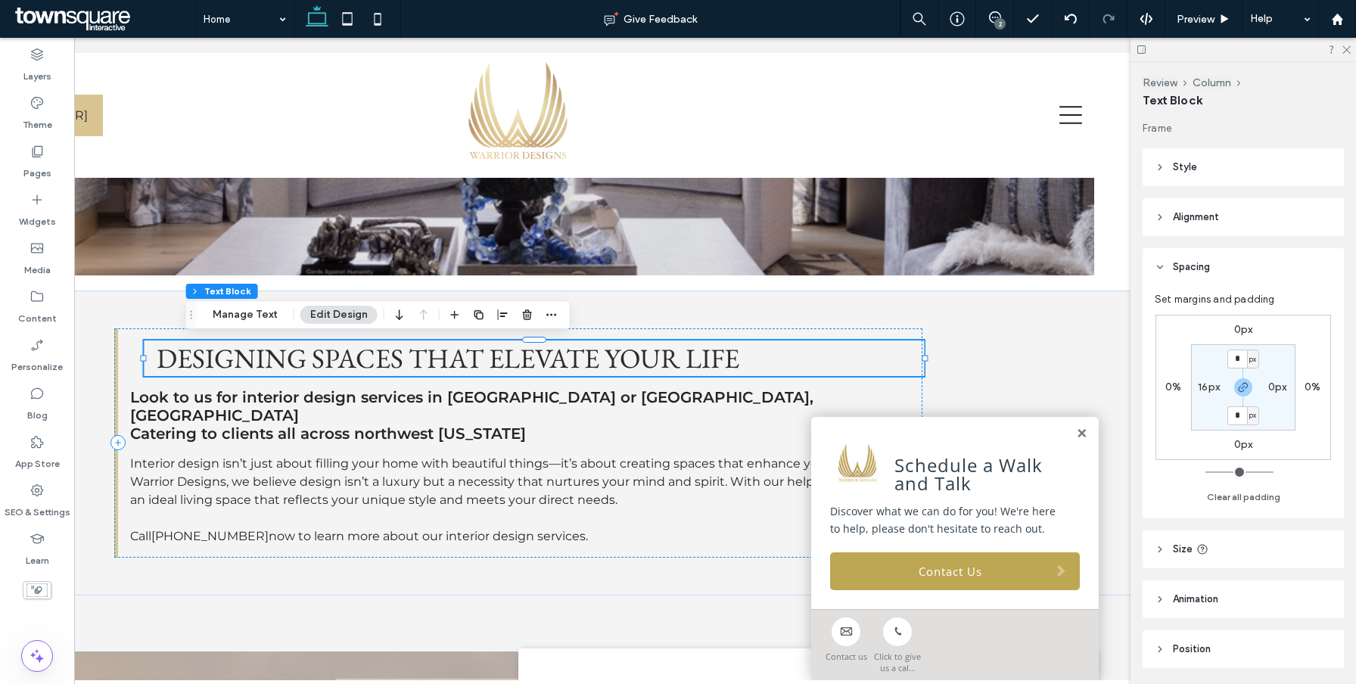
scroll to position [0, 225]
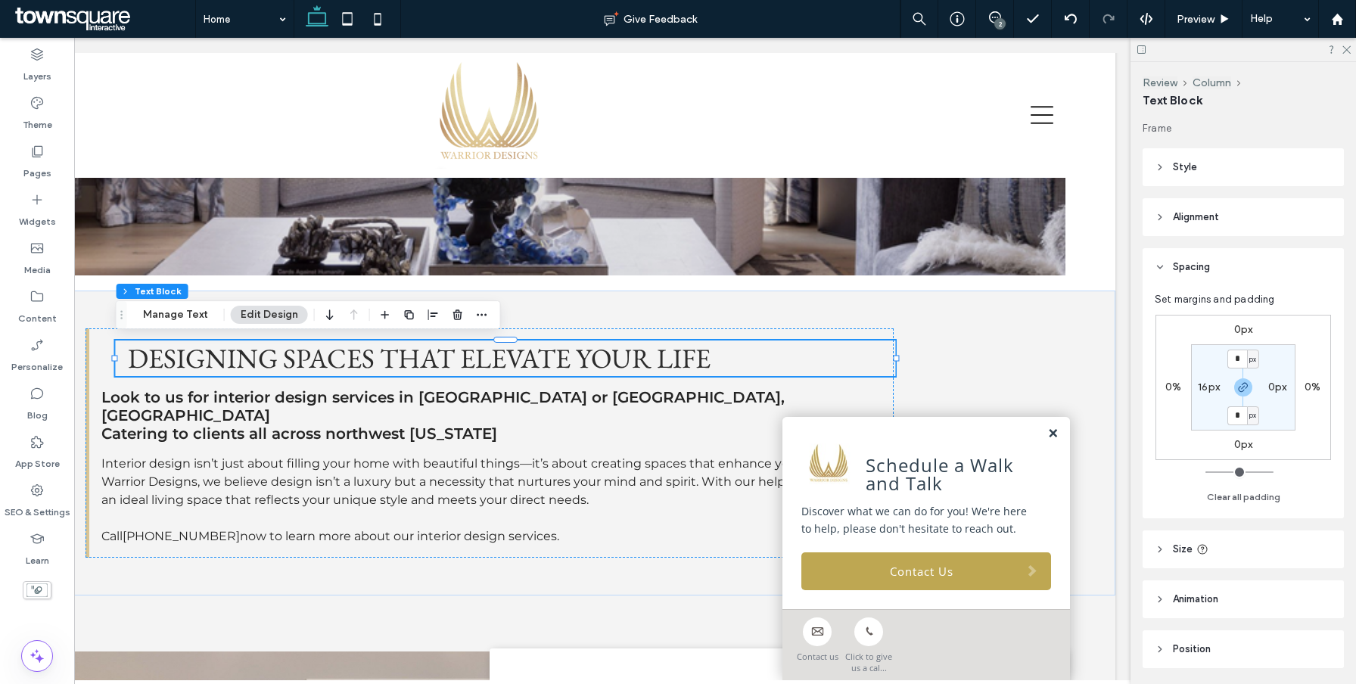
click at [1054, 437] on link at bounding box center [1052, 433] width 11 height 13
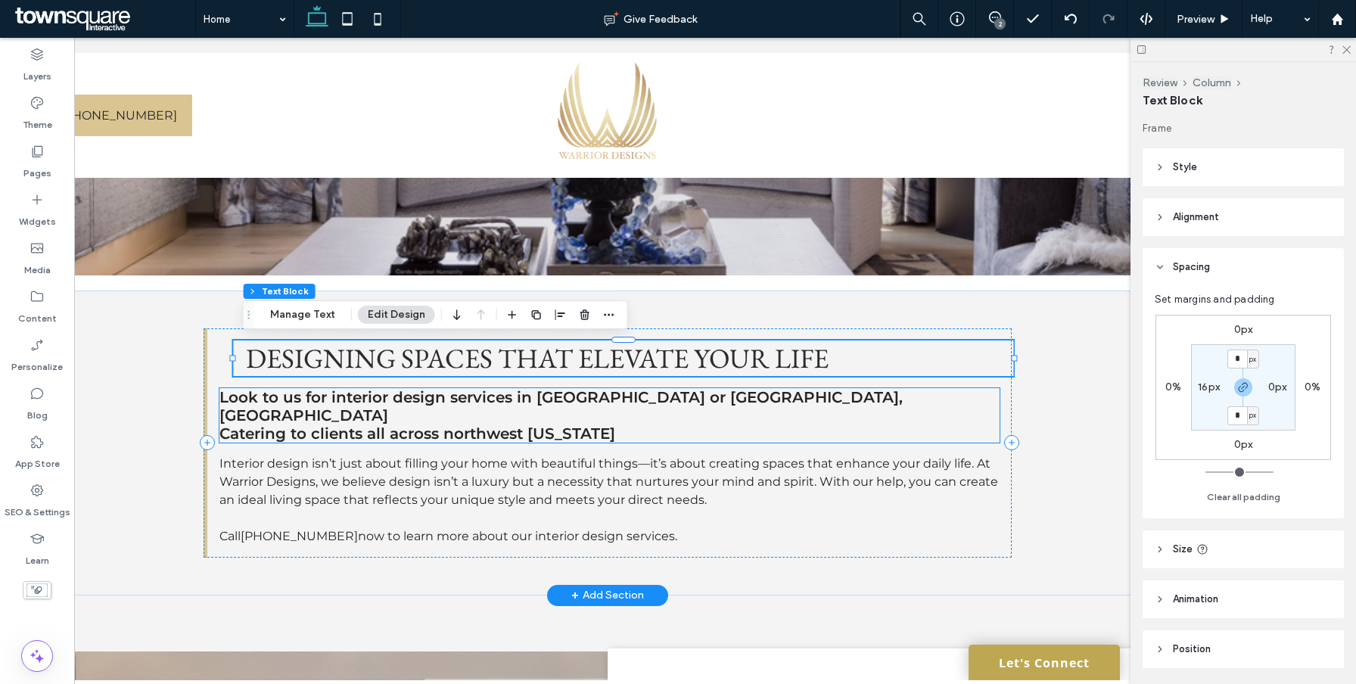
scroll to position [0, 88]
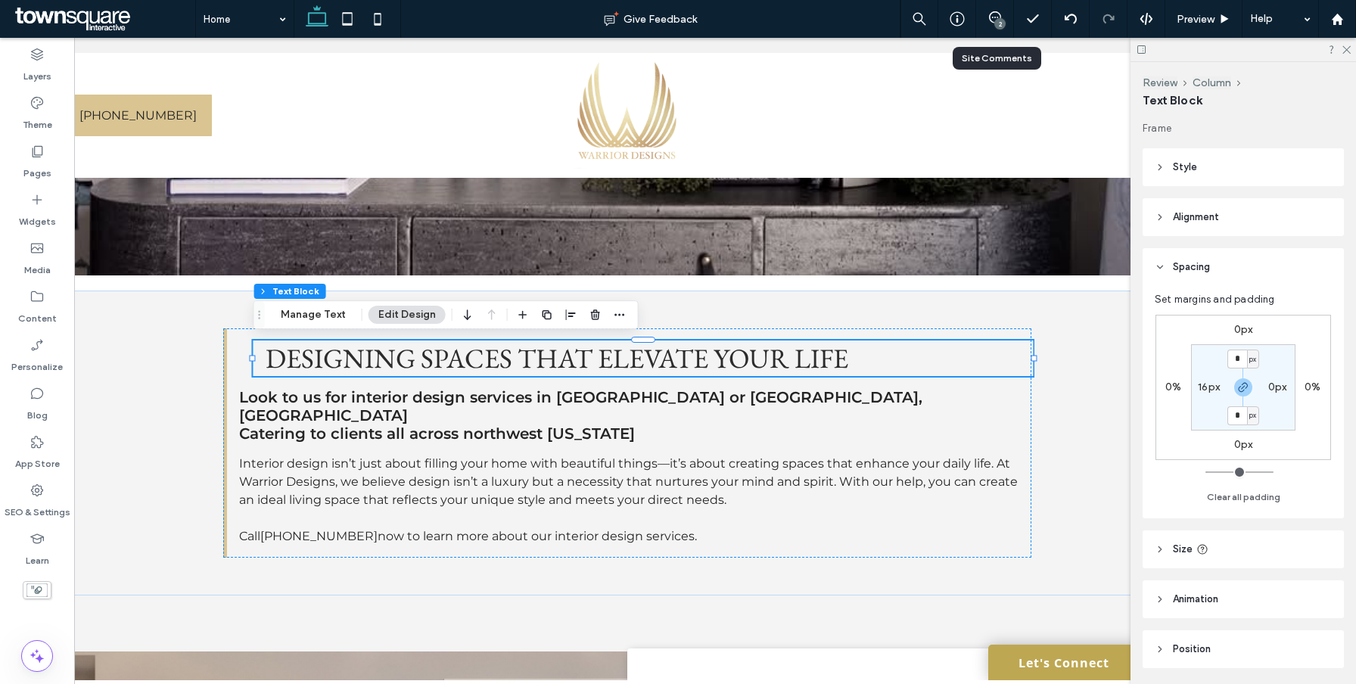
click at [1002, 20] on div "2" at bounding box center [999, 23] width 11 height 11
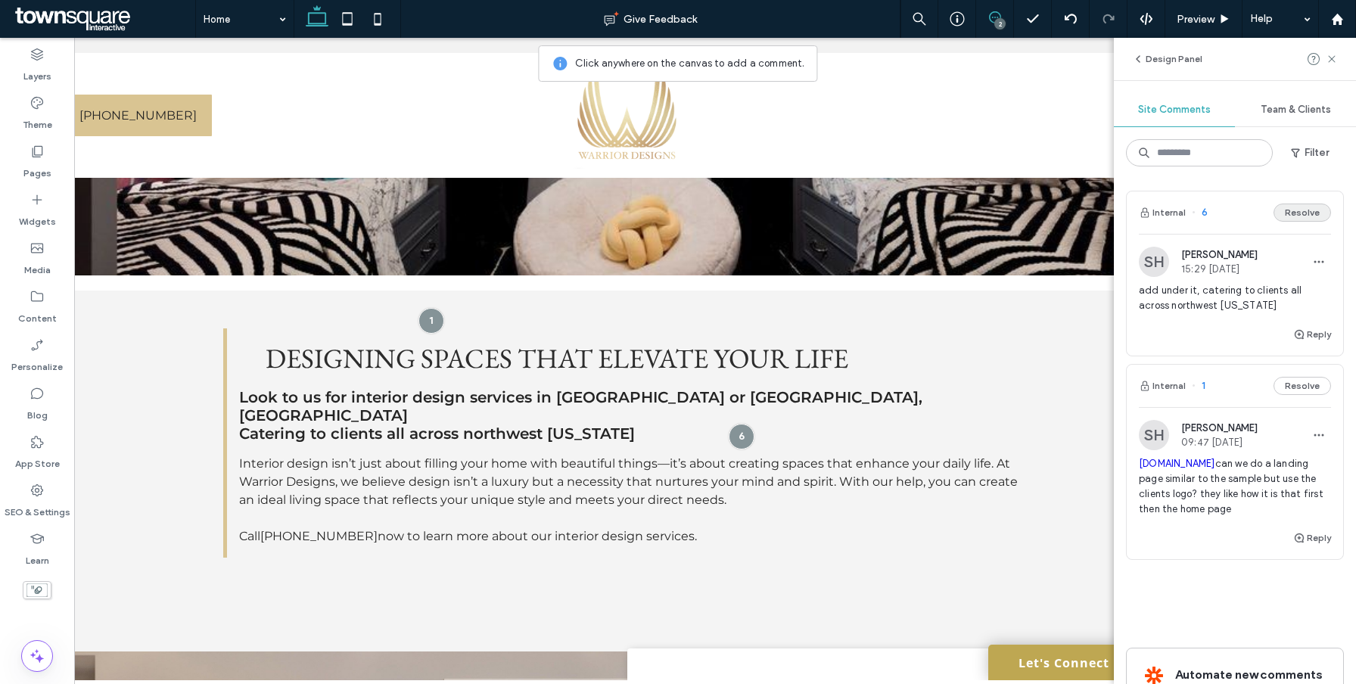
click at [1317, 209] on button "Resolve" at bounding box center [1301, 213] width 57 height 18
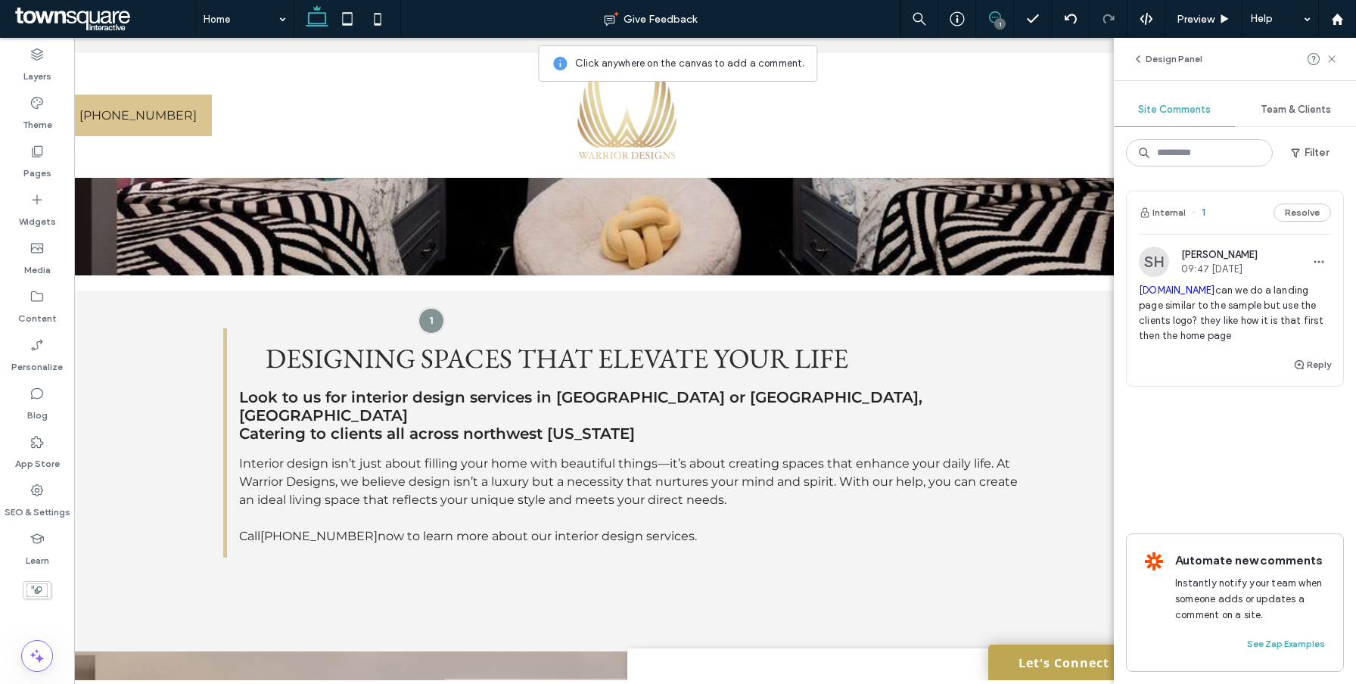
click at [1338, 53] on div "Design Panel" at bounding box center [1235, 59] width 242 height 42
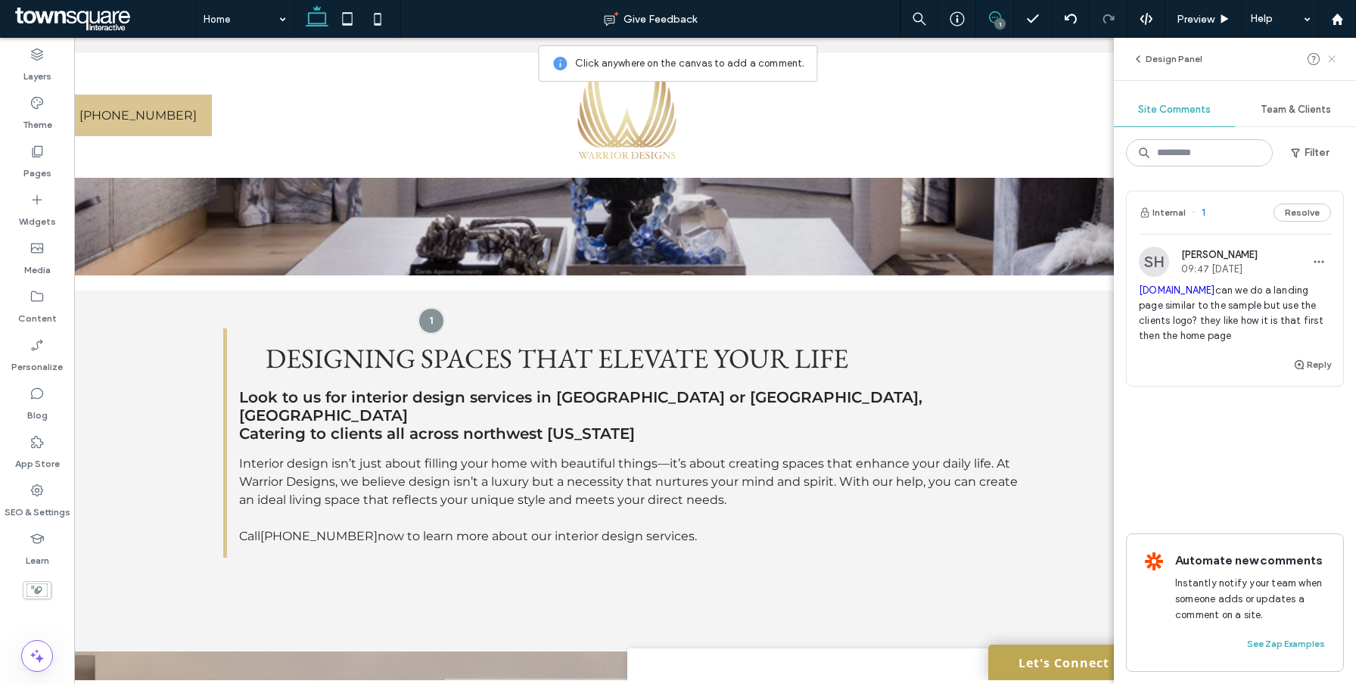
click at [1330, 57] on use at bounding box center [1331, 58] width 7 height 7
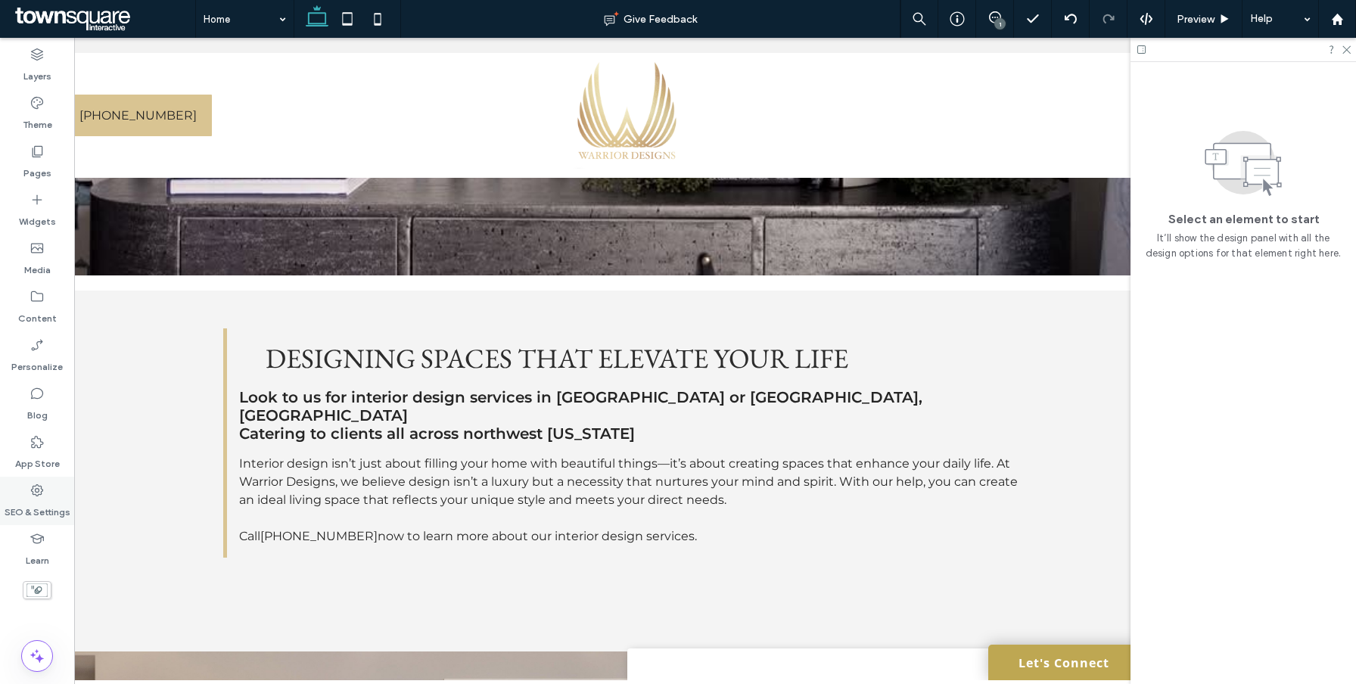
click at [29, 513] on label "SEO & Settings" at bounding box center [38, 508] width 66 height 21
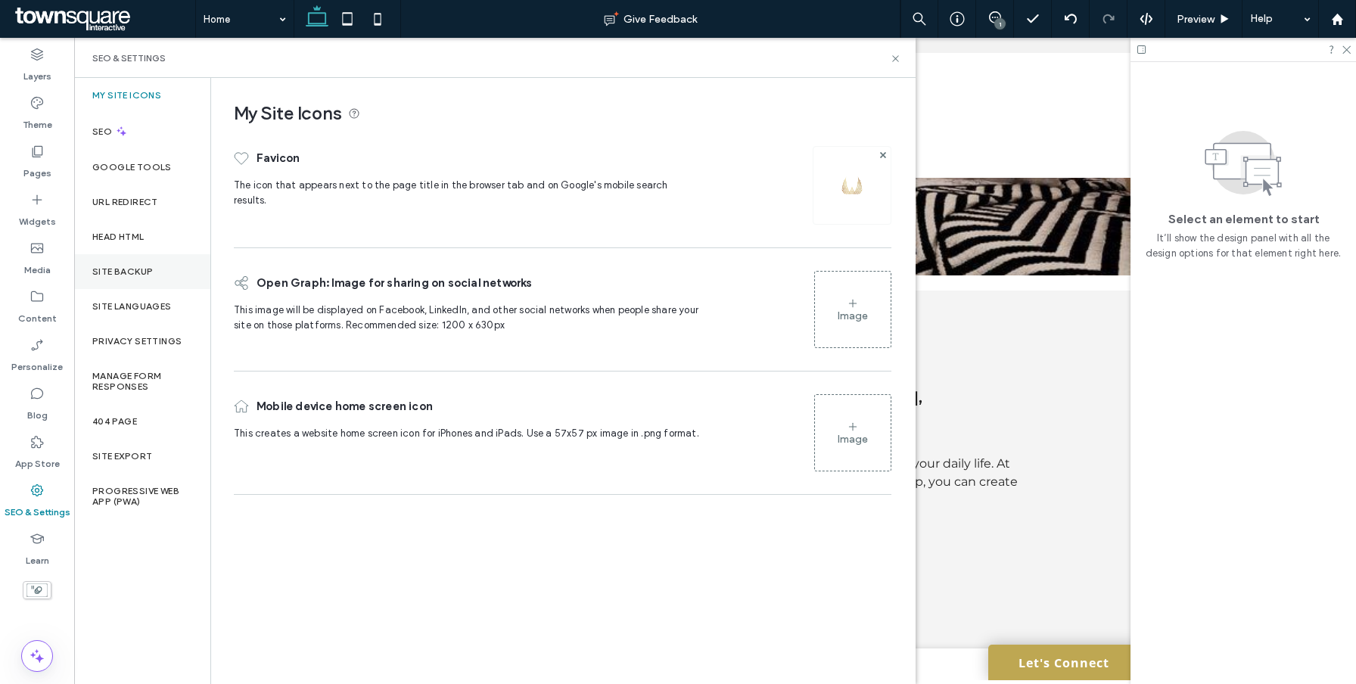
click at [137, 276] on label "Site Backup" at bounding box center [122, 271] width 61 height 11
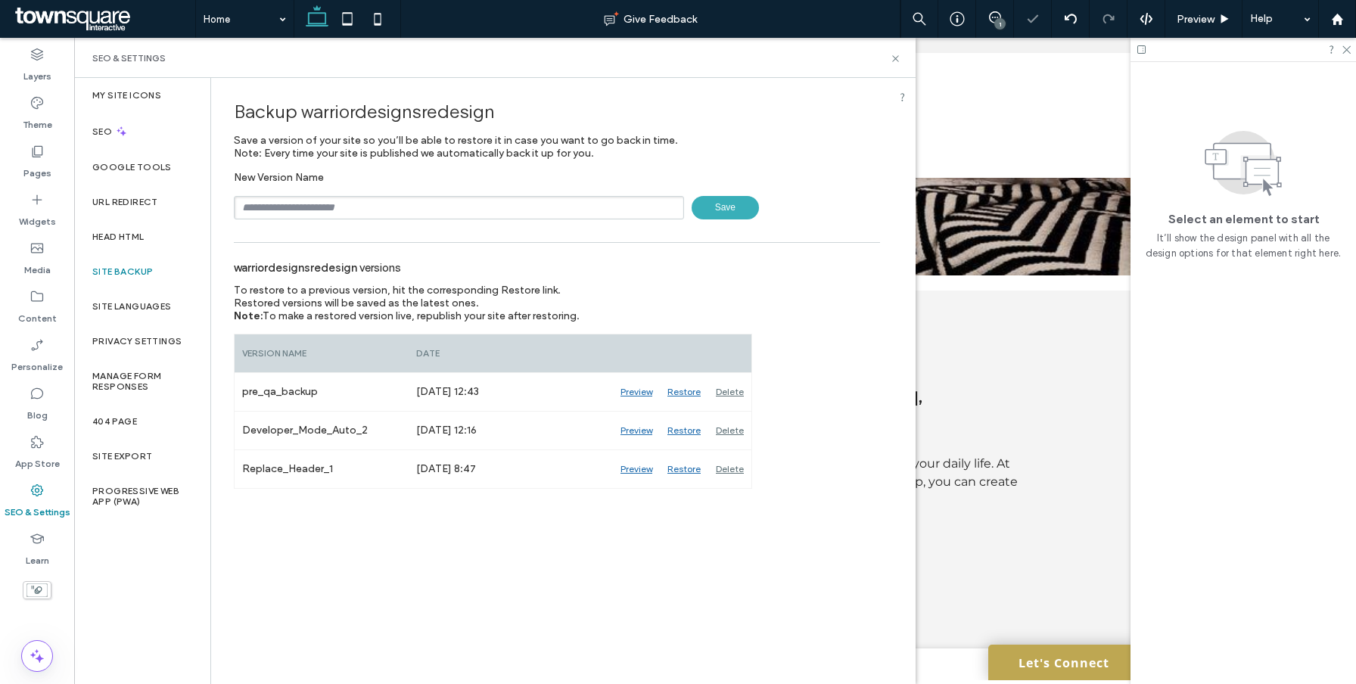
click at [328, 197] on input "text" at bounding box center [459, 207] width 450 height 23
paste input "******"
type input "********"
